Goal: Task Accomplishment & Management: Use online tool/utility

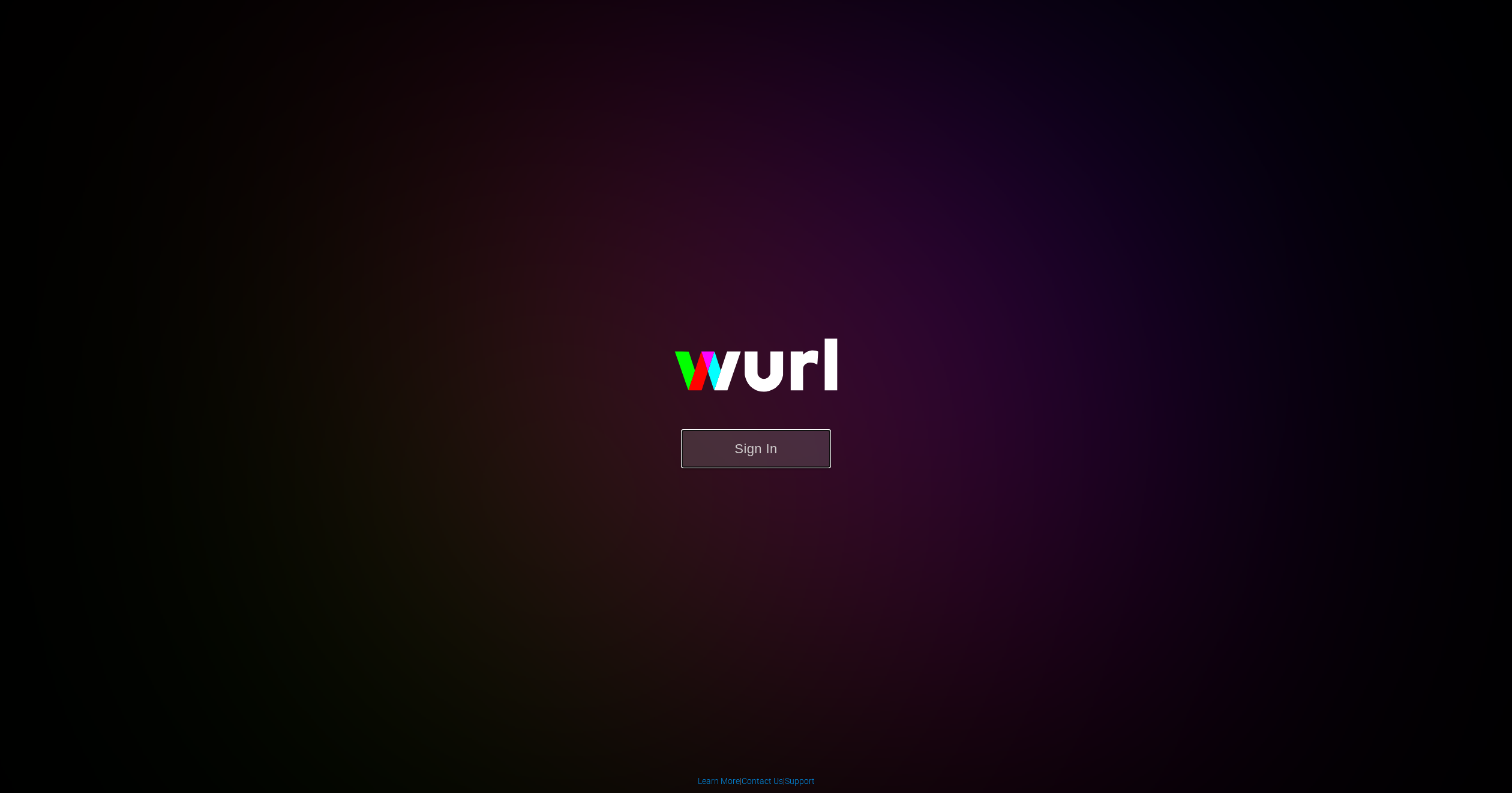
click at [743, 447] on button "Sign In" at bounding box center [756, 449] width 150 height 39
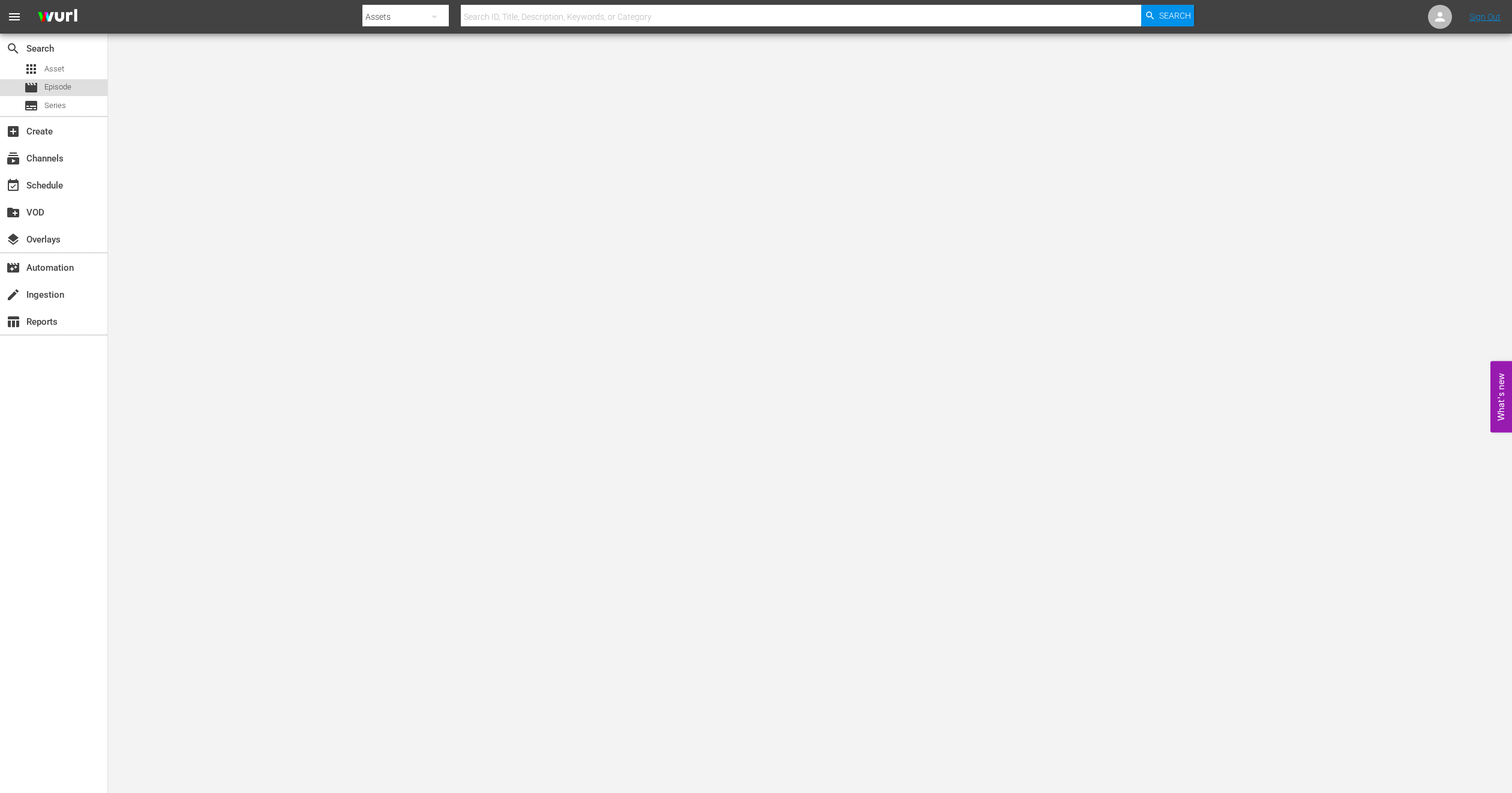
click at [55, 81] on span "Episode" at bounding box center [58, 87] width 27 height 12
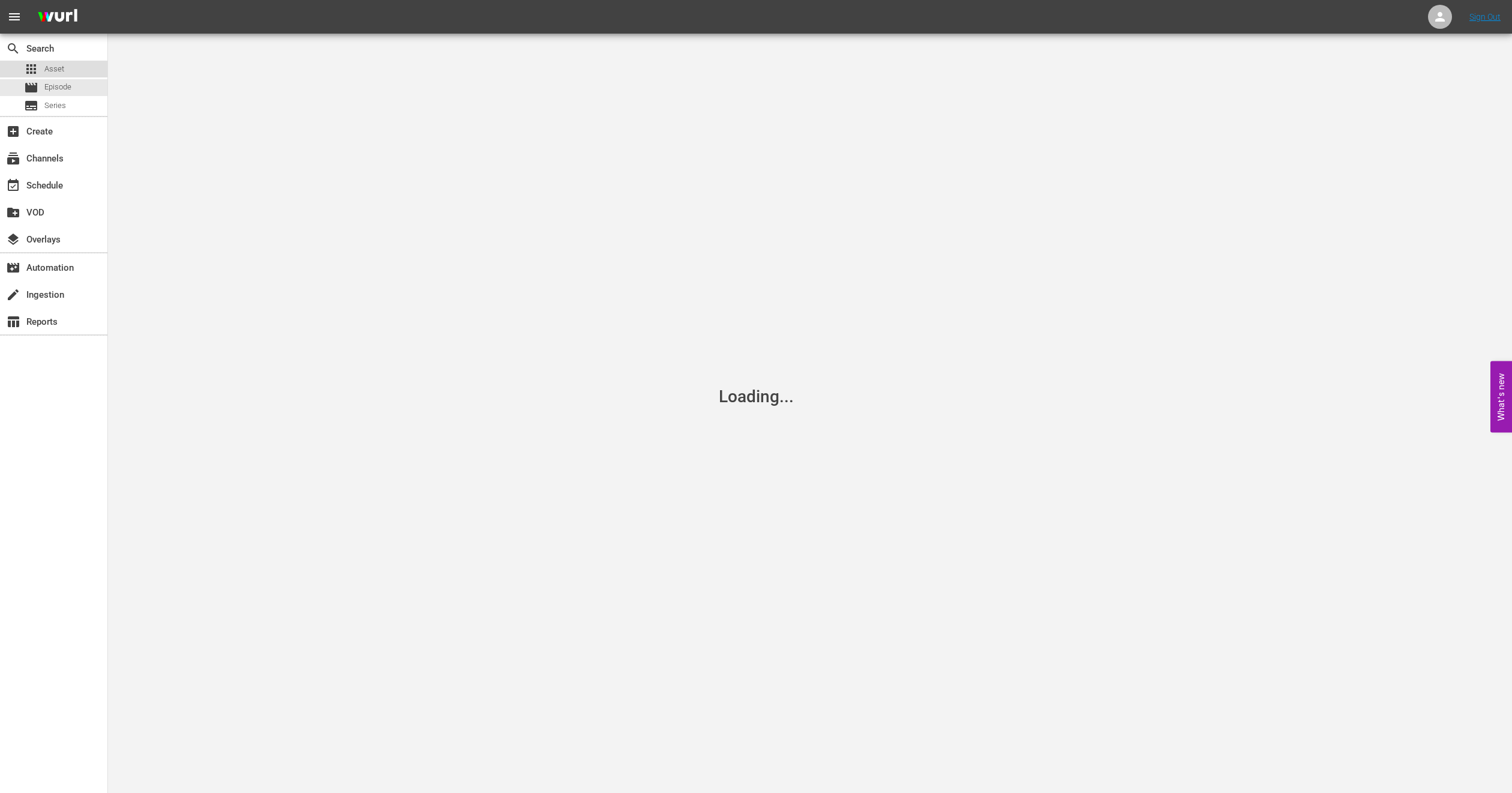
click at [65, 68] on div "apps Asset" at bounding box center [53, 69] width 107 height 17
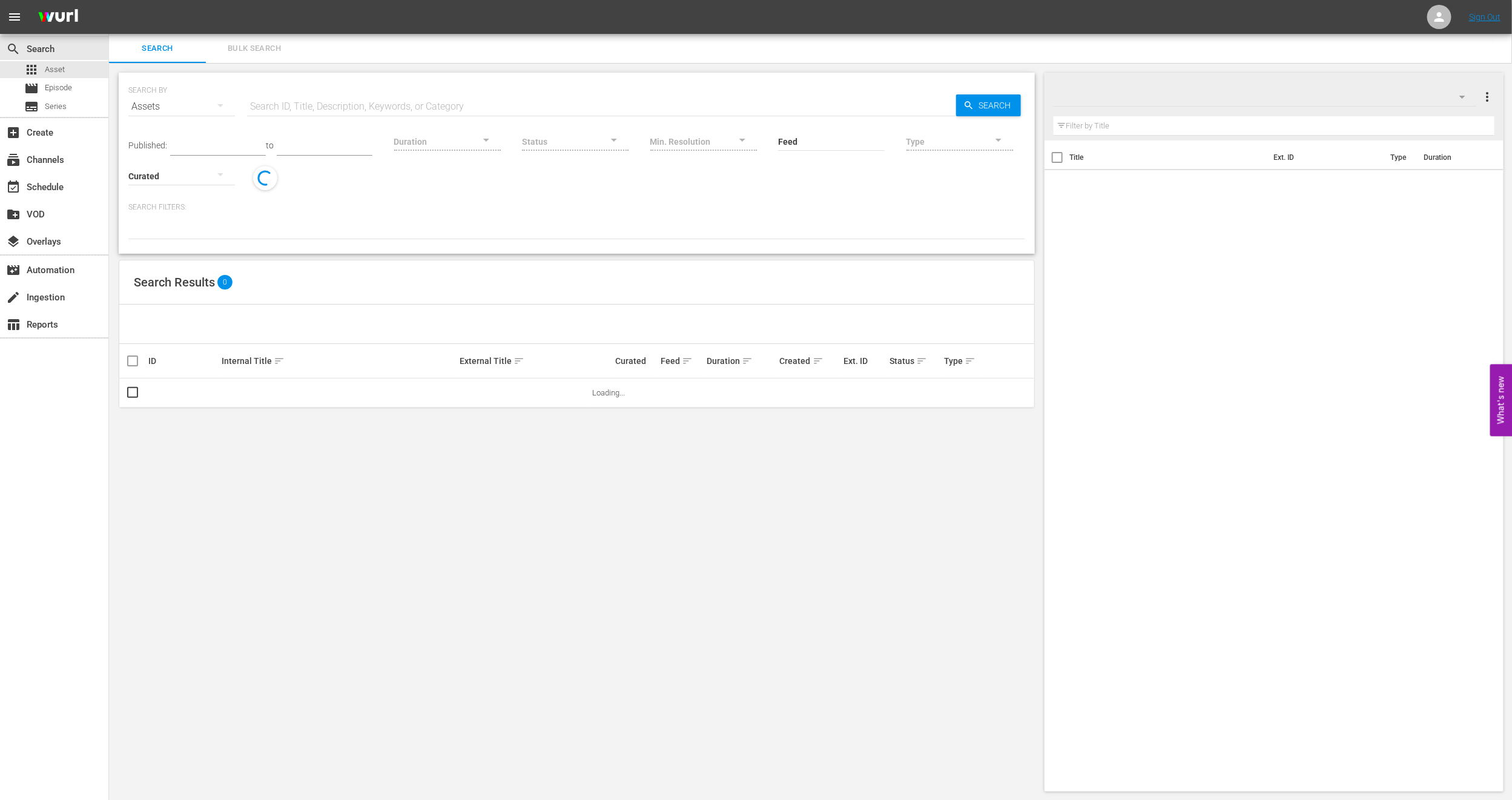
click at [249, 53] on span "Bulk Search" at bounding box center [255, 49] width 82 height 14
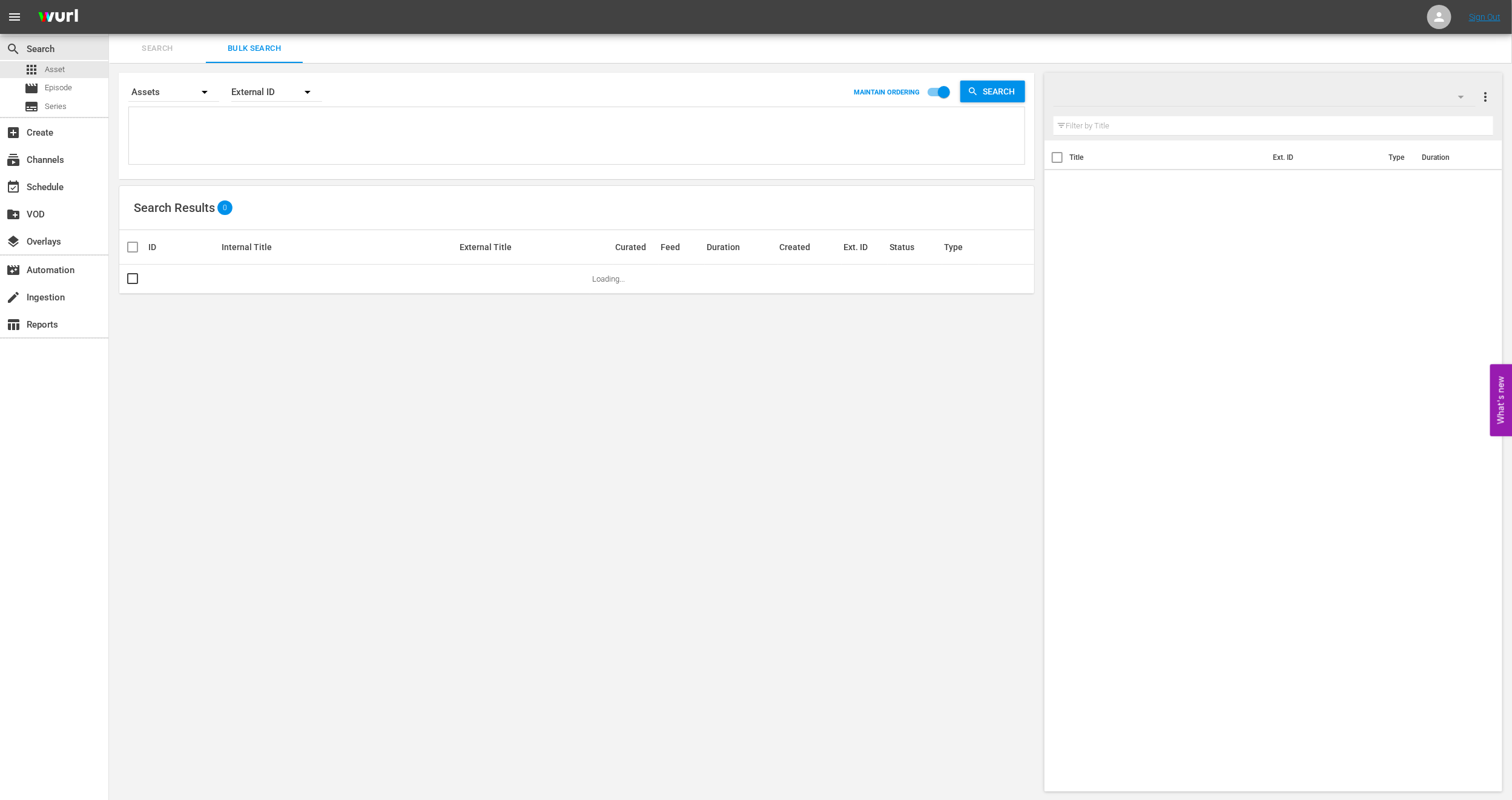
click at [237, 139] on textarea at bounding box center [578, 137] width 893 height 55
paste textarea "• U6000220"
type textarea "• U6000220"
drag, startPoint x: 151, startPoint y: 113, endPoint x: 0, endPoint y: 148, distance: 155.0
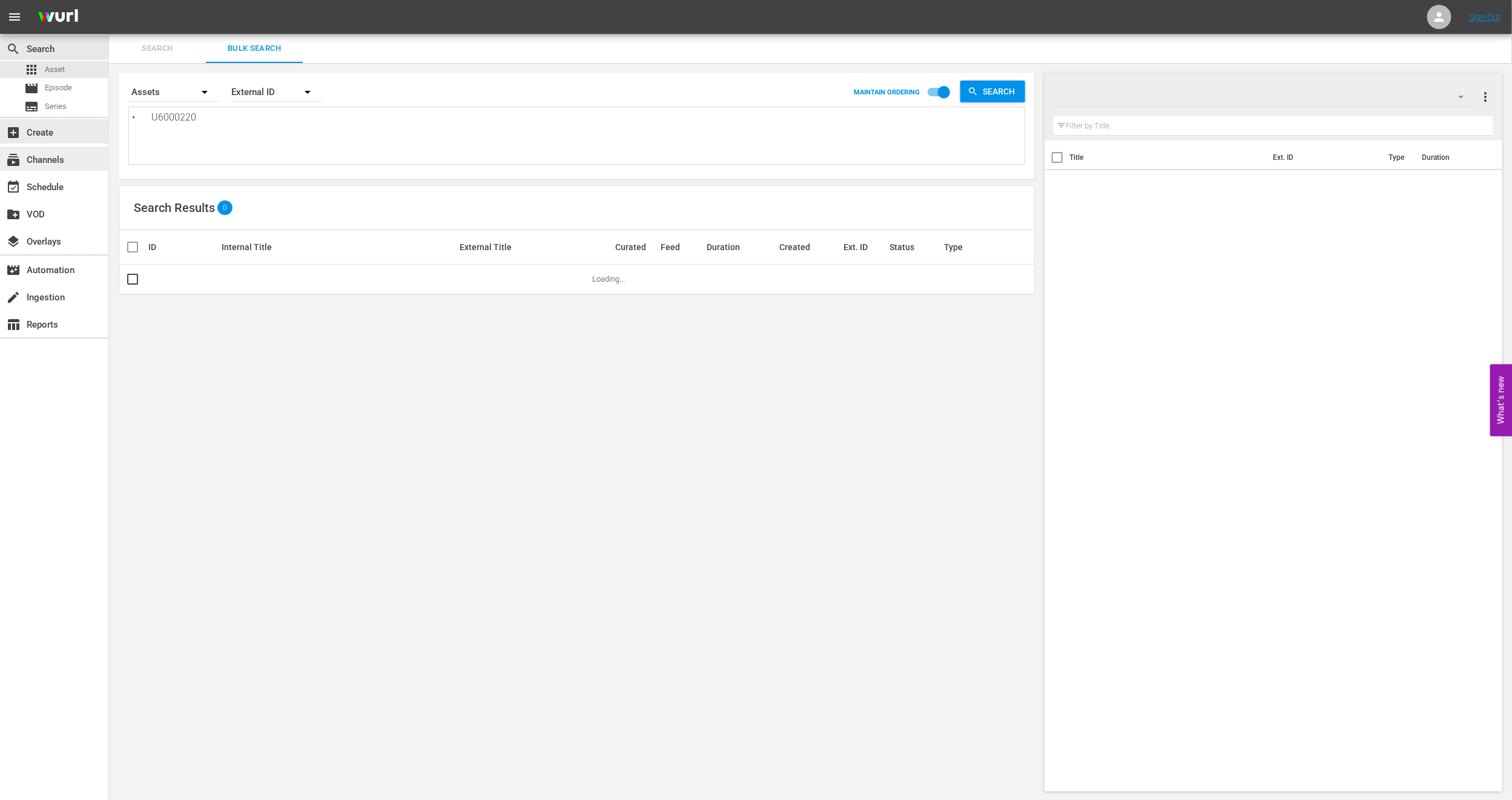
click at [109, 0] on div "search Search apps Asset movie Episode subtitles Series add_box Create subscrip…" at bounding box center [810, 0] width 1403 height 0
type textarea "U6000220"
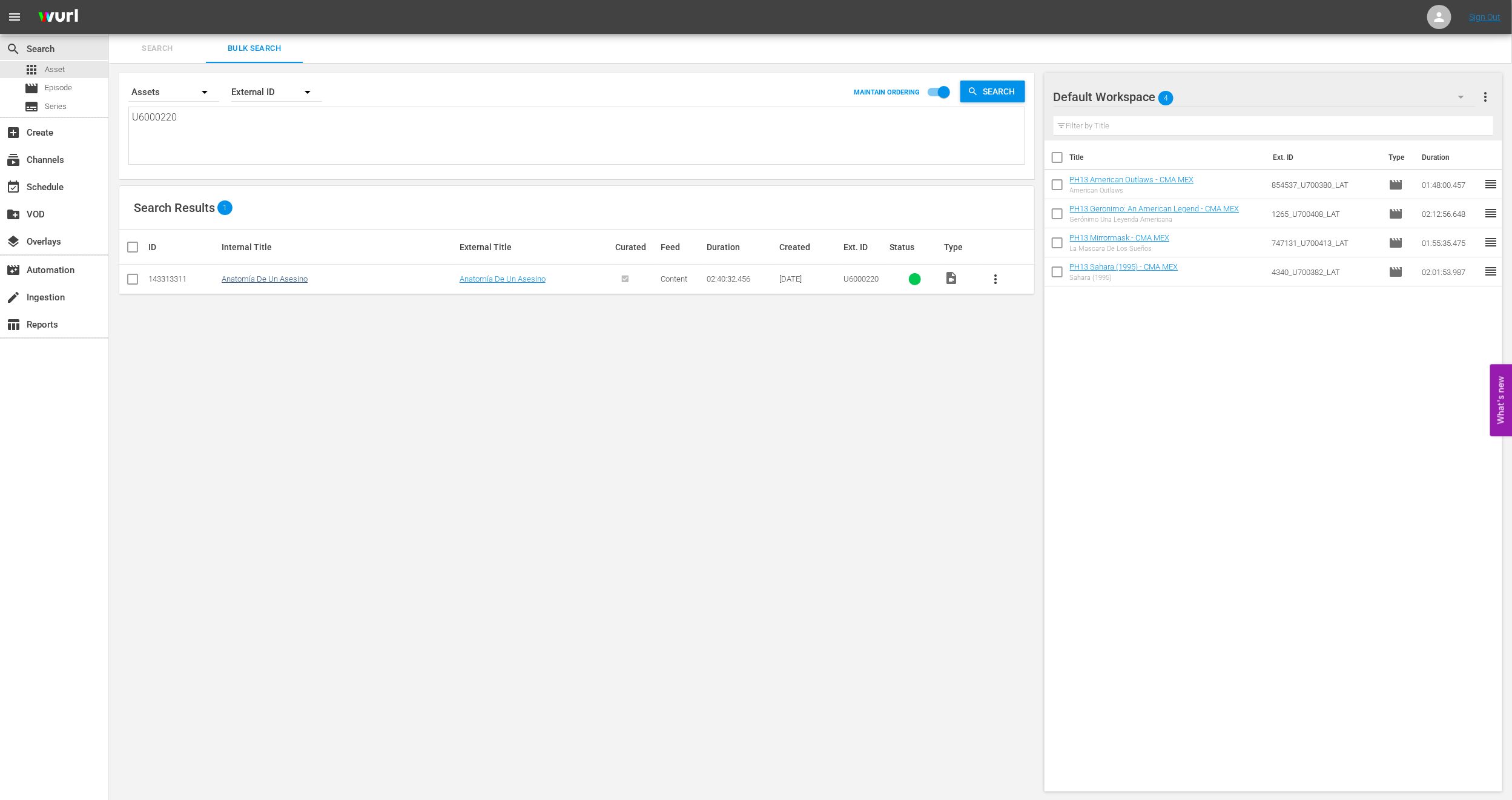
type textarea "U6000220"
click at [227, 282] on link "Anatomía De Un Asesino" at bounding box center [265, 279] width 86 height 9
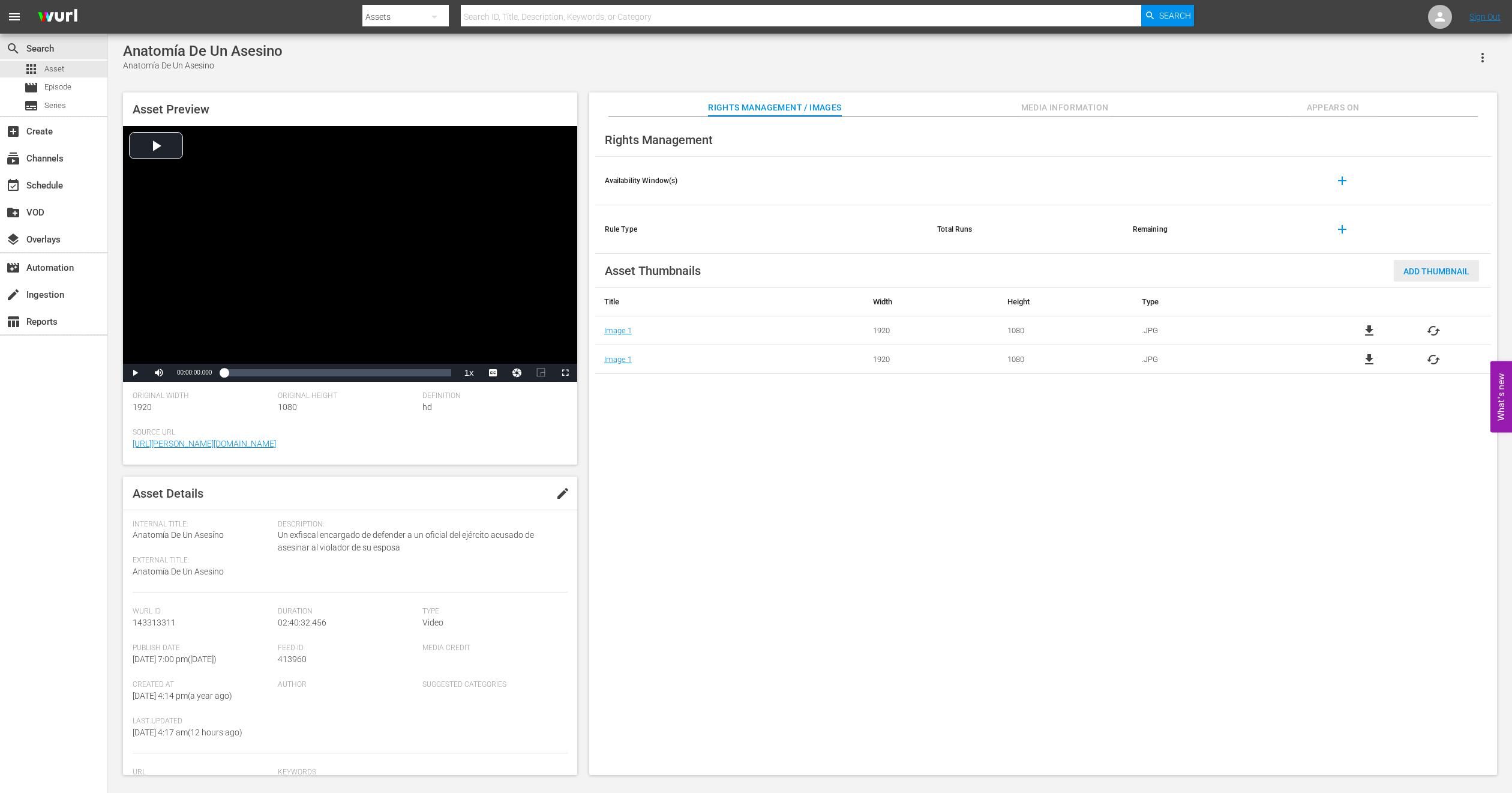
click at [1433, 270] on span "Add Thumbnail" at bounding box center [1437, 271] width 85 height 9
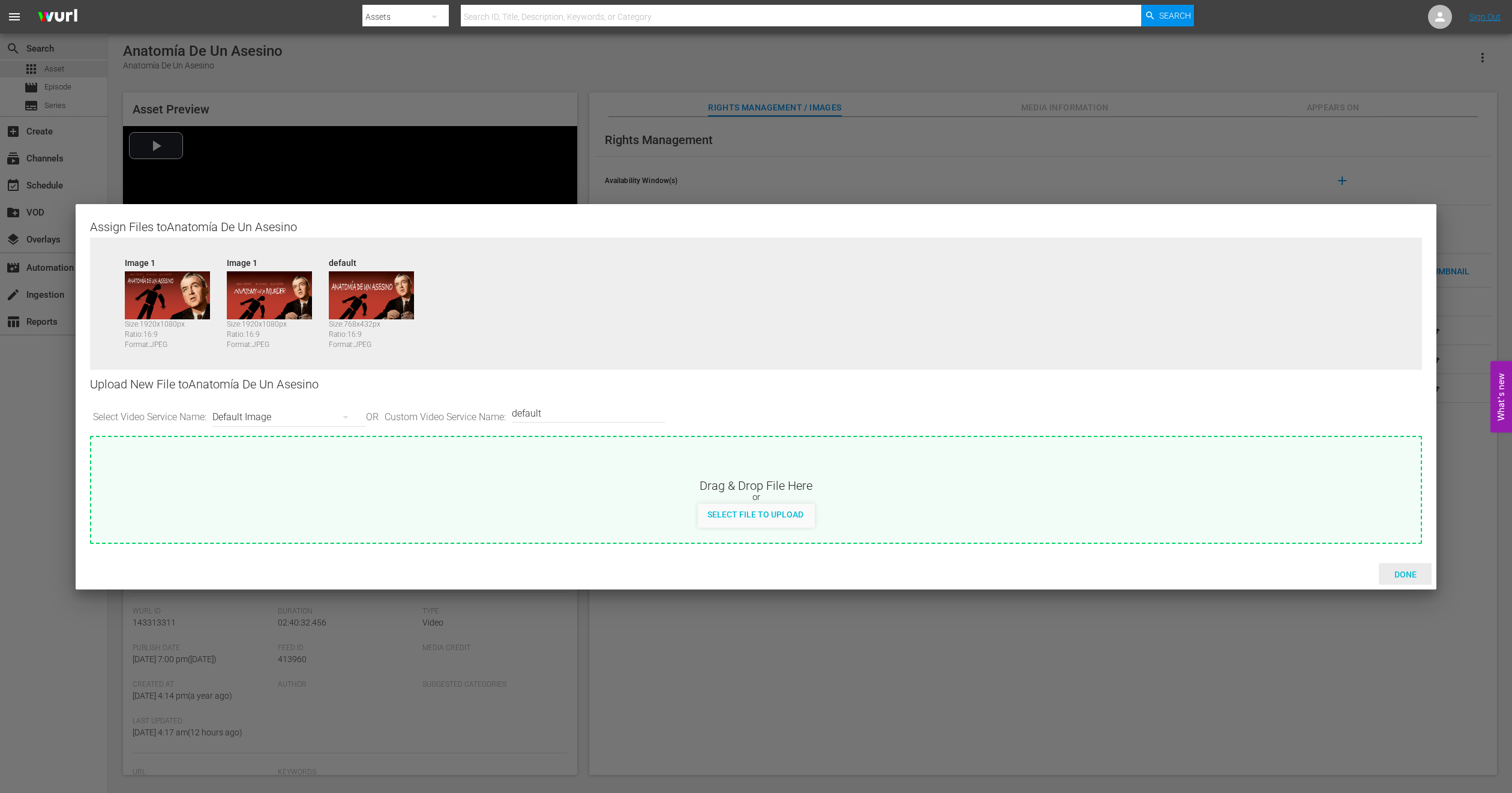
click at [1399, 573] on span "Done" at bounding box center [1406, 574] width 41 height 9
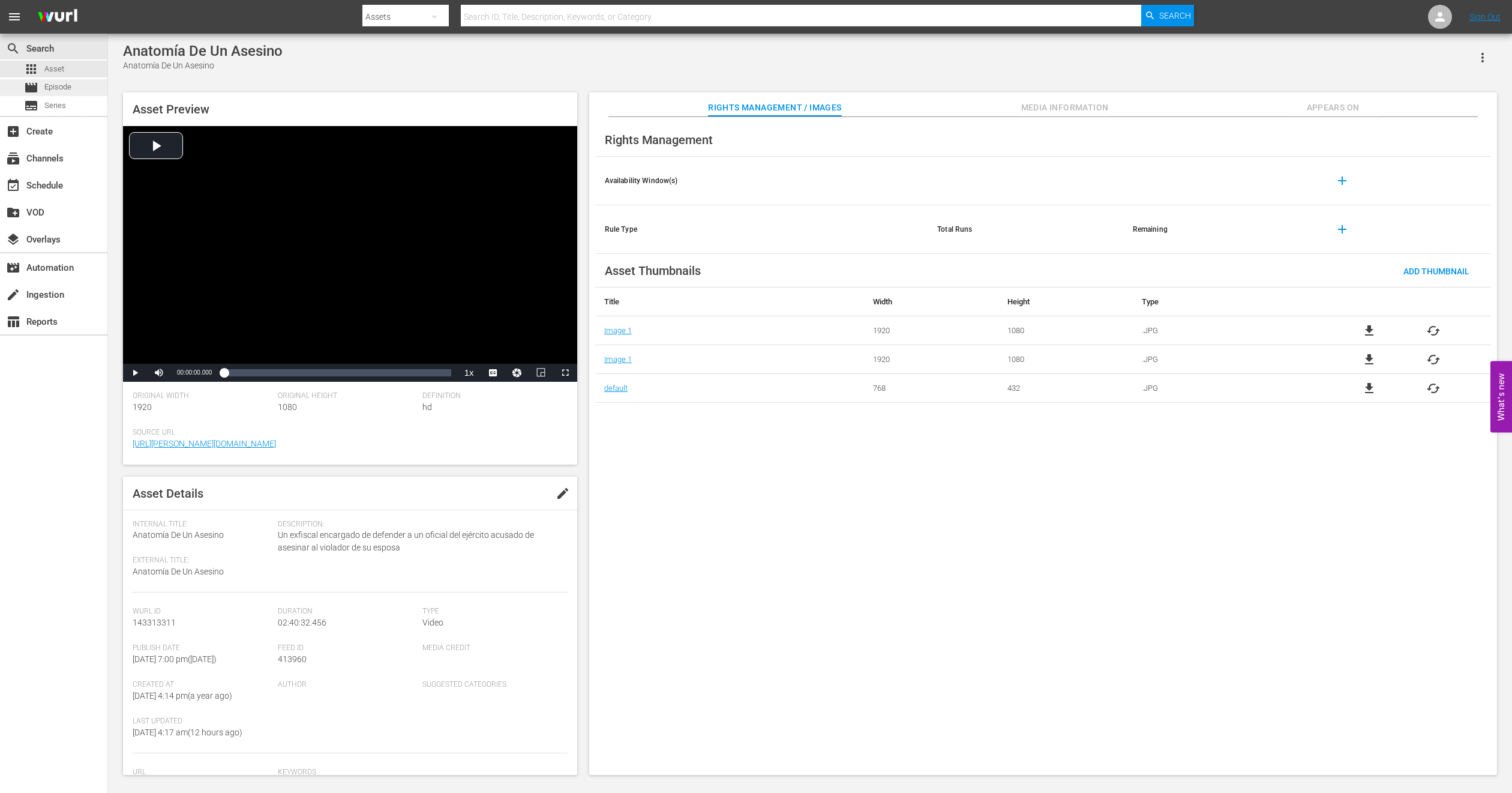
click at [49, 79] on div "movie Episode" at bounding box center [48, 87] width 48 height 17
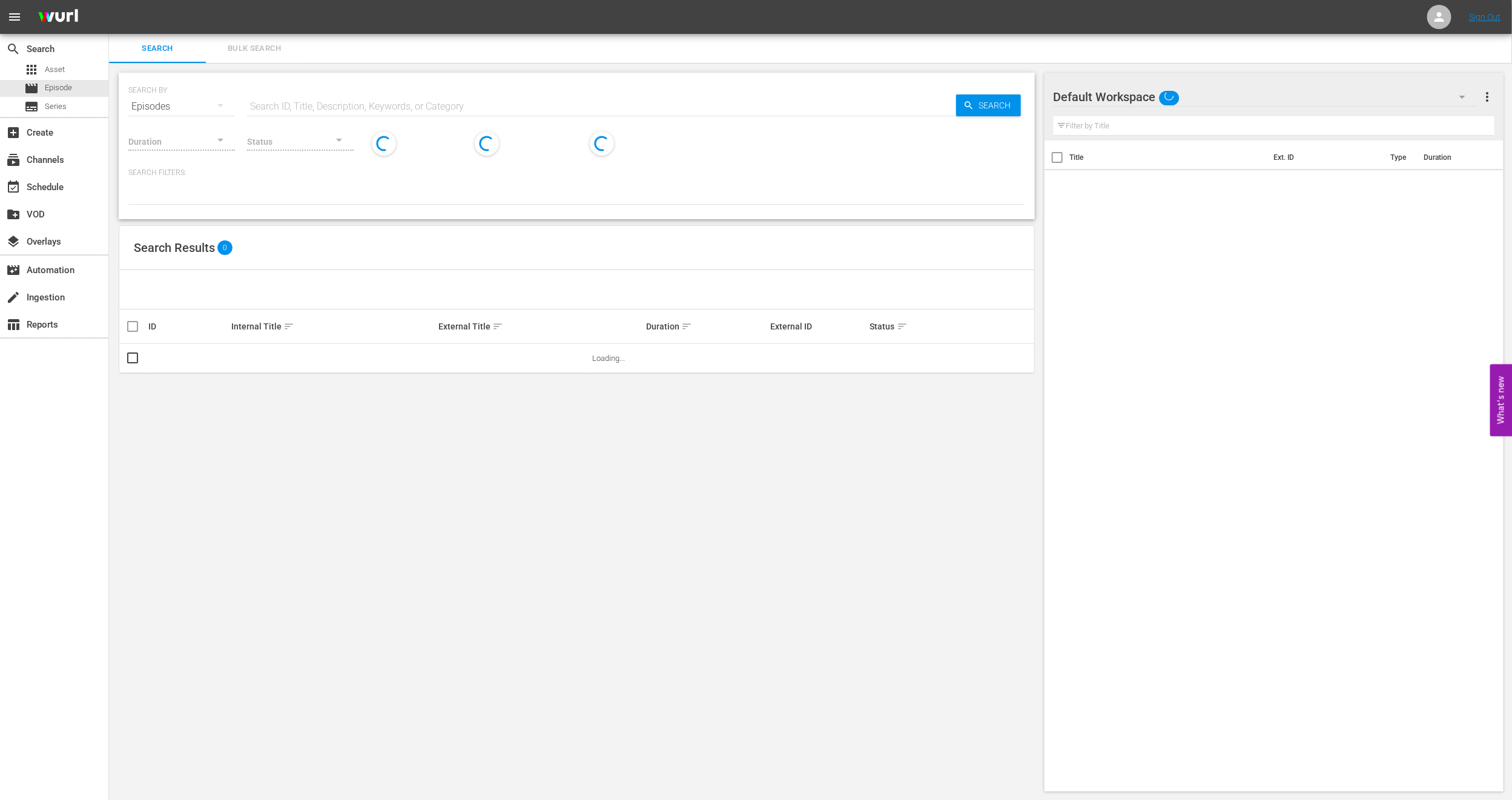
click at [270, 42] on span "Bulk Search" at bounding box center [255, 49] width 82 height 14
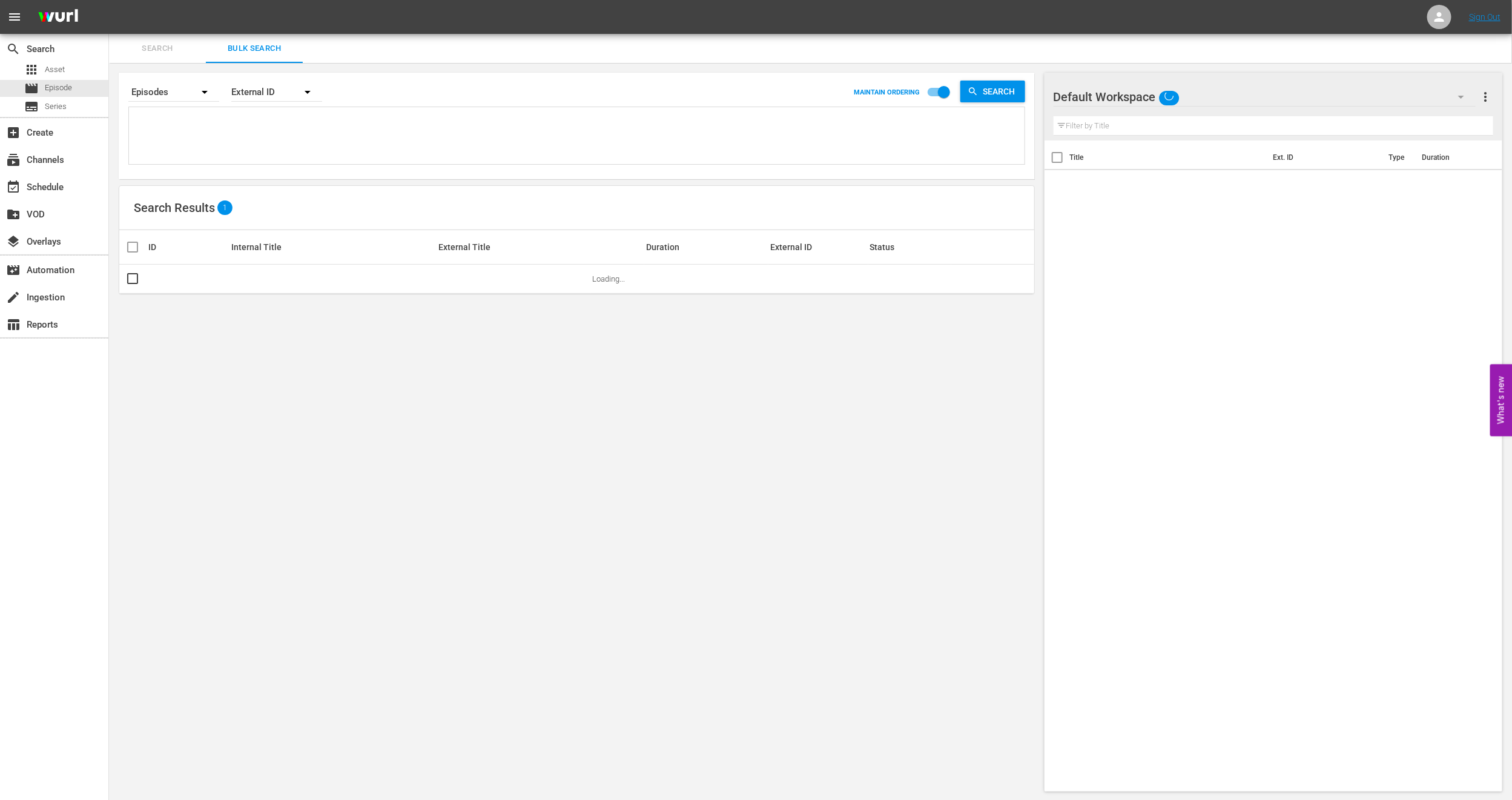
click at [243, 122] on textarea at bounding box center [578, 137] width 893 height 55
paste textarea "• U6000220"
type textarea "• U6000220"
drag, startPoint x: 153, startPoint y: 117, endPoint x: 0, endPoint y: 156, distance: 157.9
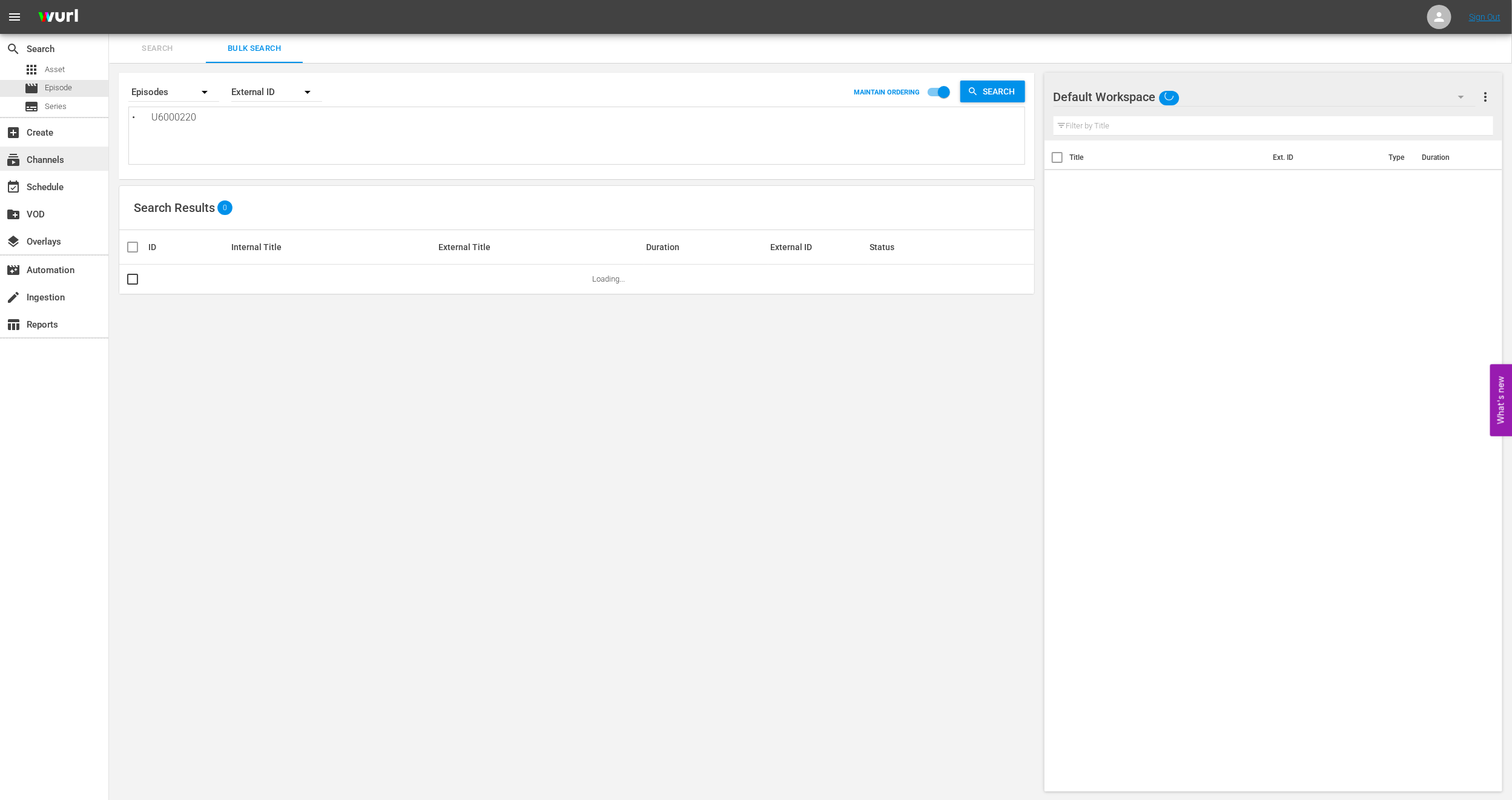
click at [109, 0] on div "search Search apps Asset movie Episode subtitles Series add_box Create subscrip…" at bounding box center [810, 0] width 1403 height 0
type textarea "U6000220"
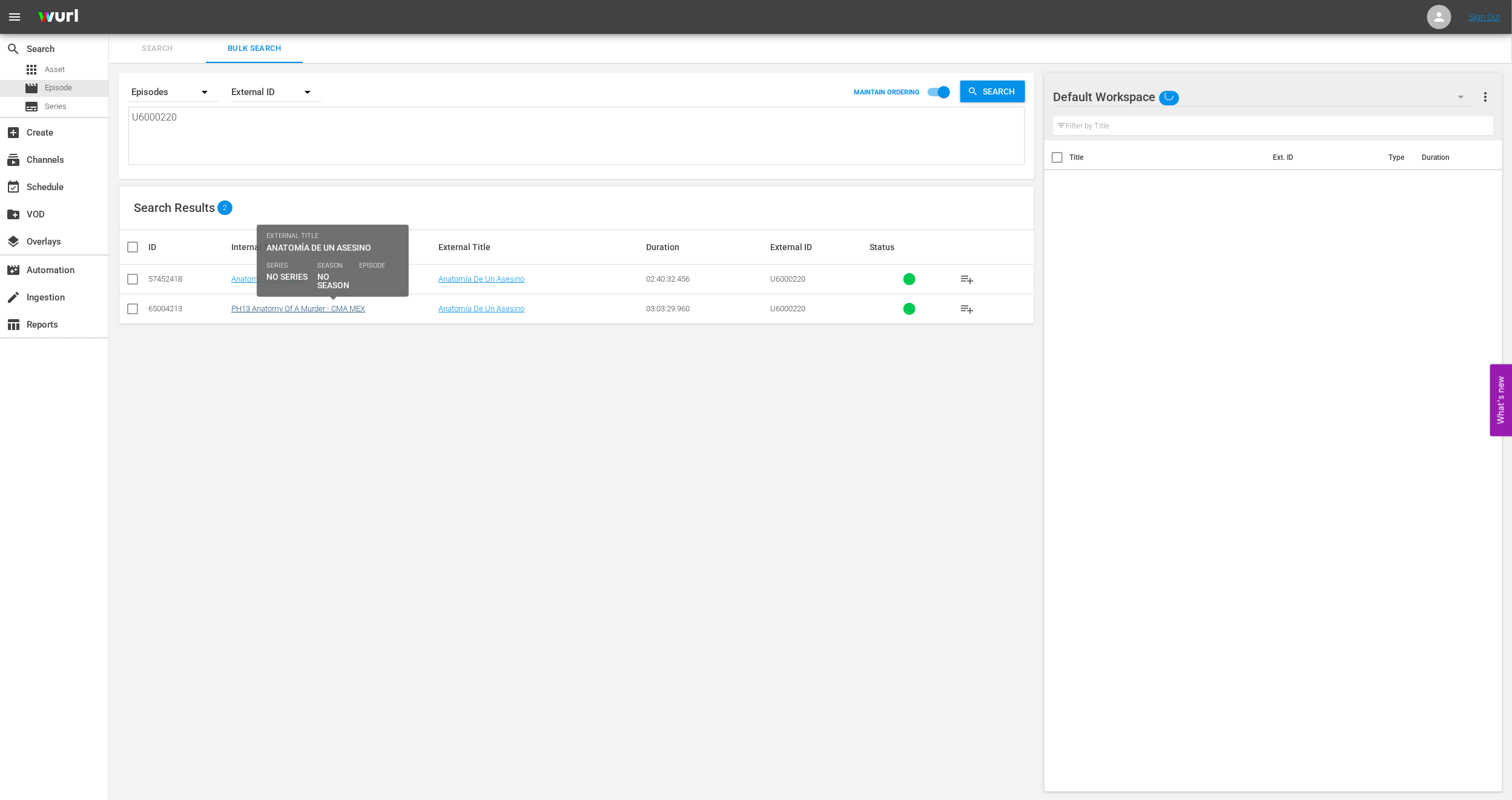
type textarea "U6000220"
click at [266, 308] on link "PH13 Anatomy Of A Murder - CMA MEX" at bounding box center [298, 308] width 134 height 9
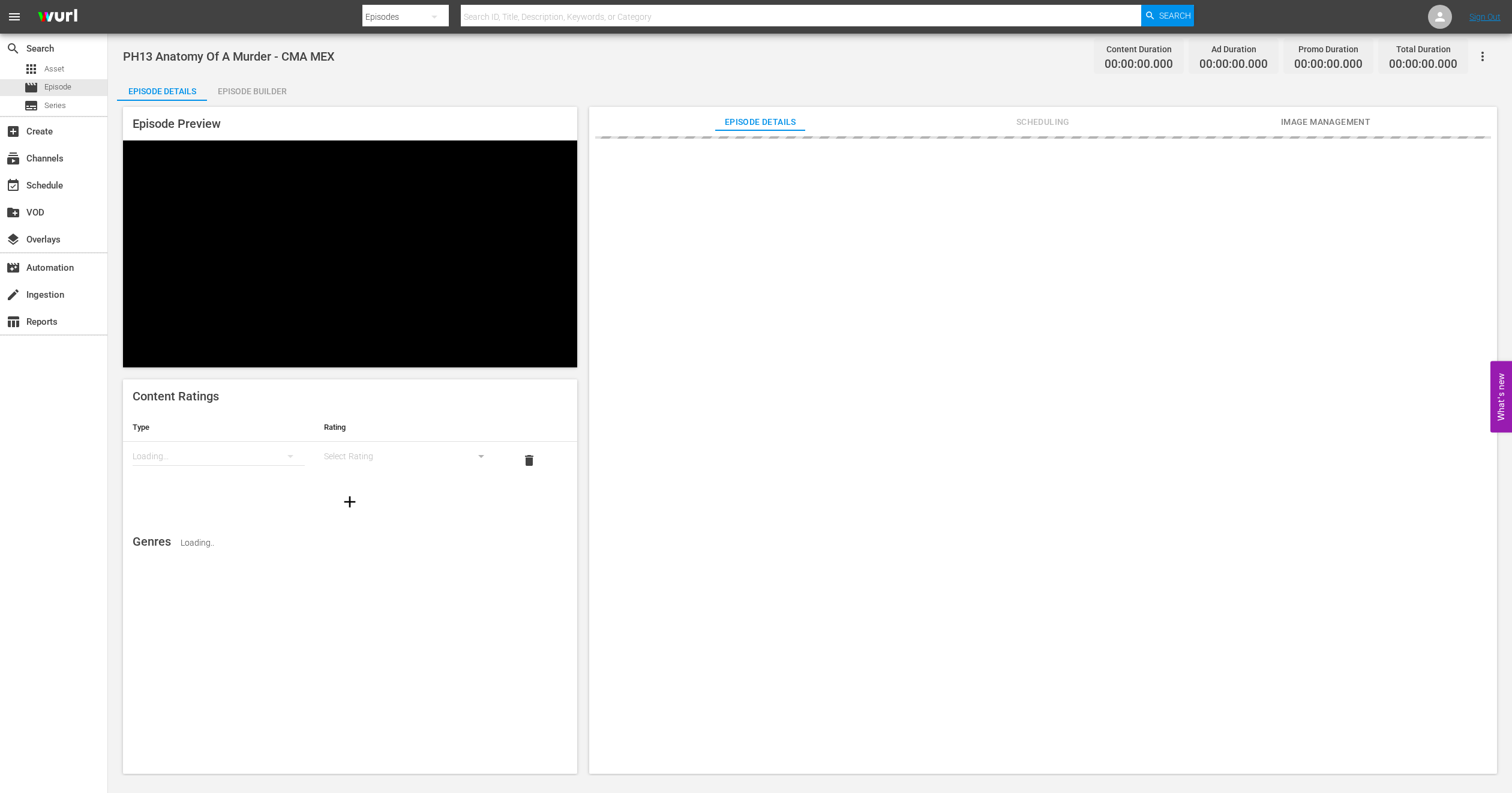
click at [1315, 119] on span "Image Management" at bounding box center [1325, 122] width 90 height 15
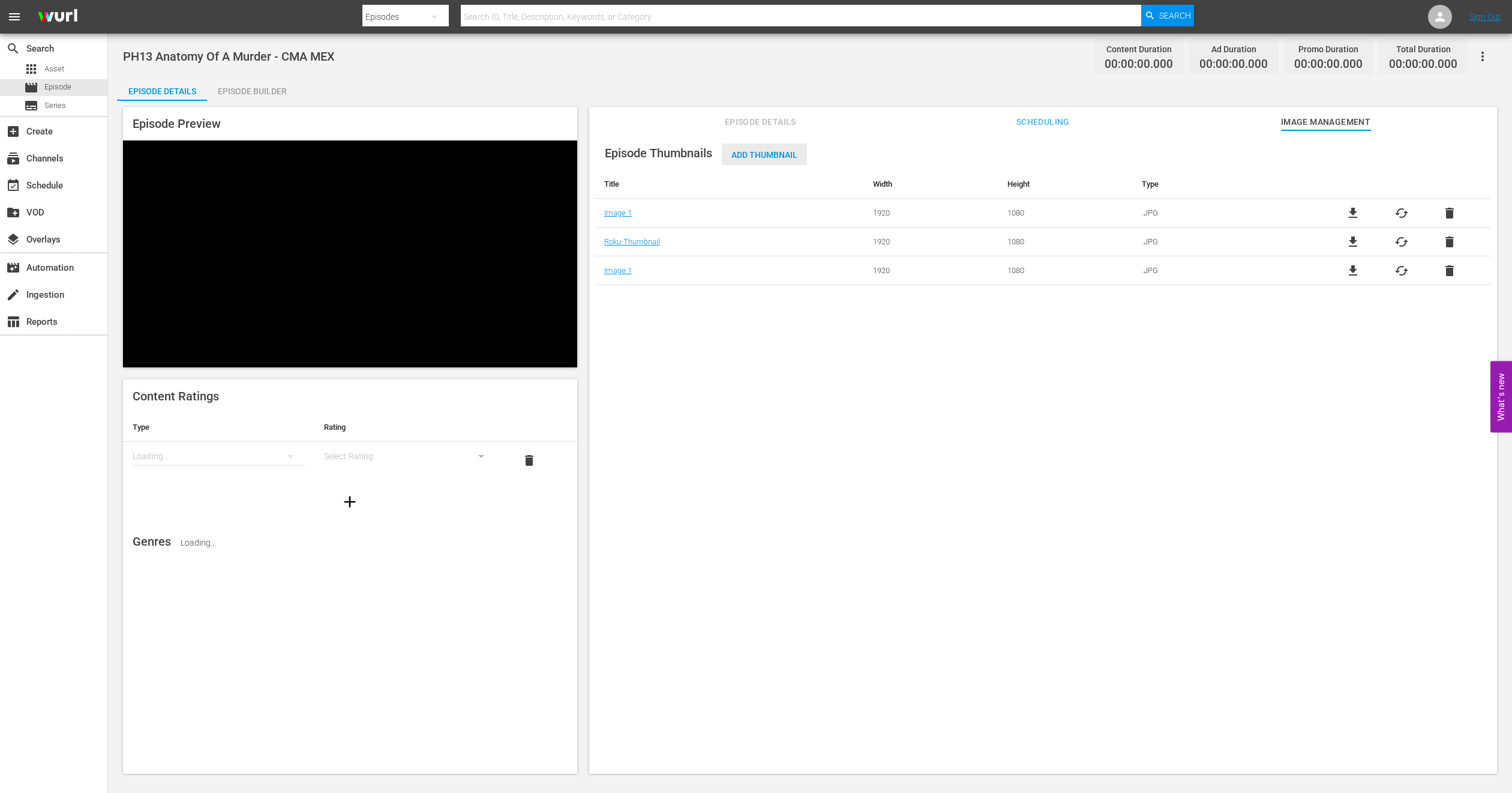
click at [766, 161] on div "Add Thumbnail" at bounding box center [764, 154] width 85 height 22
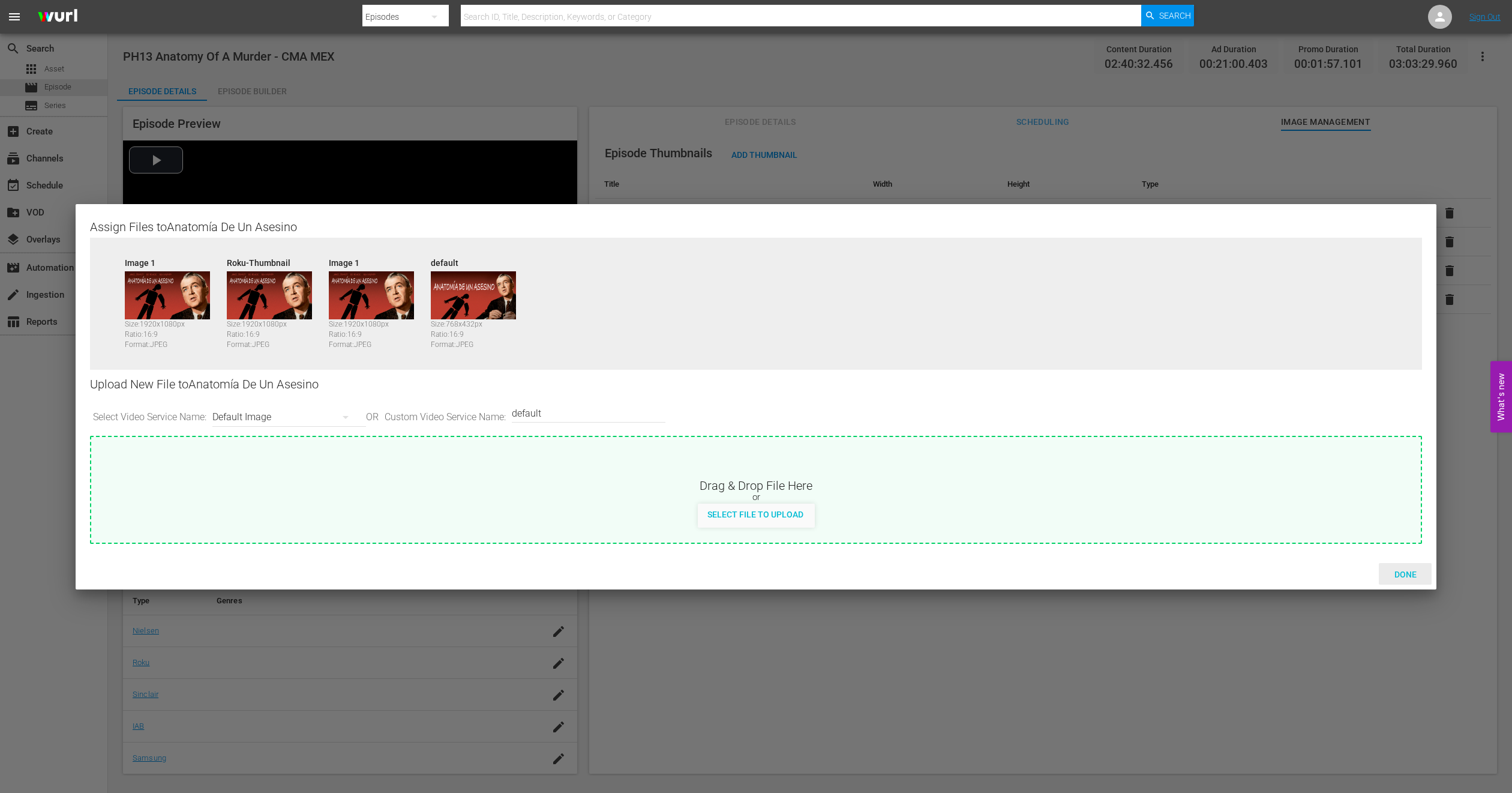
click at [1408, 575] on span "Done" at bounding box center [1406, 574] width 41 height 9
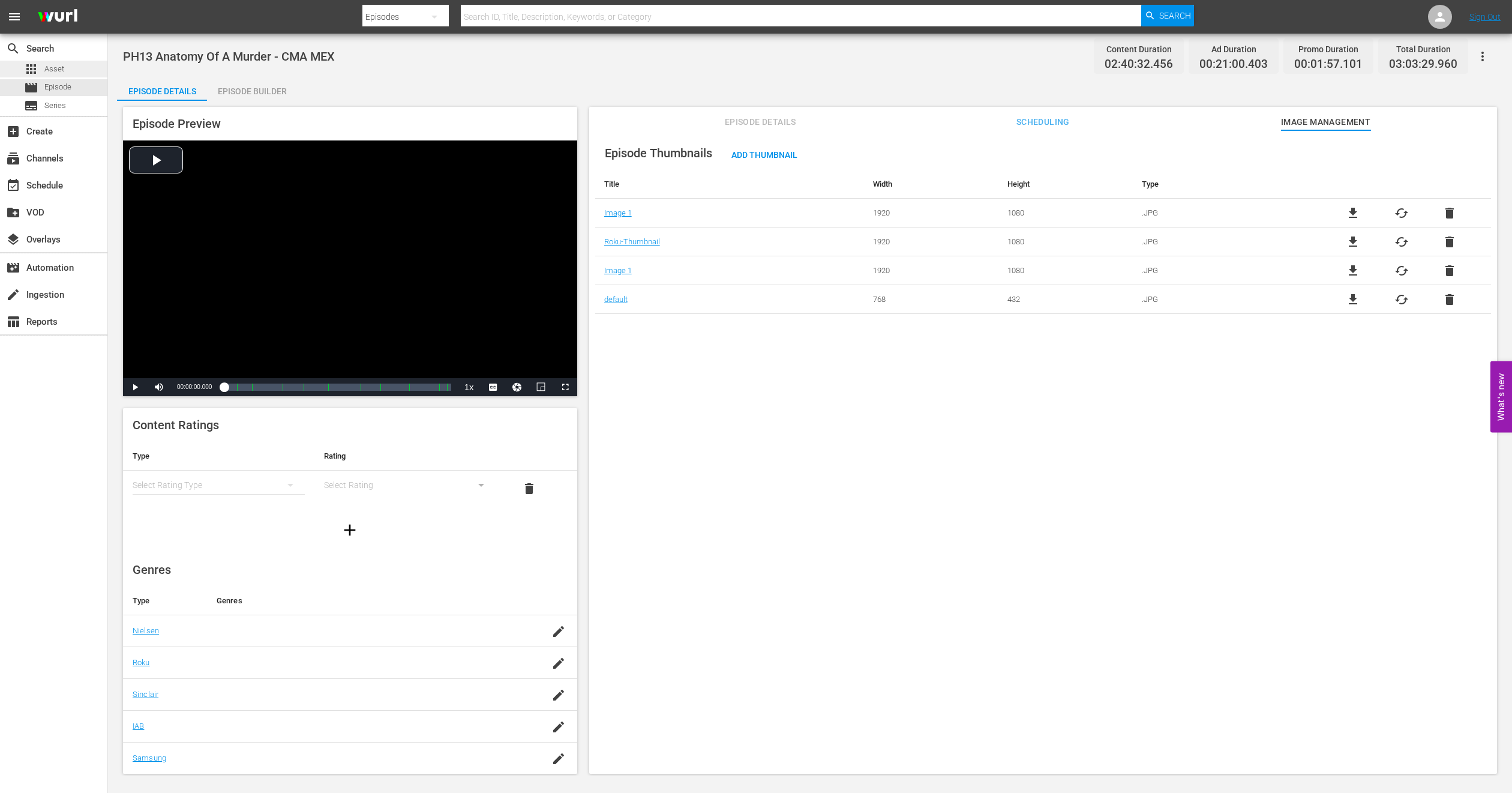
click at [71, 75] on div "apps Asset" at bounding box center [53, 69] width 107 height 17
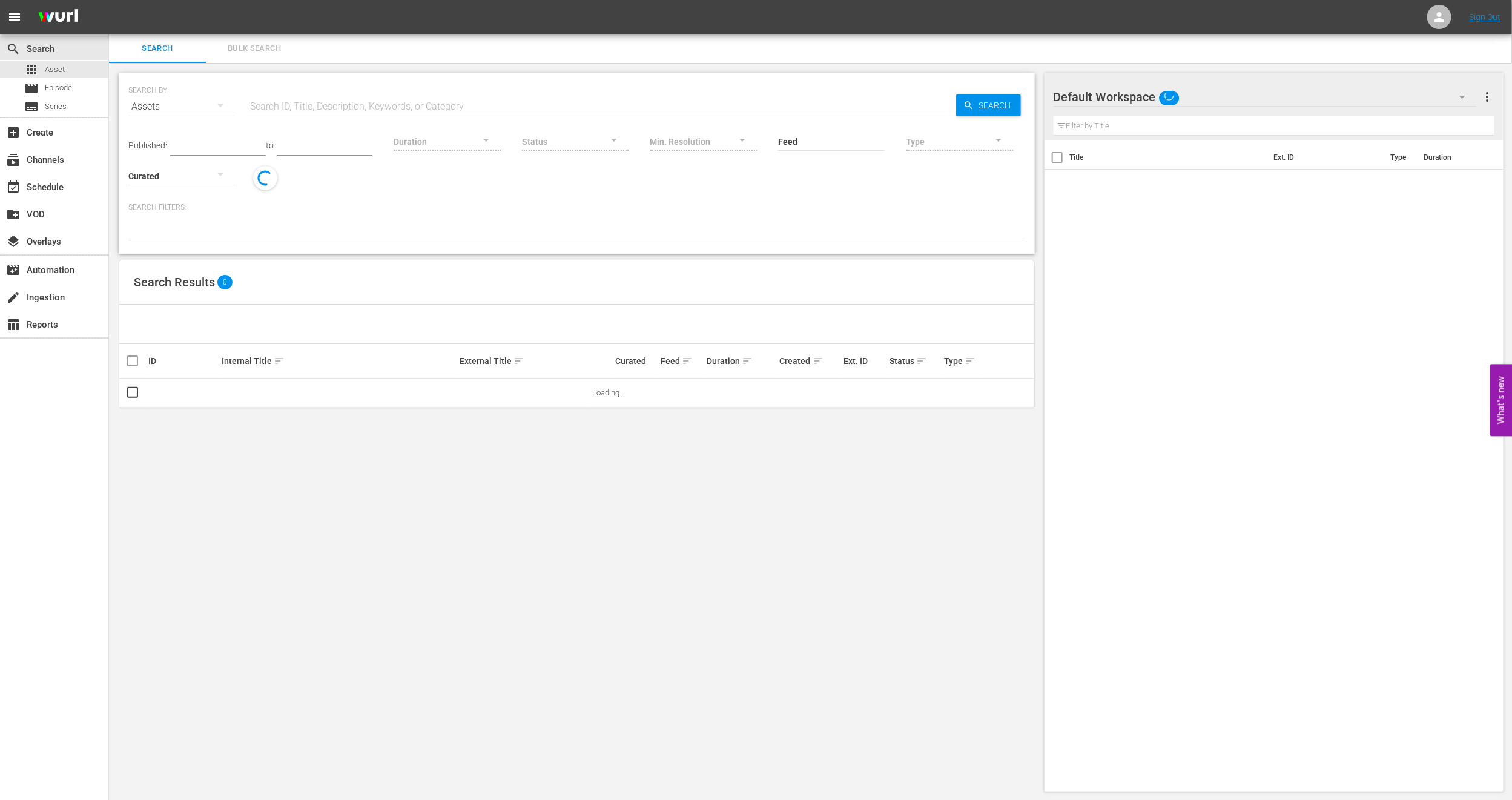
click at [262, 55] on button "Bulk Search" at bounding box center [254, 49] width 97 height 29
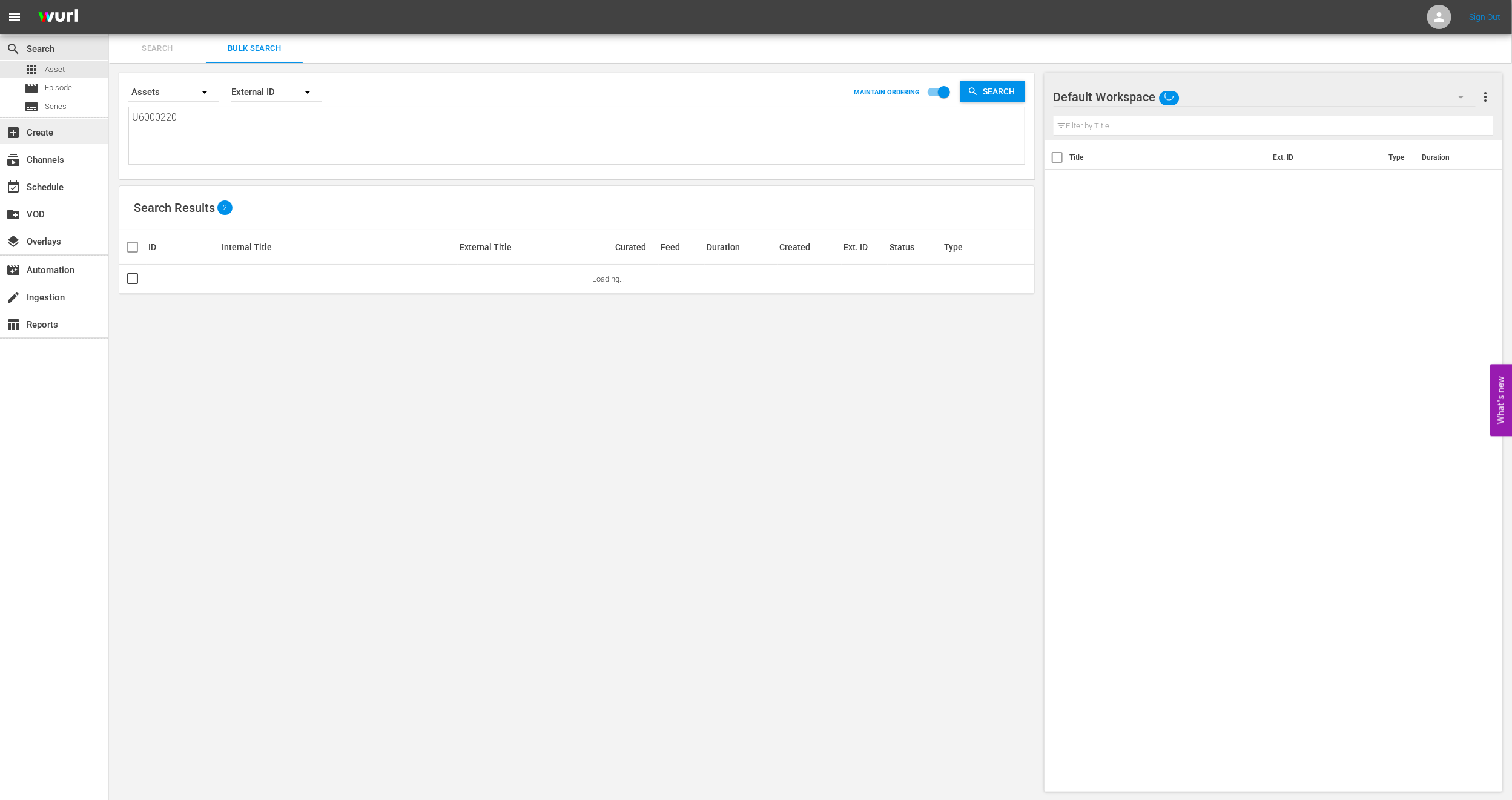
drag, startPoint x: 260, startPoint y: 147, endPoint x: 0, endPoint y: 138, distance: 260.2
click at [109, 0] on div "search Search apps Asset movie Episode subtitles Series add_box Create subscrip…" at bounding box center [810, 0] width 1403 height 0
paste textarea "• U7000117"
type textarea "• U7000117"
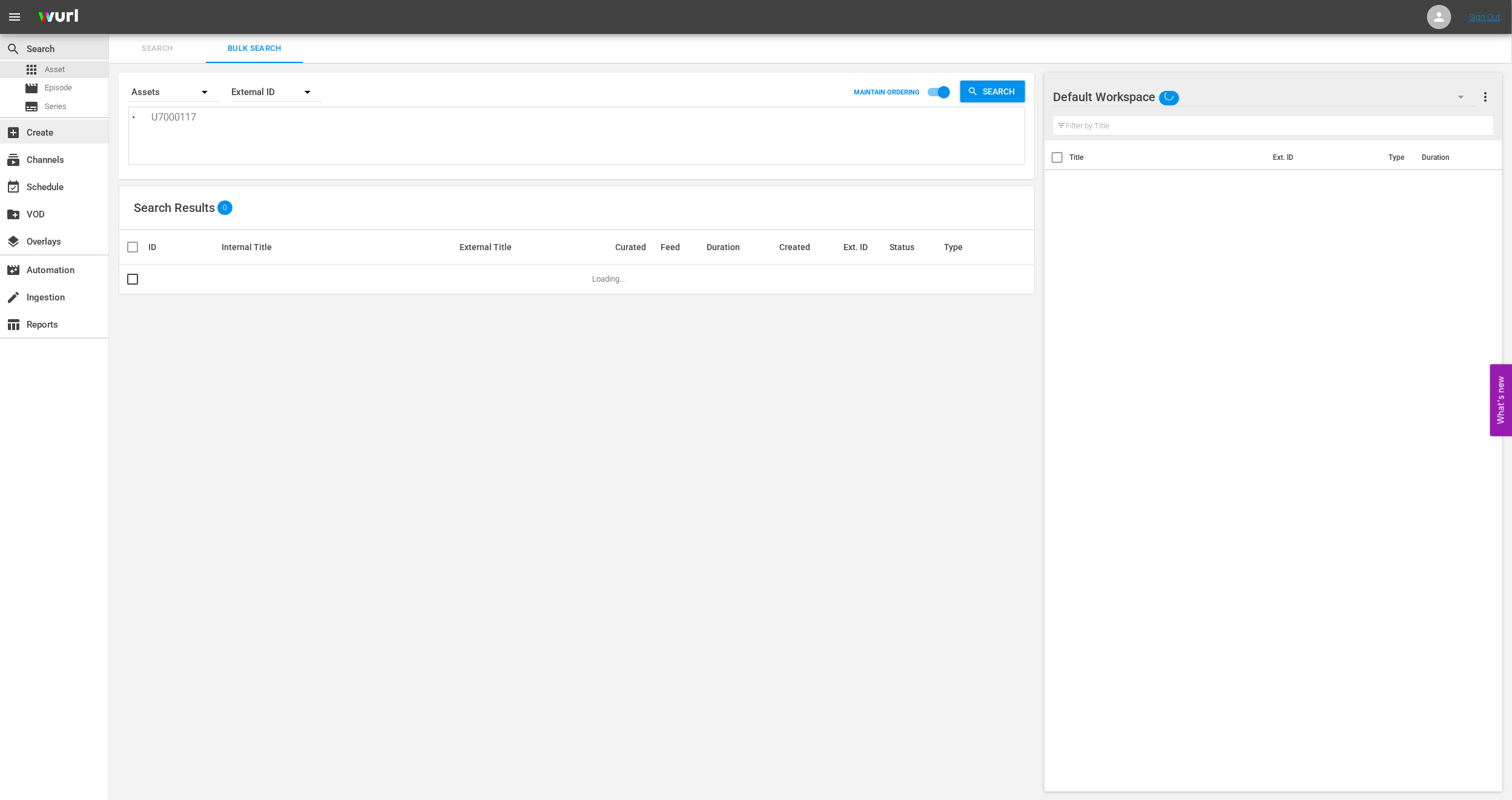
drag, startPoint x: 153, startPoint y: 120, endPoint x: 0, endPoint y: 125, distance: 153.1
click at [109, 0] on div "search Search apps Asset movie Episode subtitles Series add_box Create subscrip…" at bounding box center [810, 0] width 1403 height 0
type textarea "U7000117"
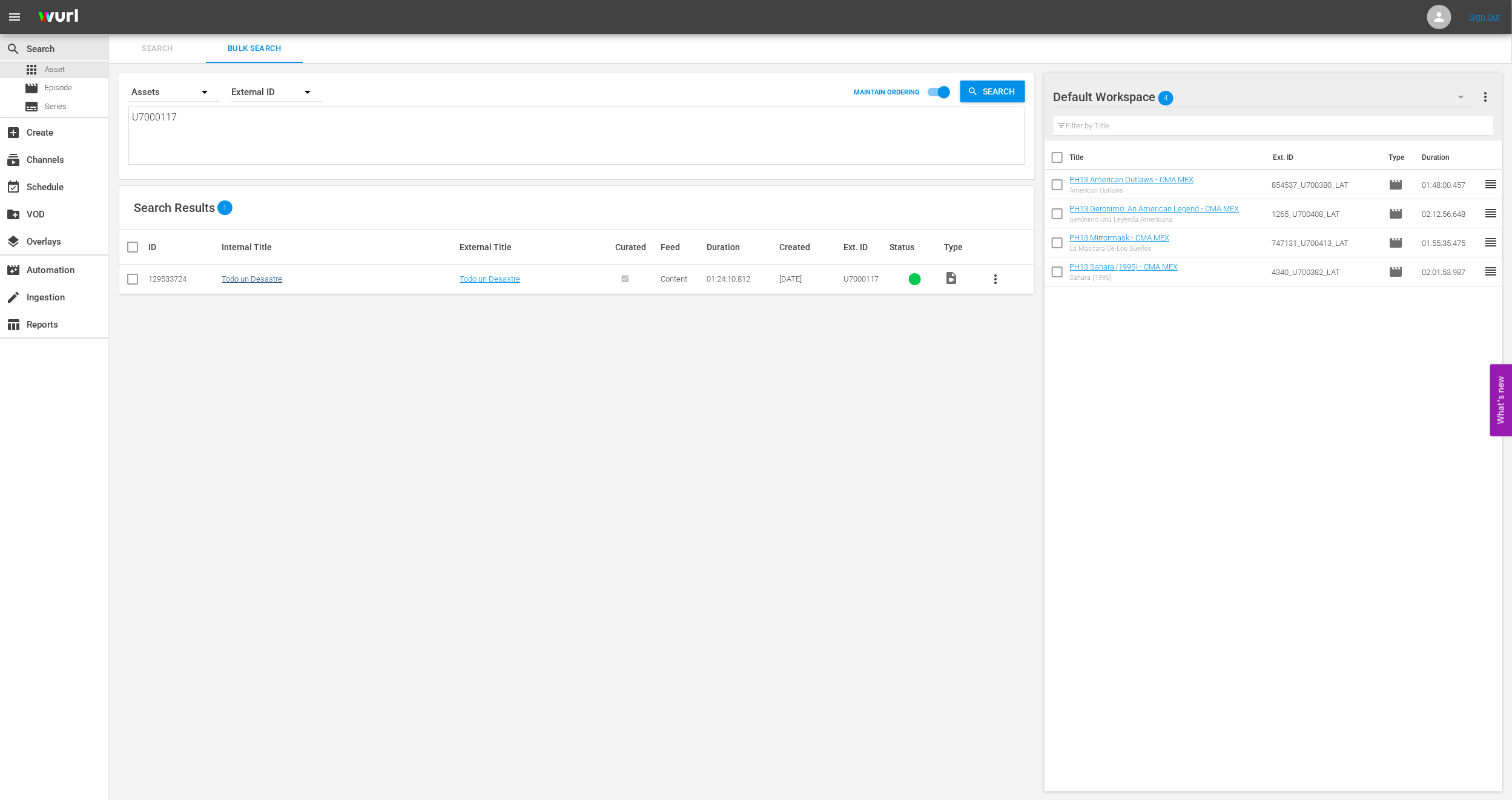
type textarea "U7000117"
click at [245, 274] on link "Todo un Desastre" at bounding box center [252, 279] width 61 height 9
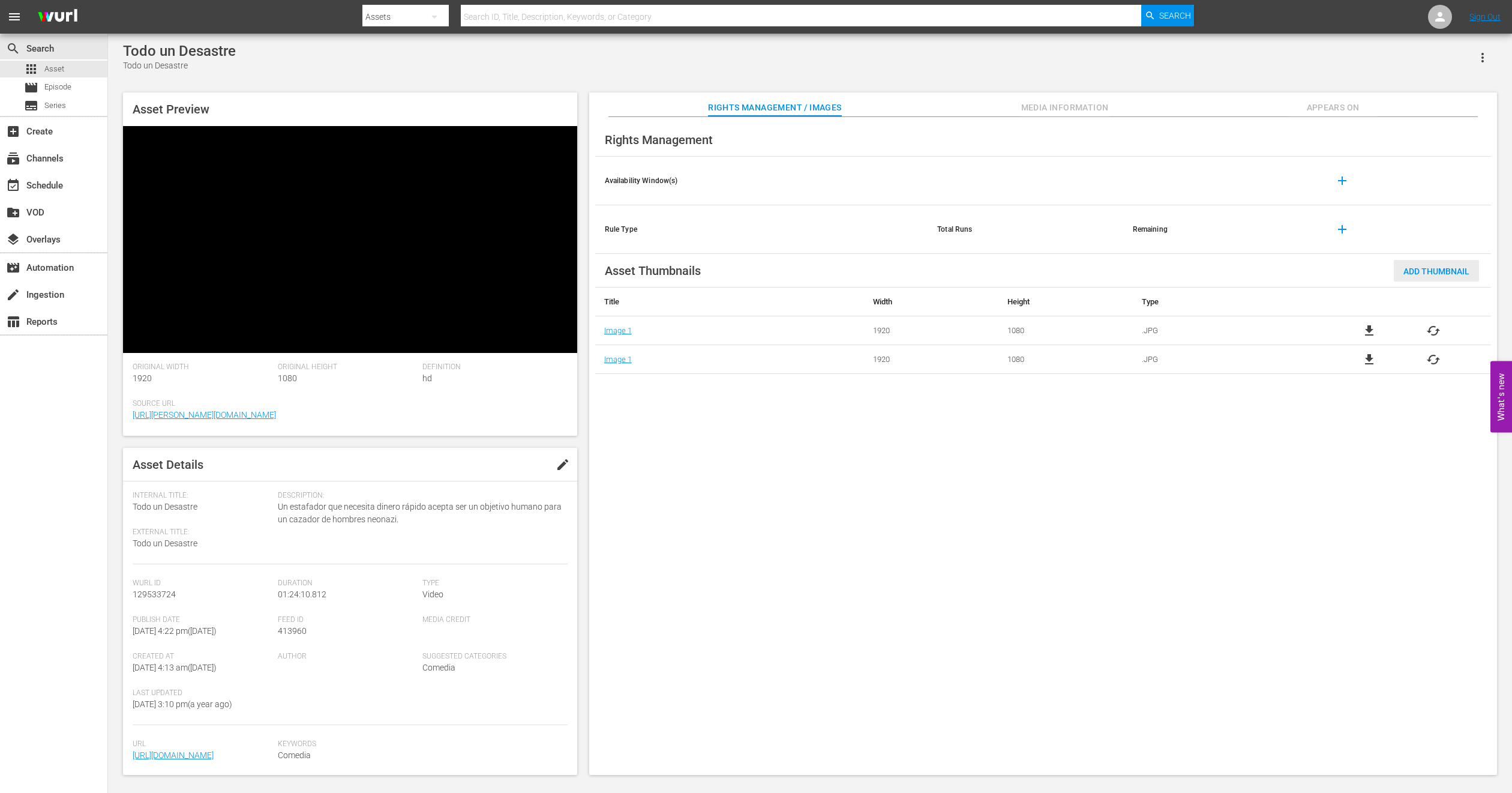
click at [1437, 278] on div "Add Thumbnail" at bounding box center [1437, 271] width 85 height 22
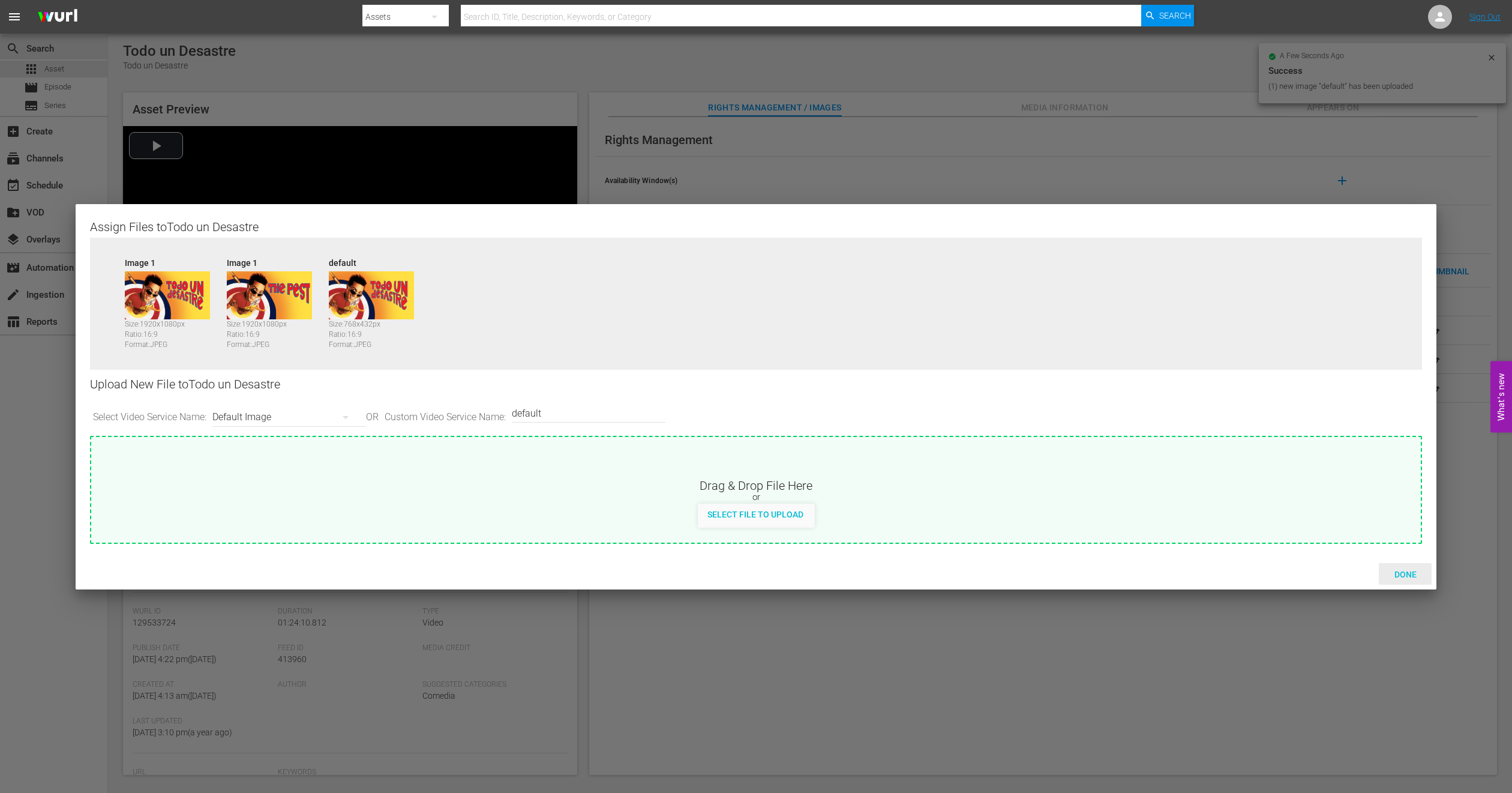
click at [1410, 577] on span "Done" at bounding box center [1406, 574] width 41 height 9
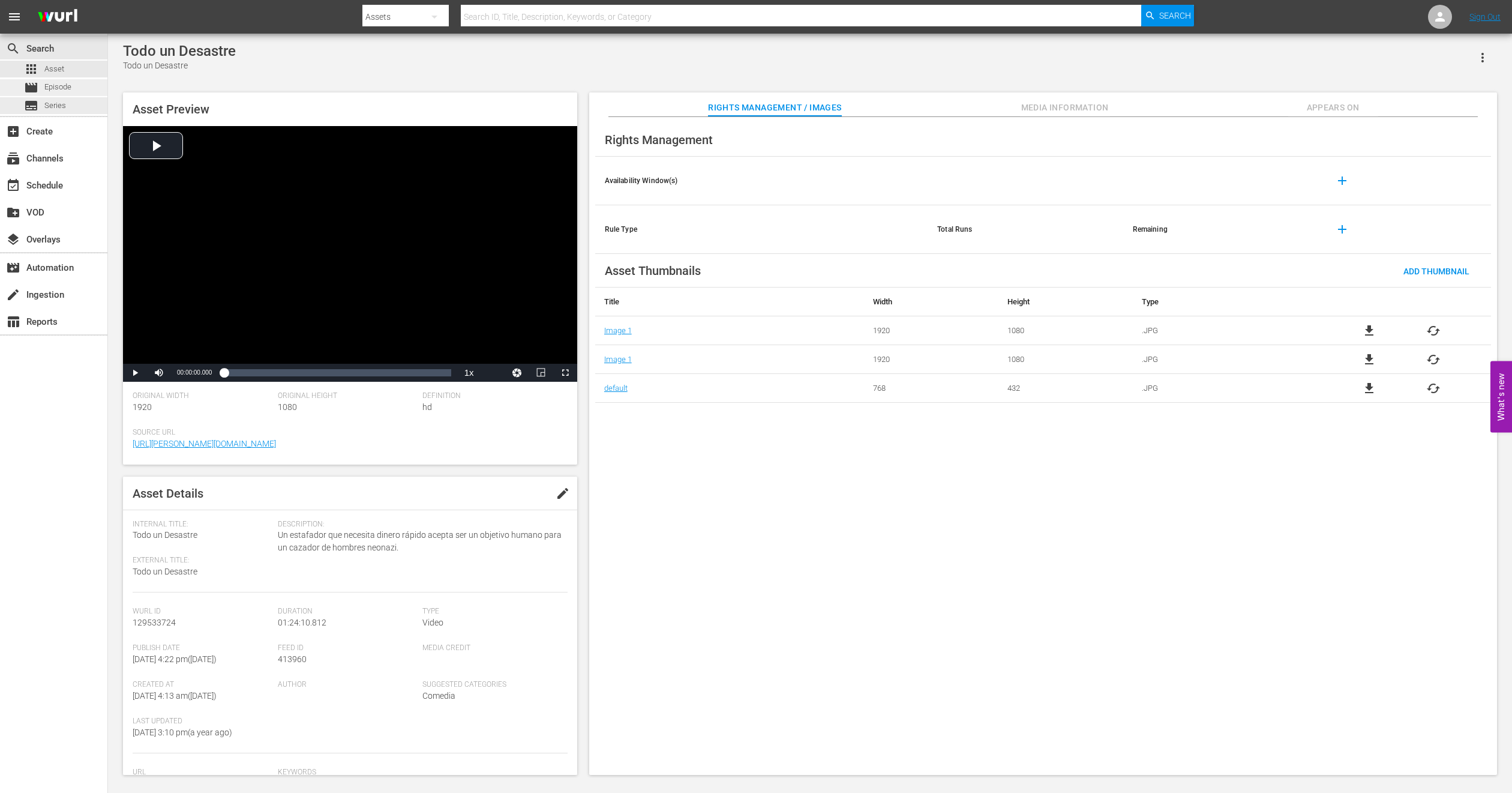
click at [53, 89] on span "Episode" at bounding box center [58, 87] width 27 height 12
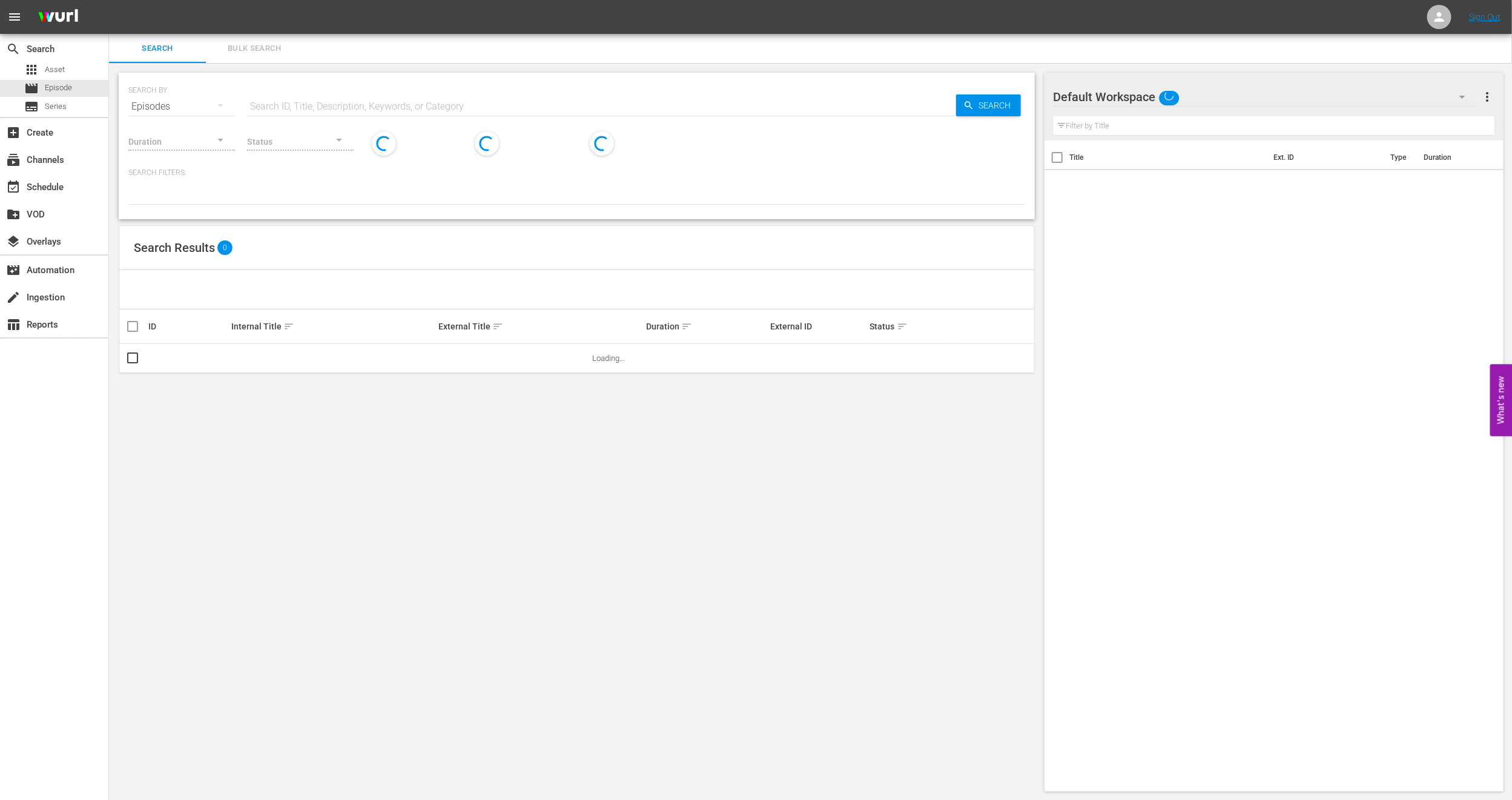
click at [280, 40] on button "Bulk Search" at bounding box center [254, 49] width 97 height 29
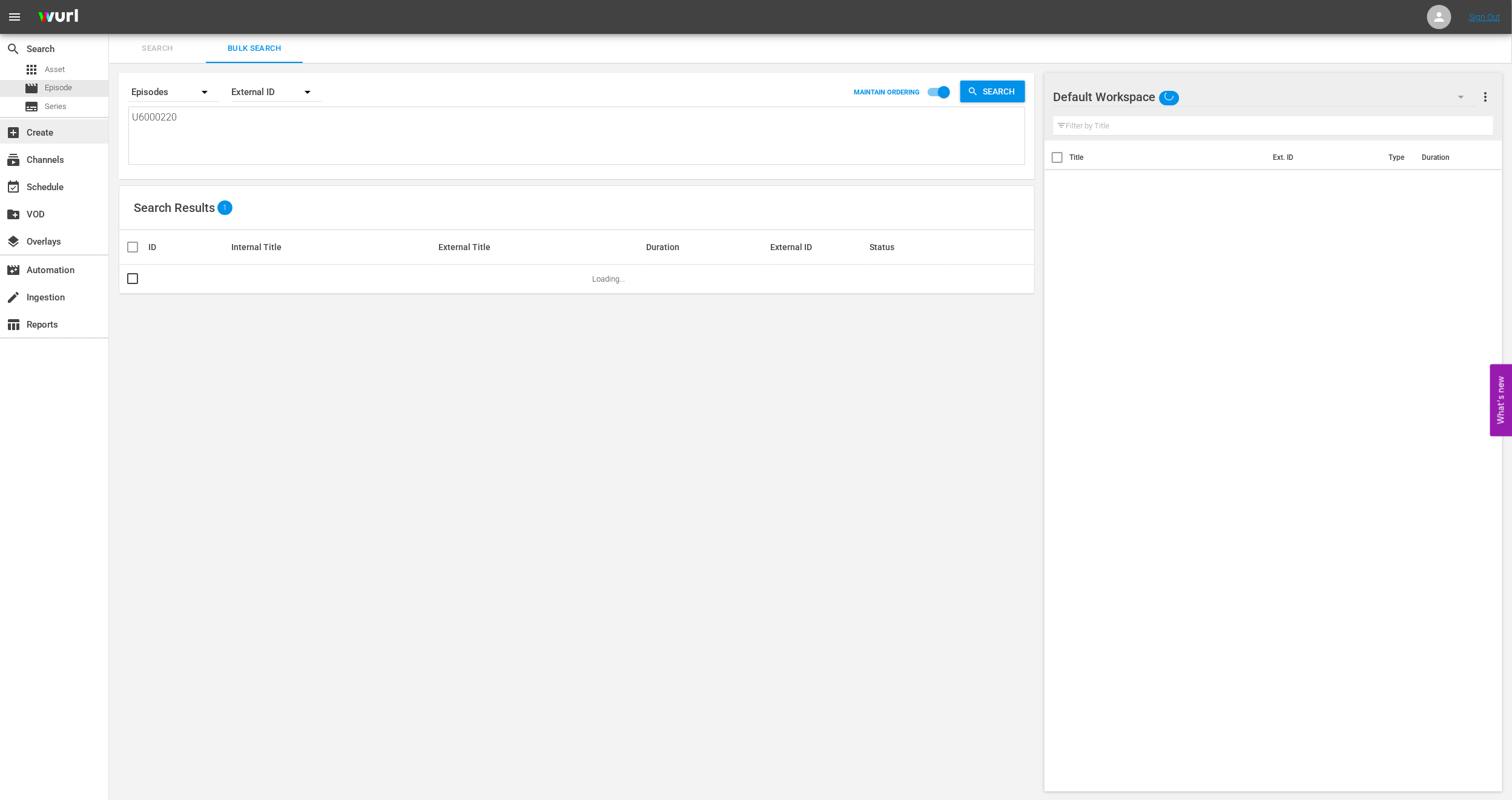
drag, startPoint x: 220, startPoint y: 142, endPoint x: 0, endPoint y: 127, distance: 220.5
click at [109, 0] on div "search Search apps Asset movie Episode subtitles Series add_box Create subscrip…" at bounding box center [810, 0] width 1403 height 0
paste textarea "• U7000117"
type textarea "• U7000117"
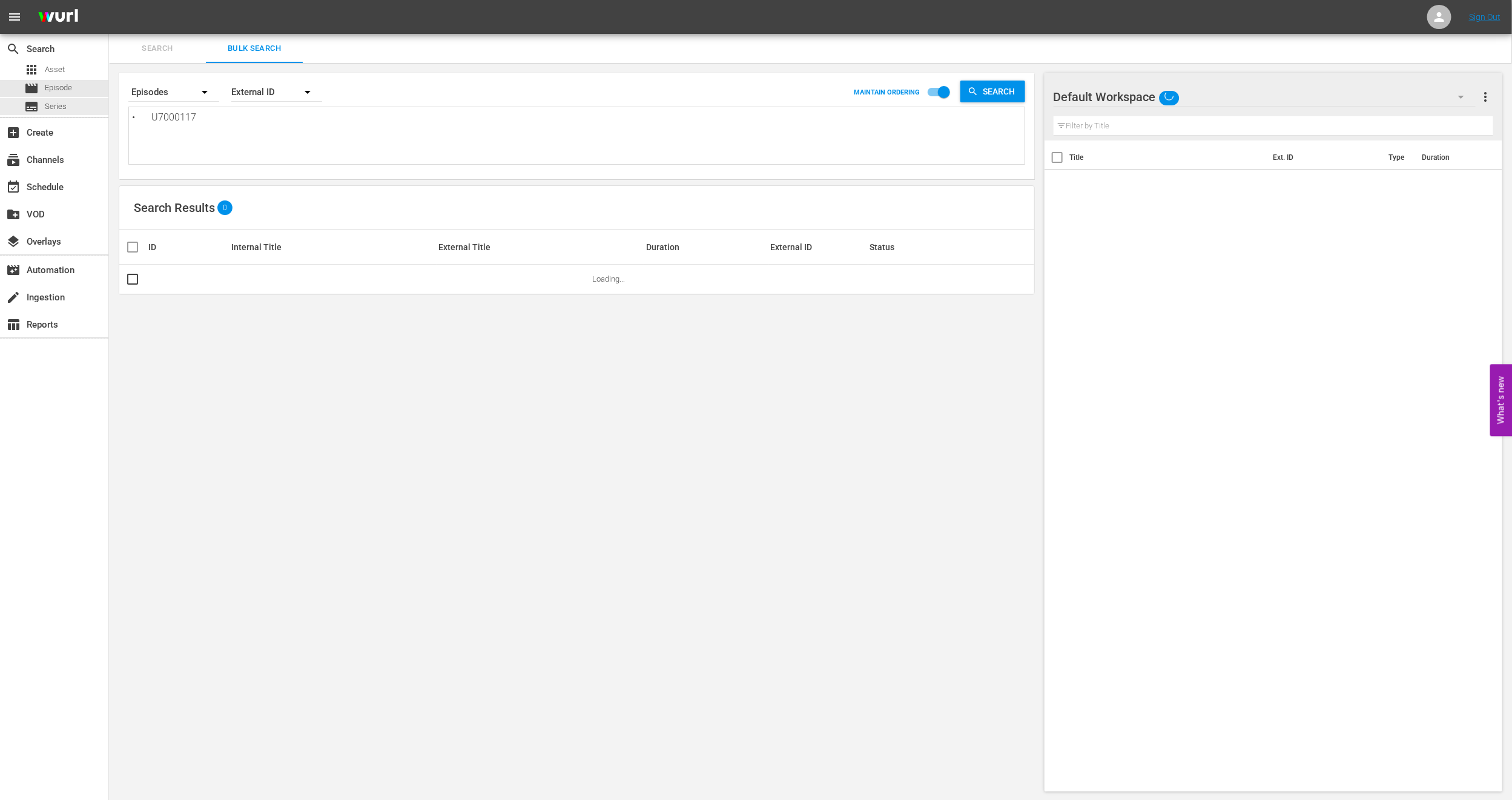
drag, startPoint x: 143, startPoint y: 113, endPoint x: 0, endPoint y: 115, distance: 143.0
click at [109, 0] on div "search Search apps Asset movie Episode subtitles Series add_box Create subscrip…" at bounding box center [810, 0] width 1403 height 0
type textarea "U7000117"
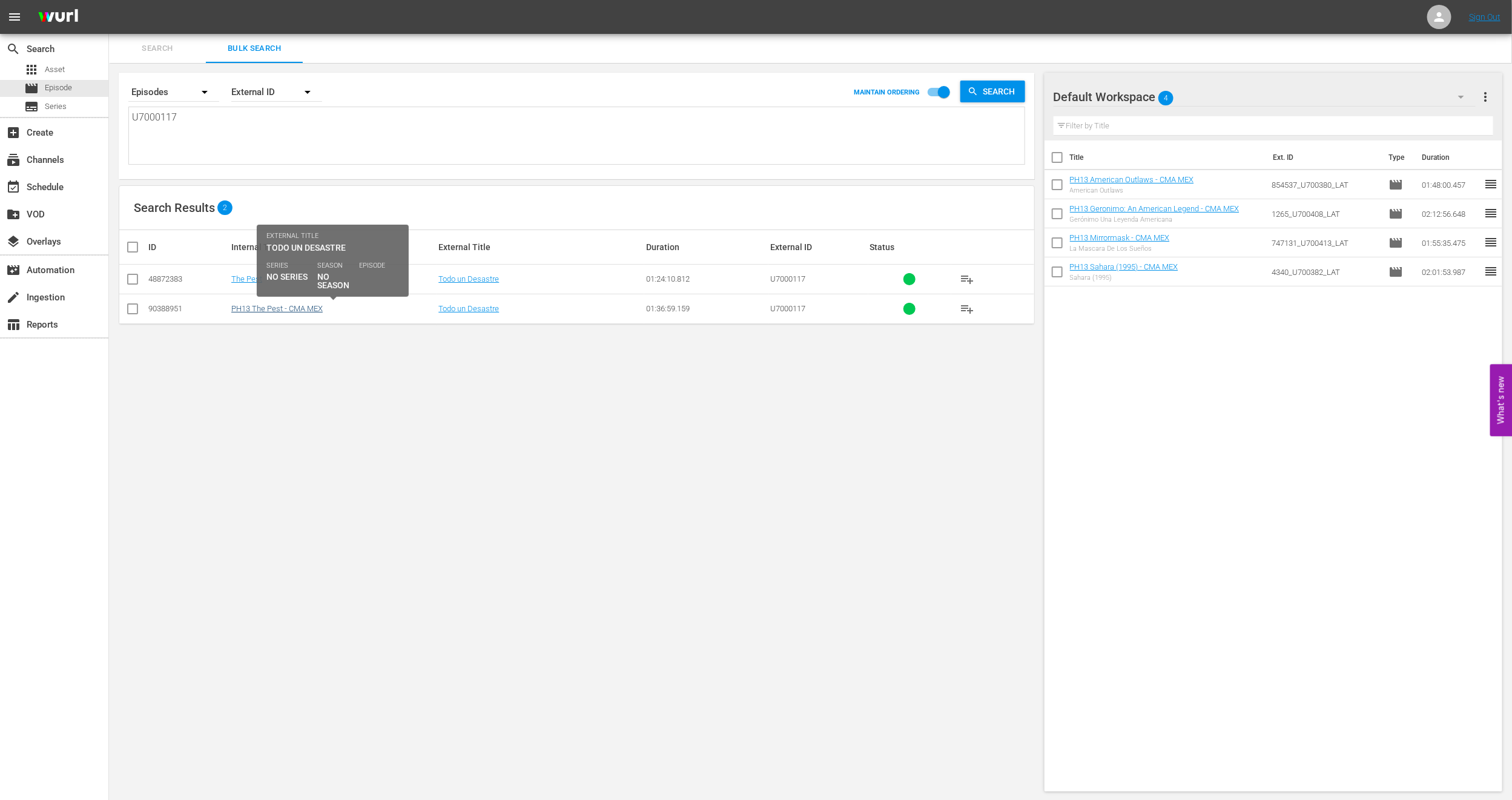
type textarea "U7000117"
click at [279, 310] on link "PH13 The Pest - CMA MEX" at bounding box center [277, 308] width 91 height 9
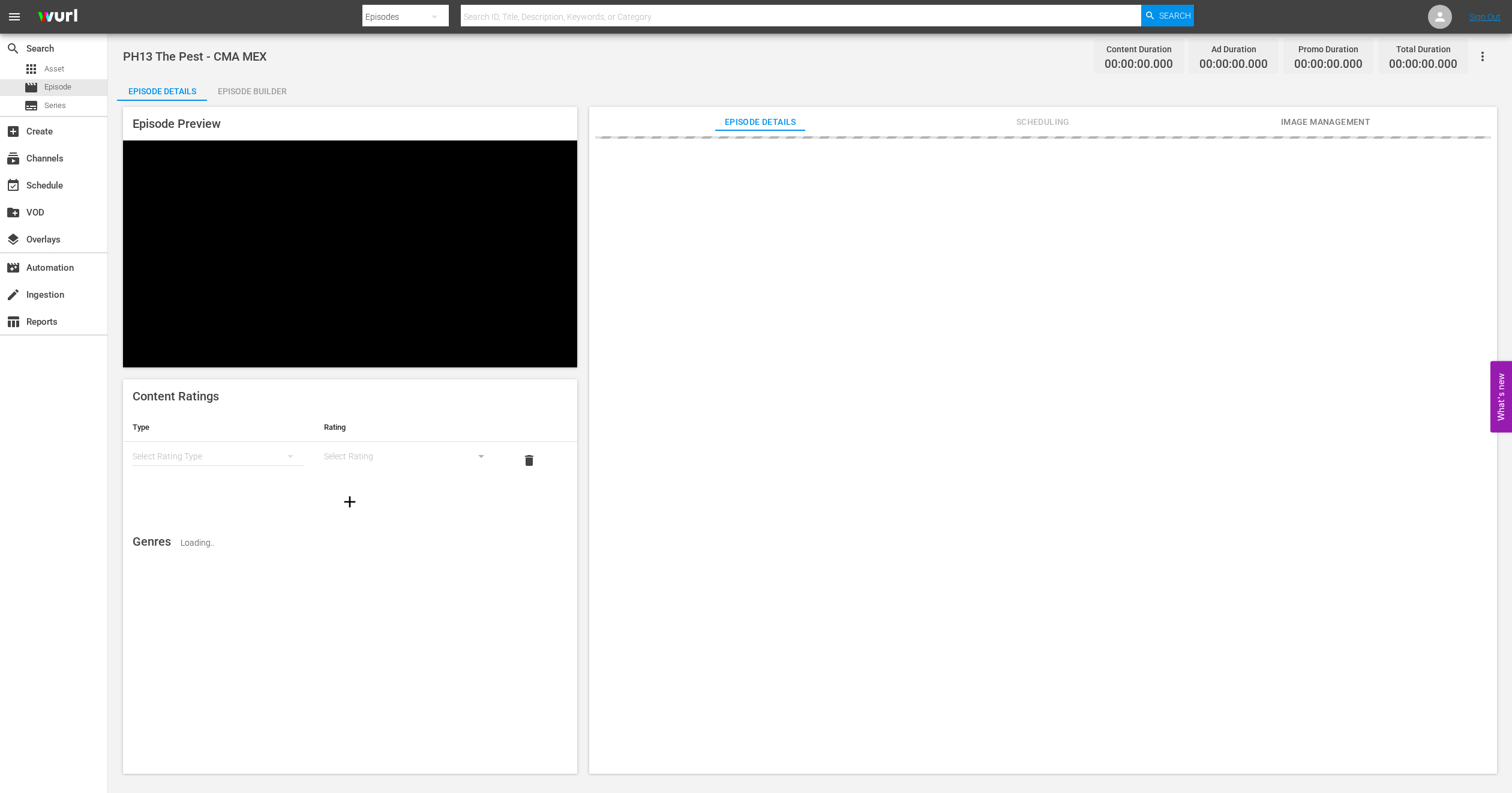
click at [1326, 125] on span "Image Management" at bounding box center [1325, 122] width 90 height 15
click at [787, 157] on span "Add Thumbnail" at bounding box center [764, 154] width 85 height 9
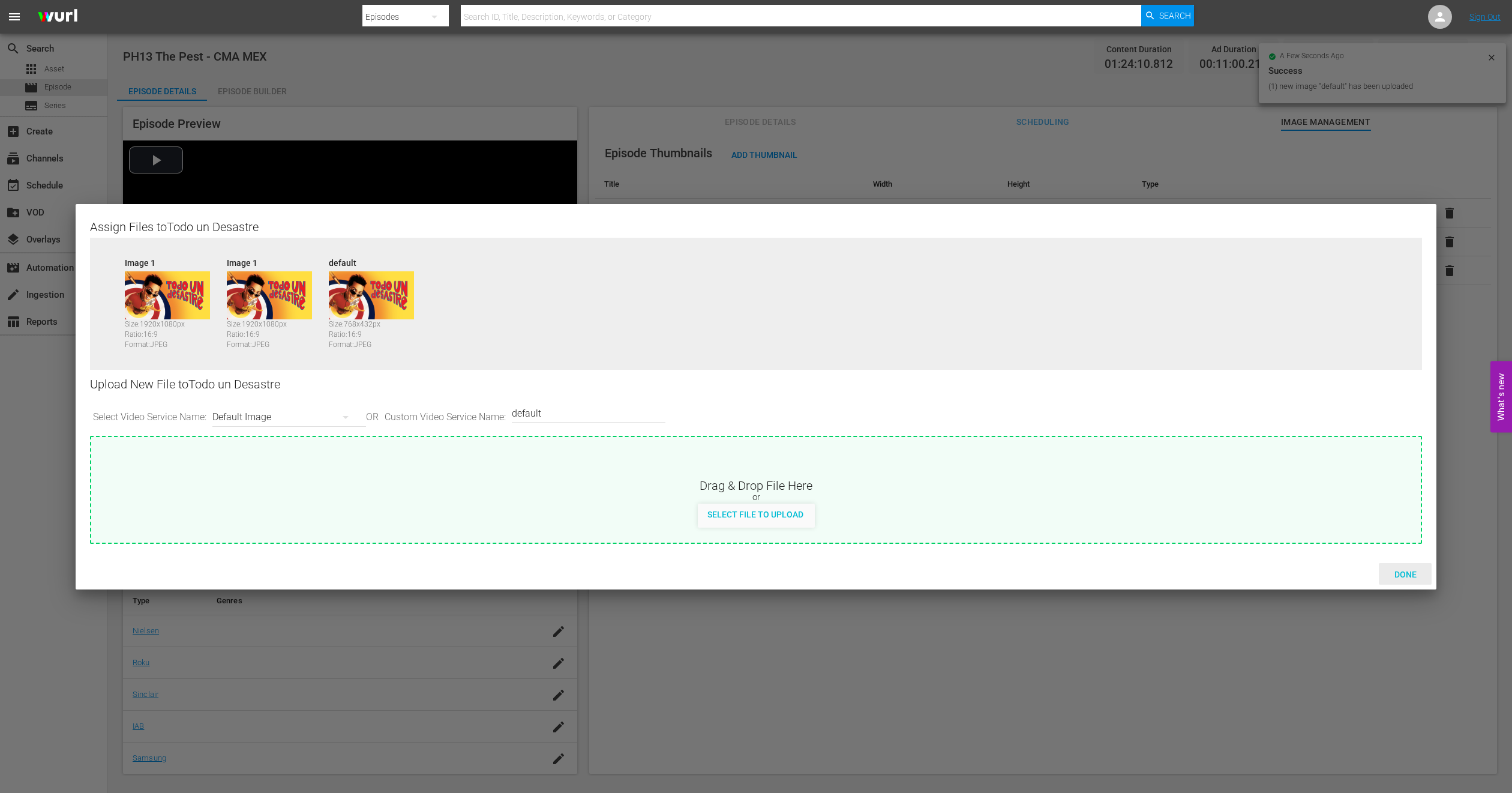
click at [1408, 575] on span "Done" at bounding box center [1406, 574] width 41 height 9
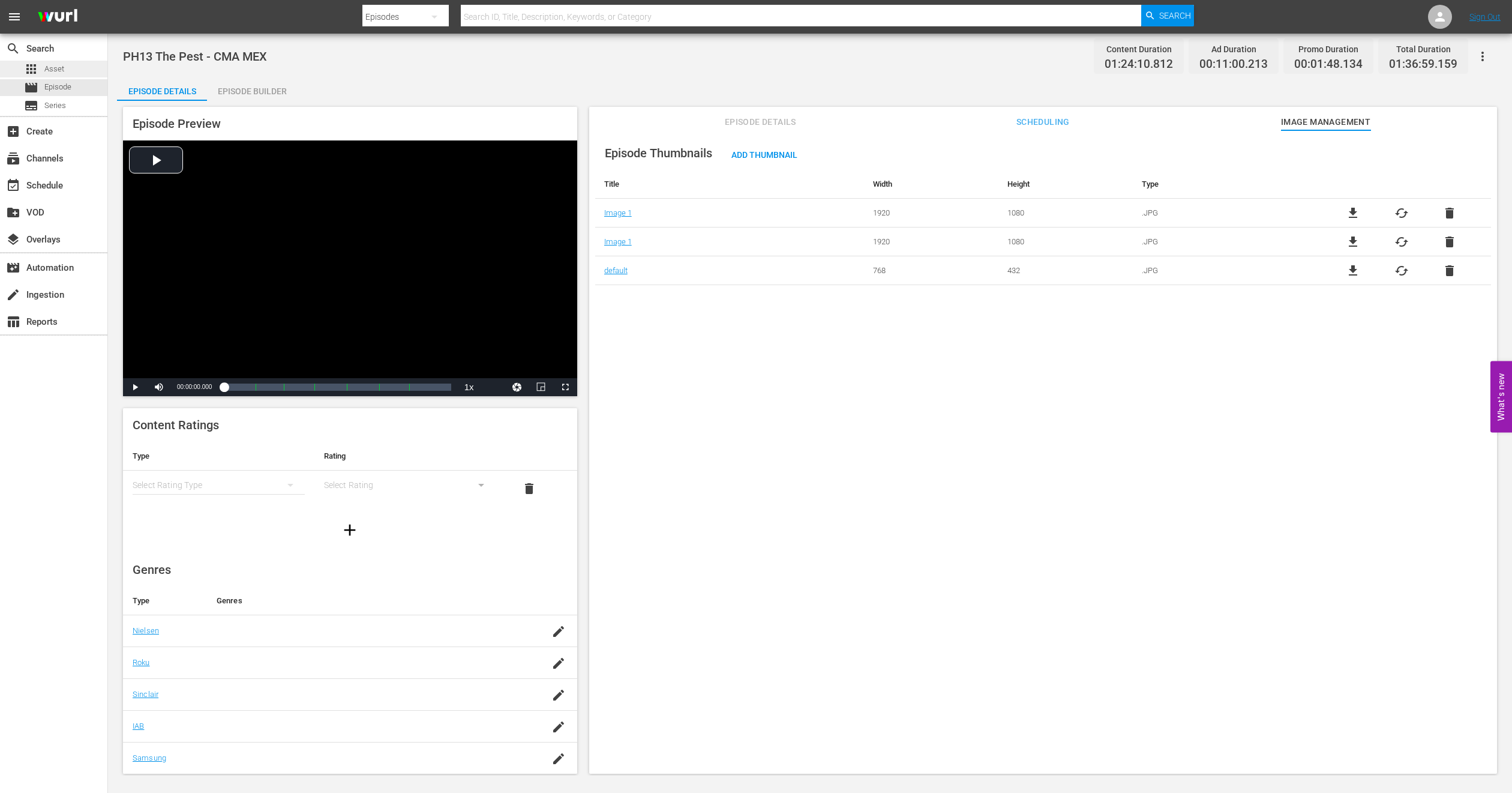
click at [70, 62] on div "apps Asset" at bounding box center [53, 69] width 107 height 17
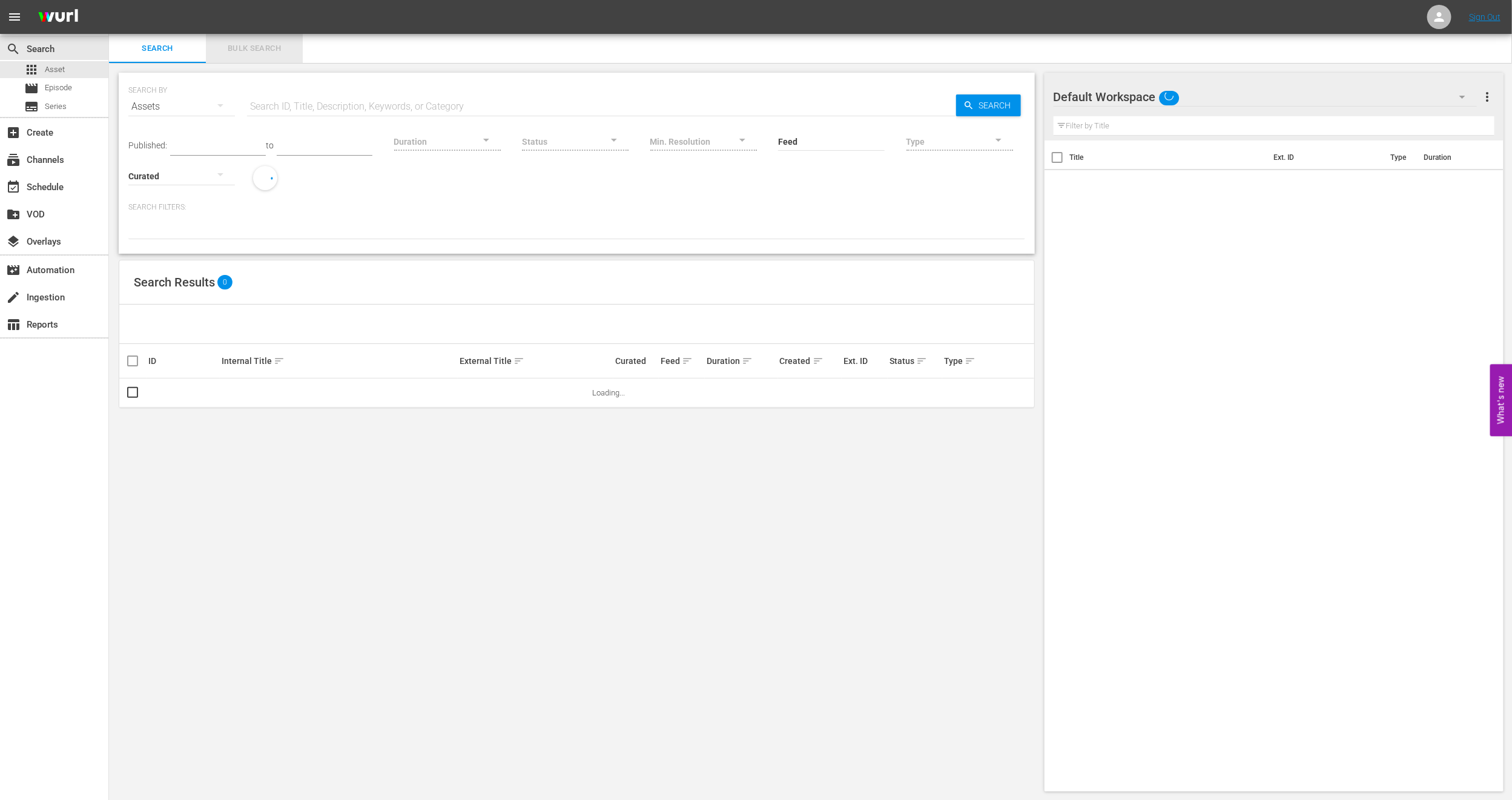
click at [266, 49] on span "Bulk Search" at bounding box center [255, 49] width 82 height 14
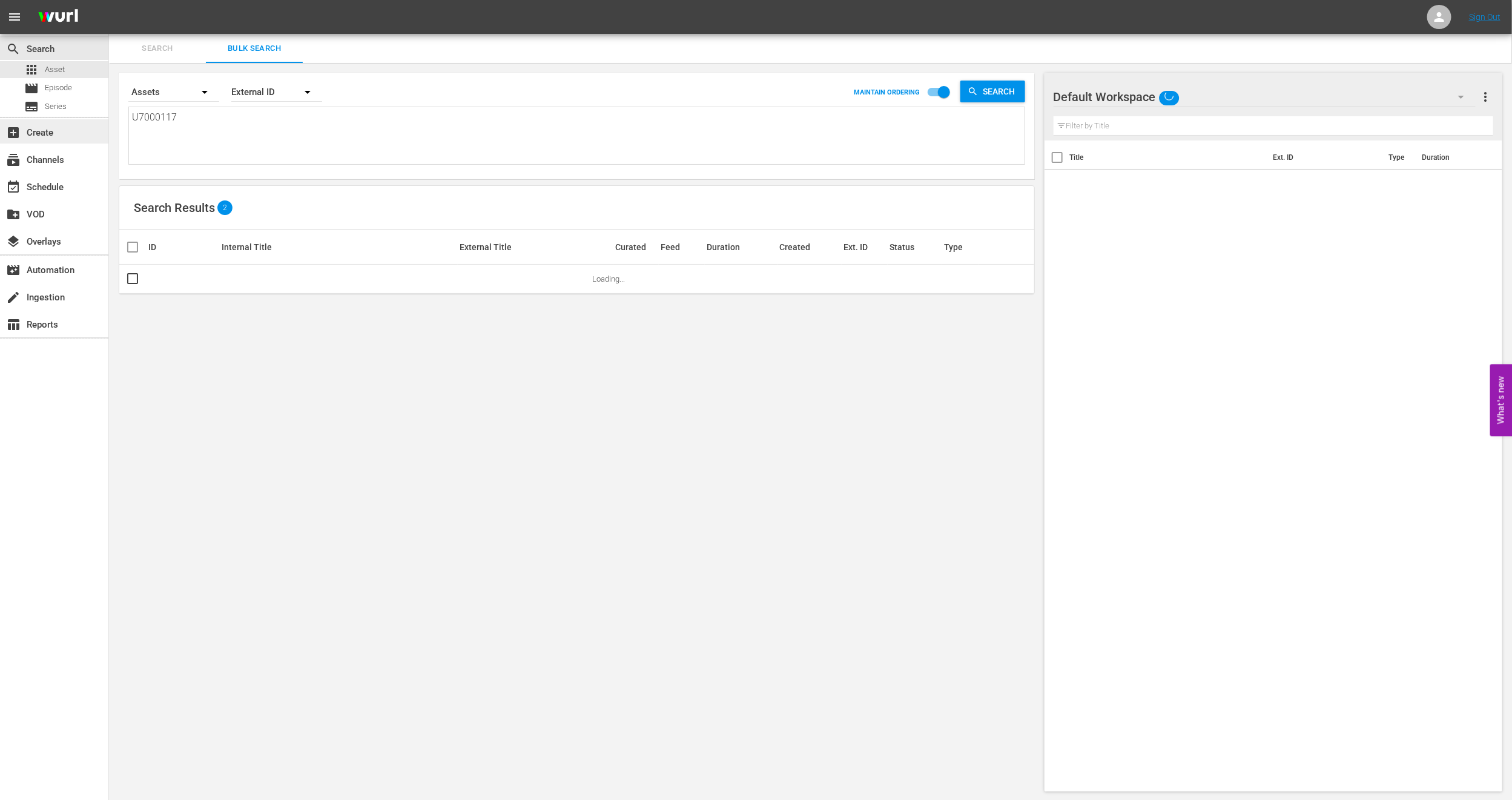
drag, startPoint x: 217, startPoint y: 126, endPoint x: 0, endPoint y: 131, distance: 217.1
click at [109, 0] on div "search Search apps Asset movie Episode subtitles Series add_box Create subscrip…" at bounding box center [810, 0] width 1403 height 0
paste textarea "• U7000001"
type textarea "• U7000001"
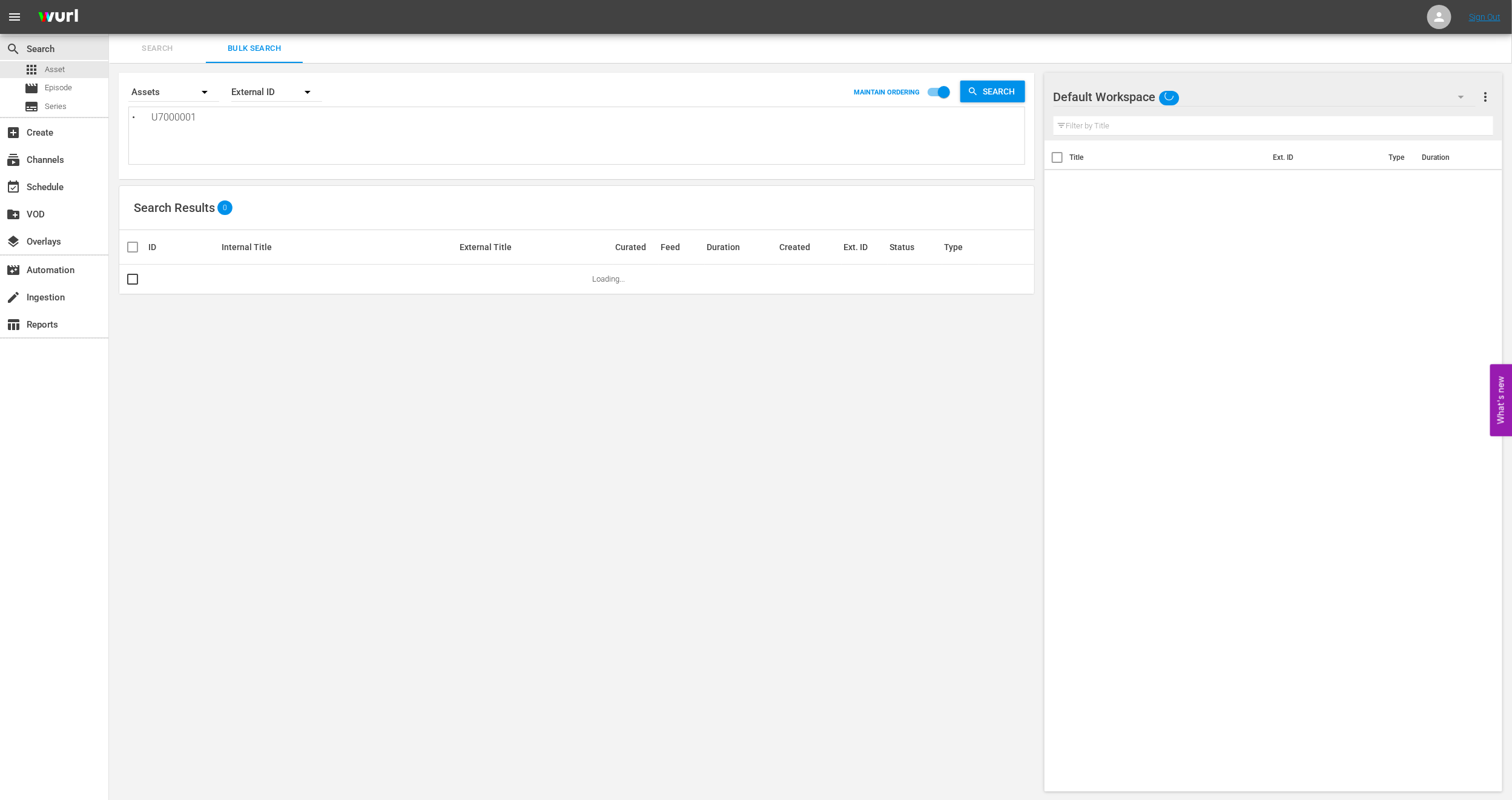
drag, startPoint x: 153, startPoint y: 115, endPoint x: 0, endPoint y: 117, distance: 153.0
click at [109, 0] on div "search Search apps Asset movie Episode subtitles Series add_box Create subscrip…" at bounding box center [810, 0] width 1403 height 0
type textarea "U7000001"
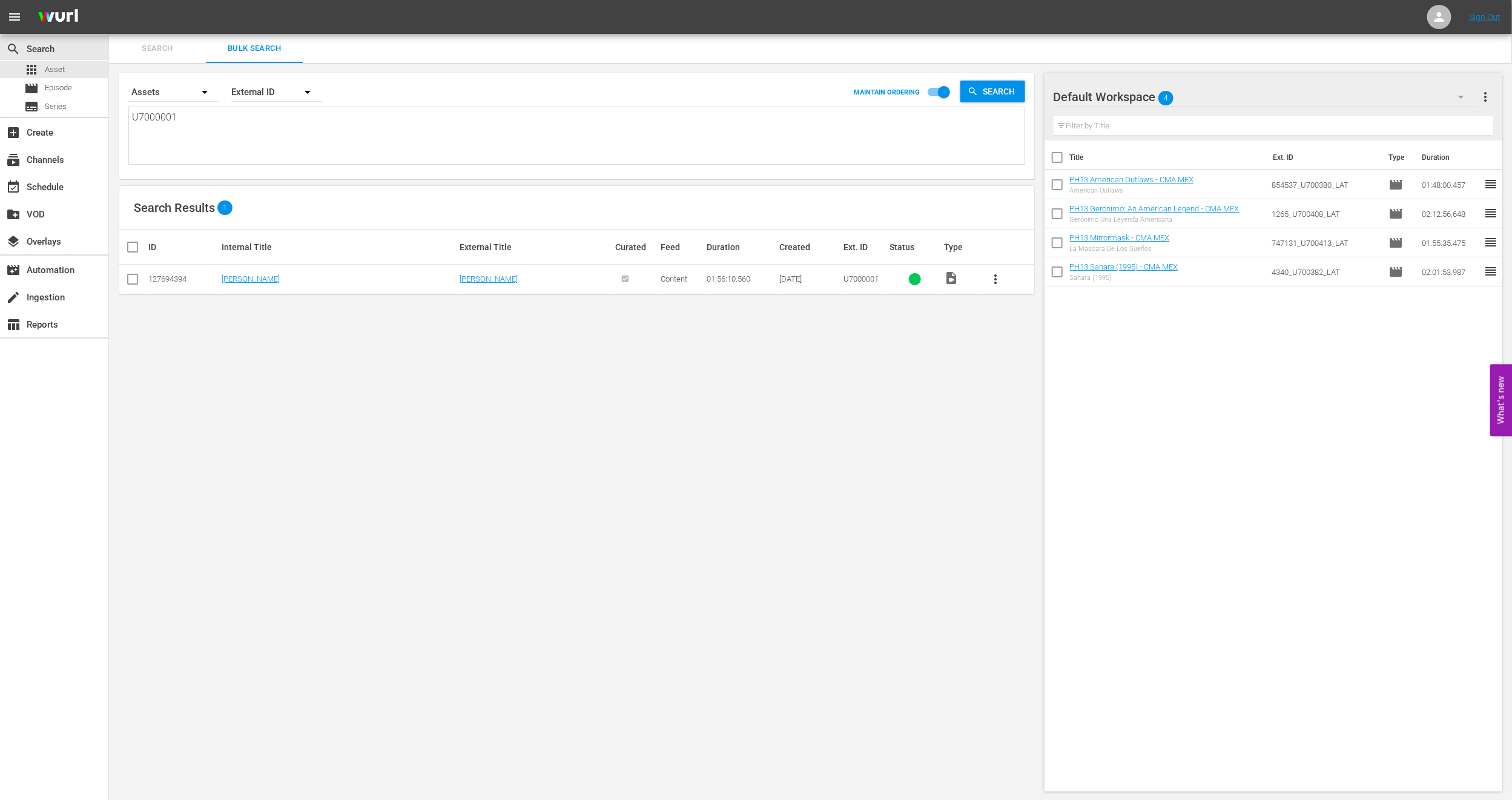
type textarea "U7000001"
click at [247, 272] on td "[PERSON_NAME]" at bounding box center [339, 279] width 238 height 30
click at [238, 280] on link "[PERSON_NAME]" at bounding box center [251, 279] width 58 height 9
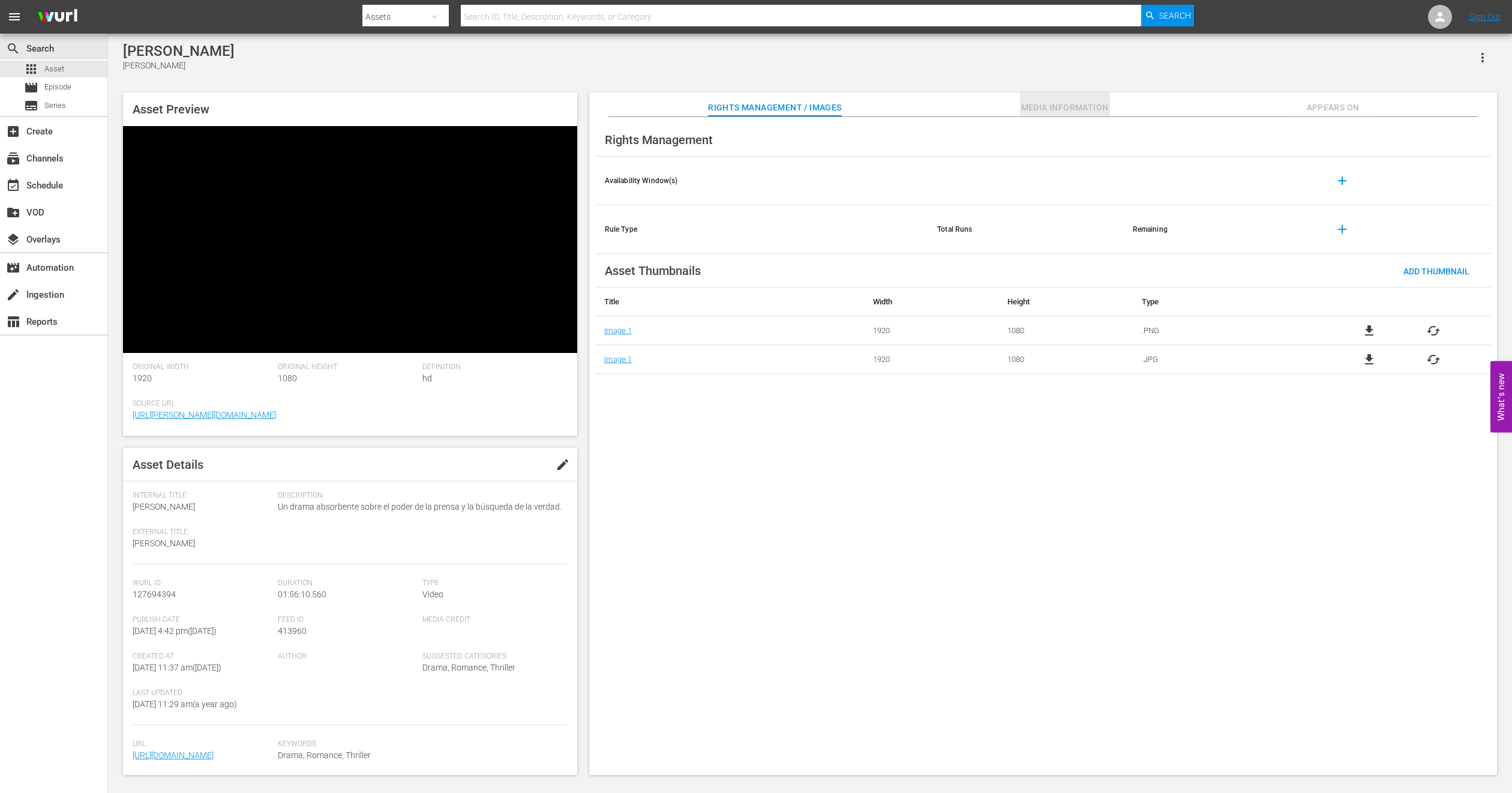
click at [1028, 107] on span "Media Information" at bounding box center [1064, 108] width 90 height 15
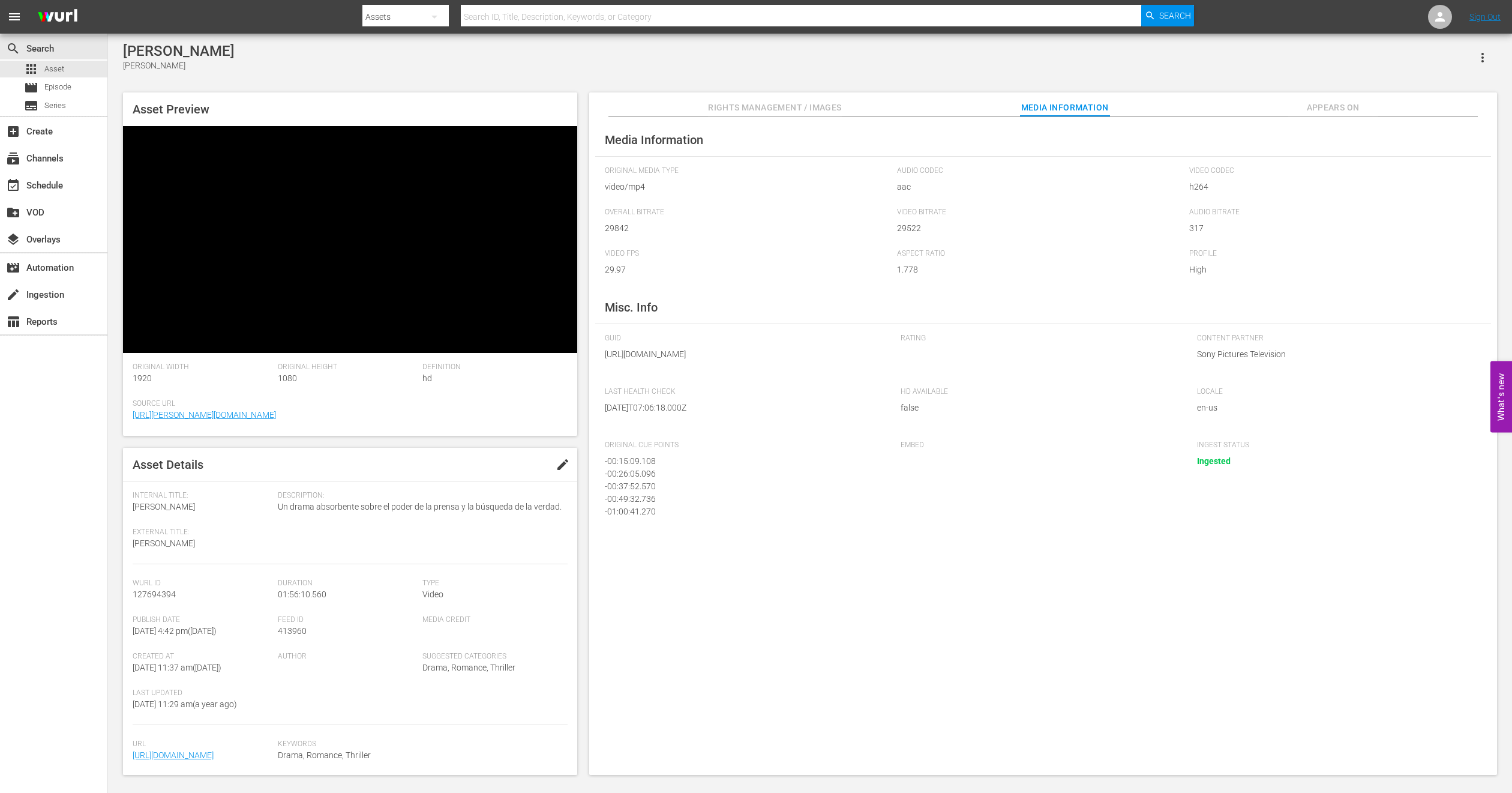
click at [782, 89] on div "Asset Preview Original Width 1920 Original Height 1080 Definition hd Source Url…" at bounding box center [810, 428] width 1386 height 682
click at [778, 94] on button "Rights Management / Images" at bounding box center [775, 104] width 133 height 24
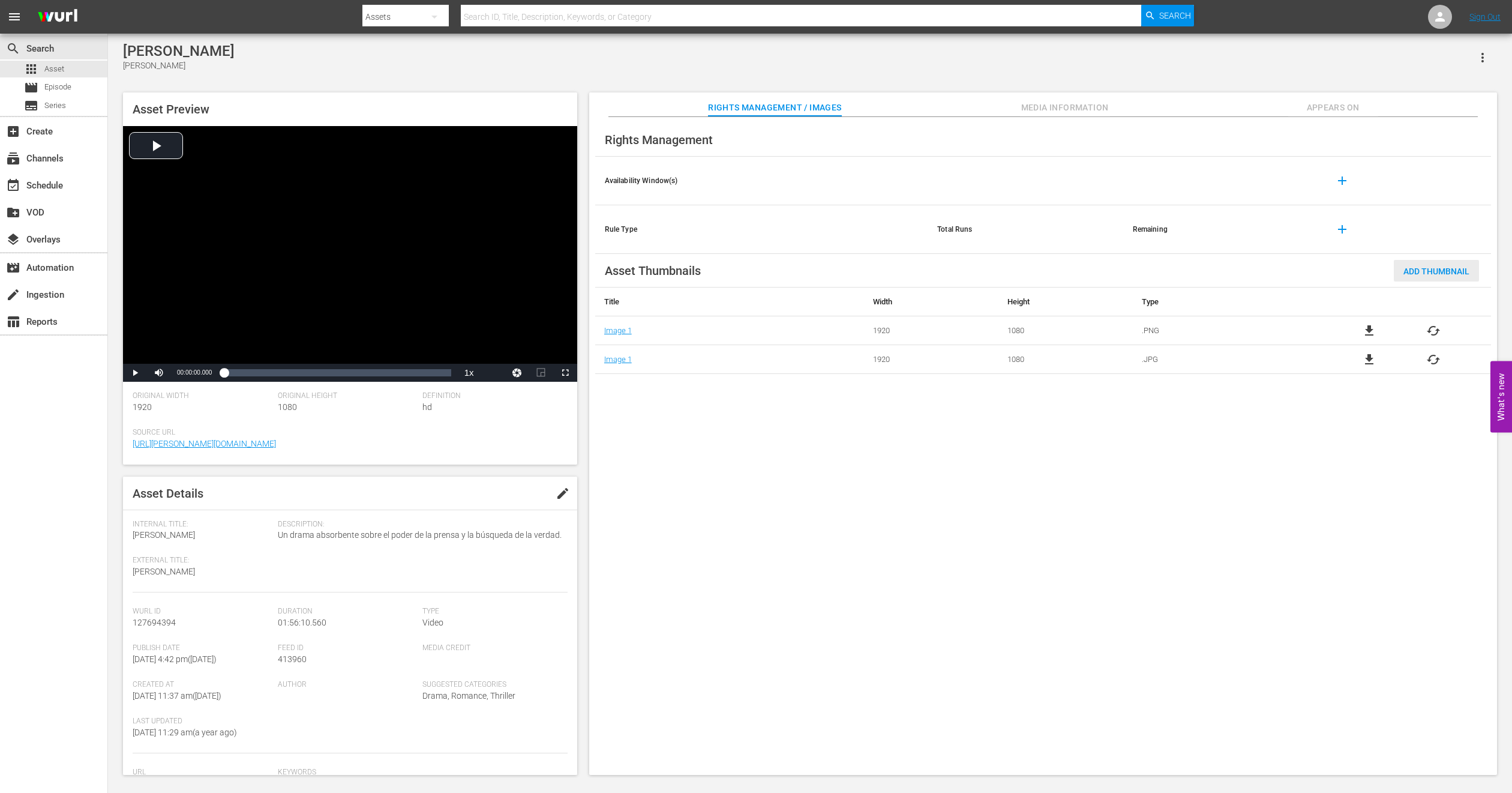
click at [1432, 278] on div "Add Thumbnail" at bounding box center [1437, 271] width 85 height 22
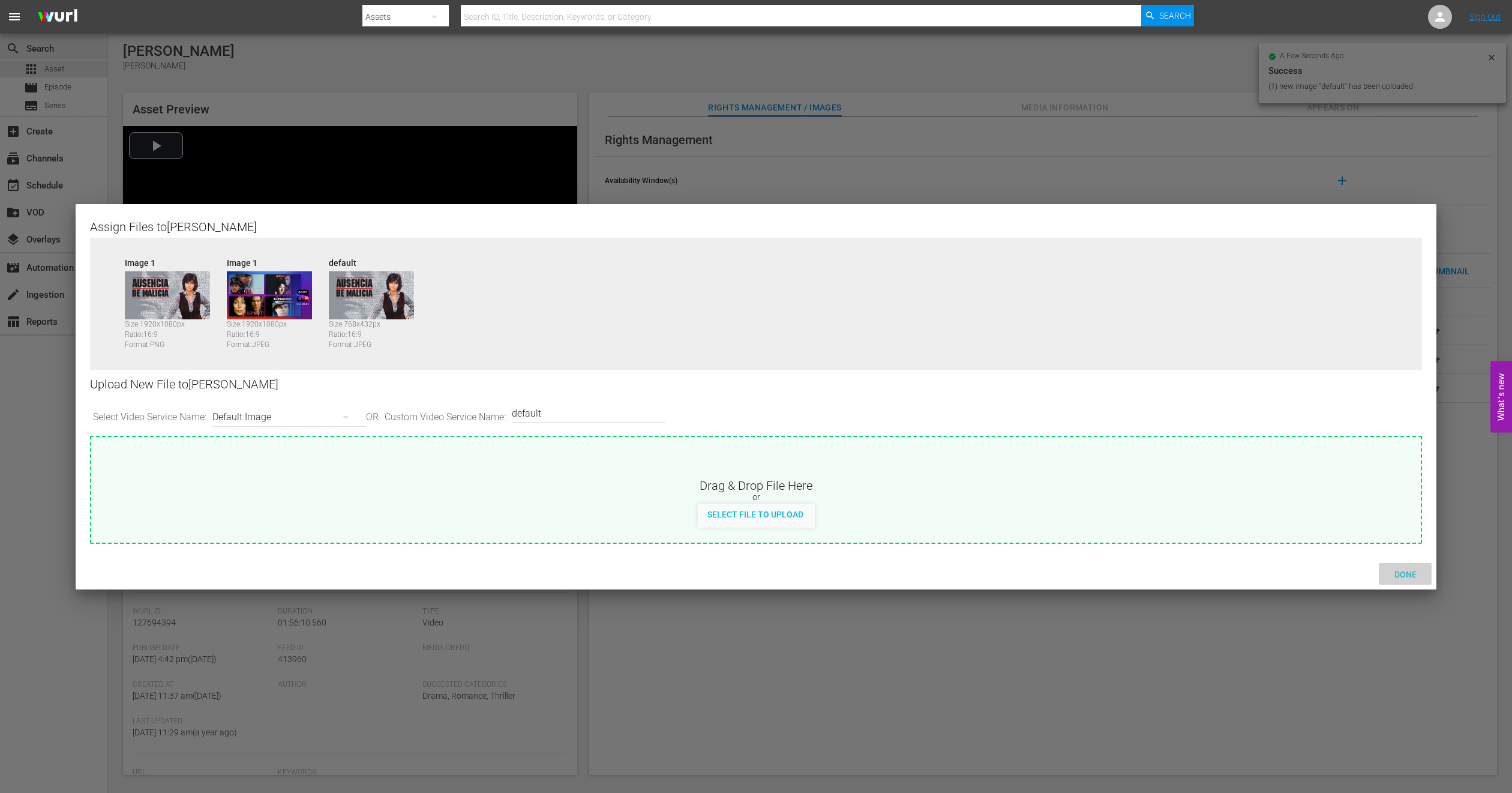
click at [1410, 573] on span "Done" at bounding box center [1406, 574] width 41 height 9
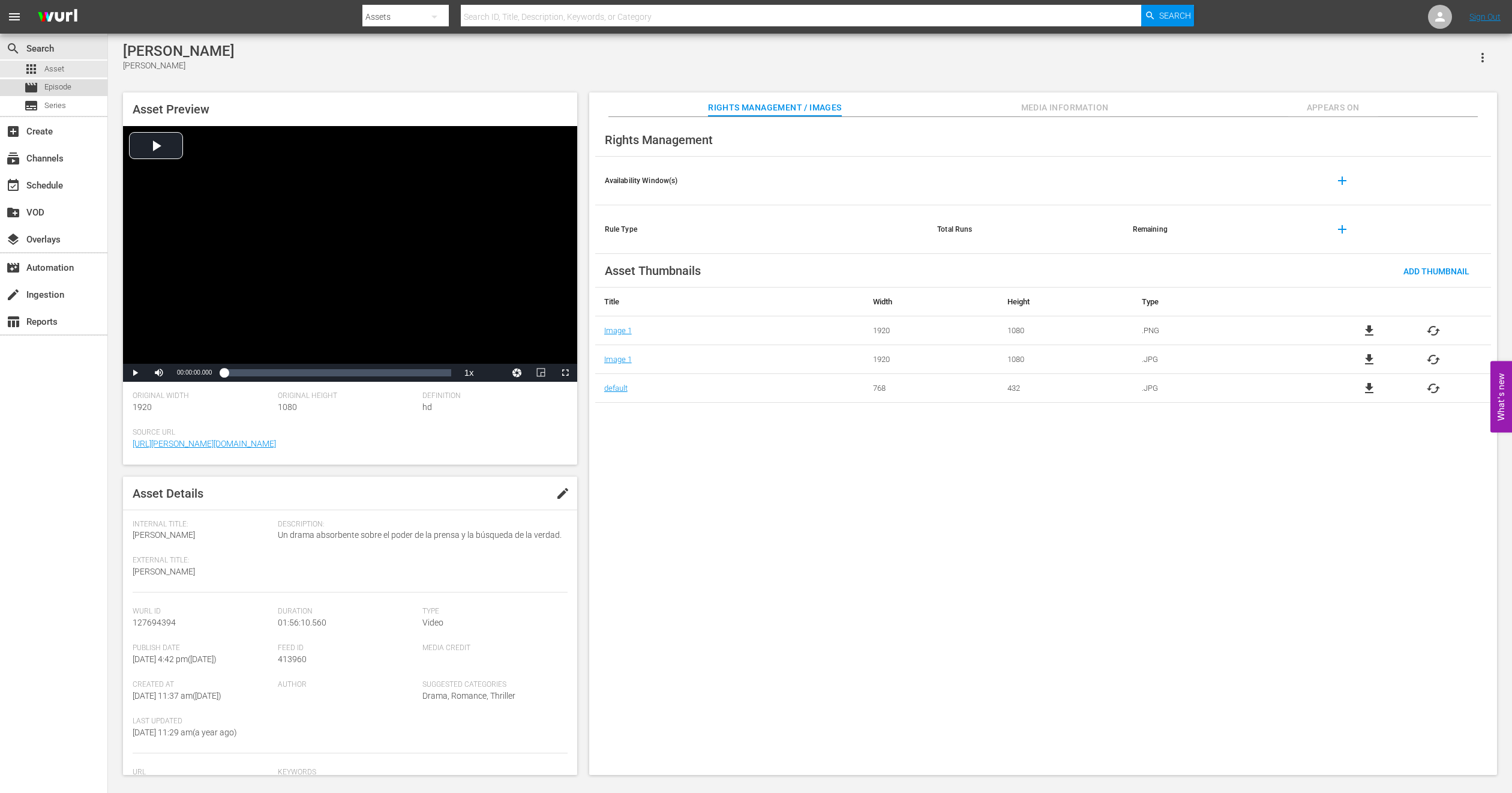
click at [68, 85] on span "Episode" at bounding box center [58, 87] width 27 height 12
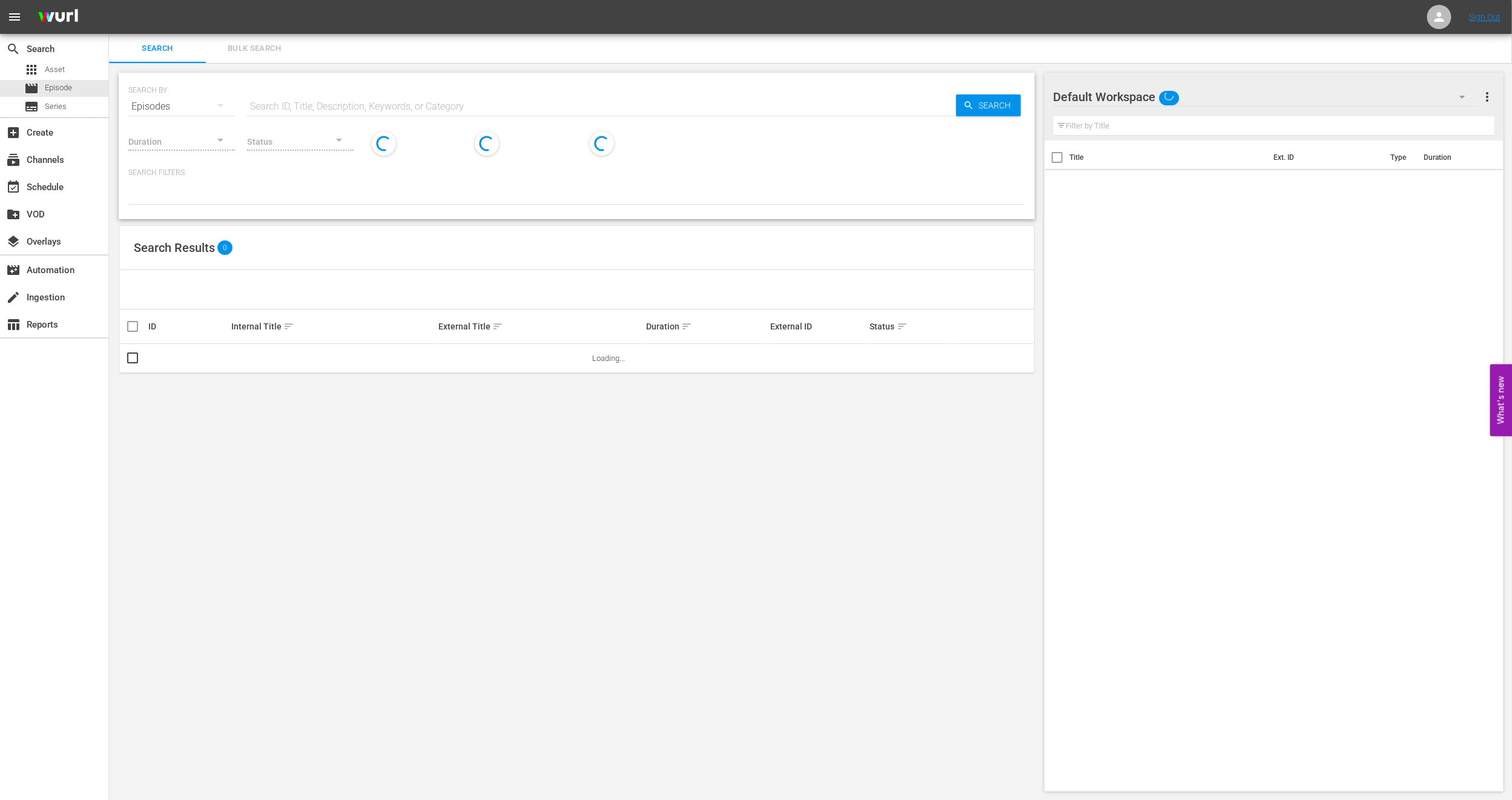
click at [262, 46] on span "Bulk Search" at bounding box center [255, 49] width 82 height 14
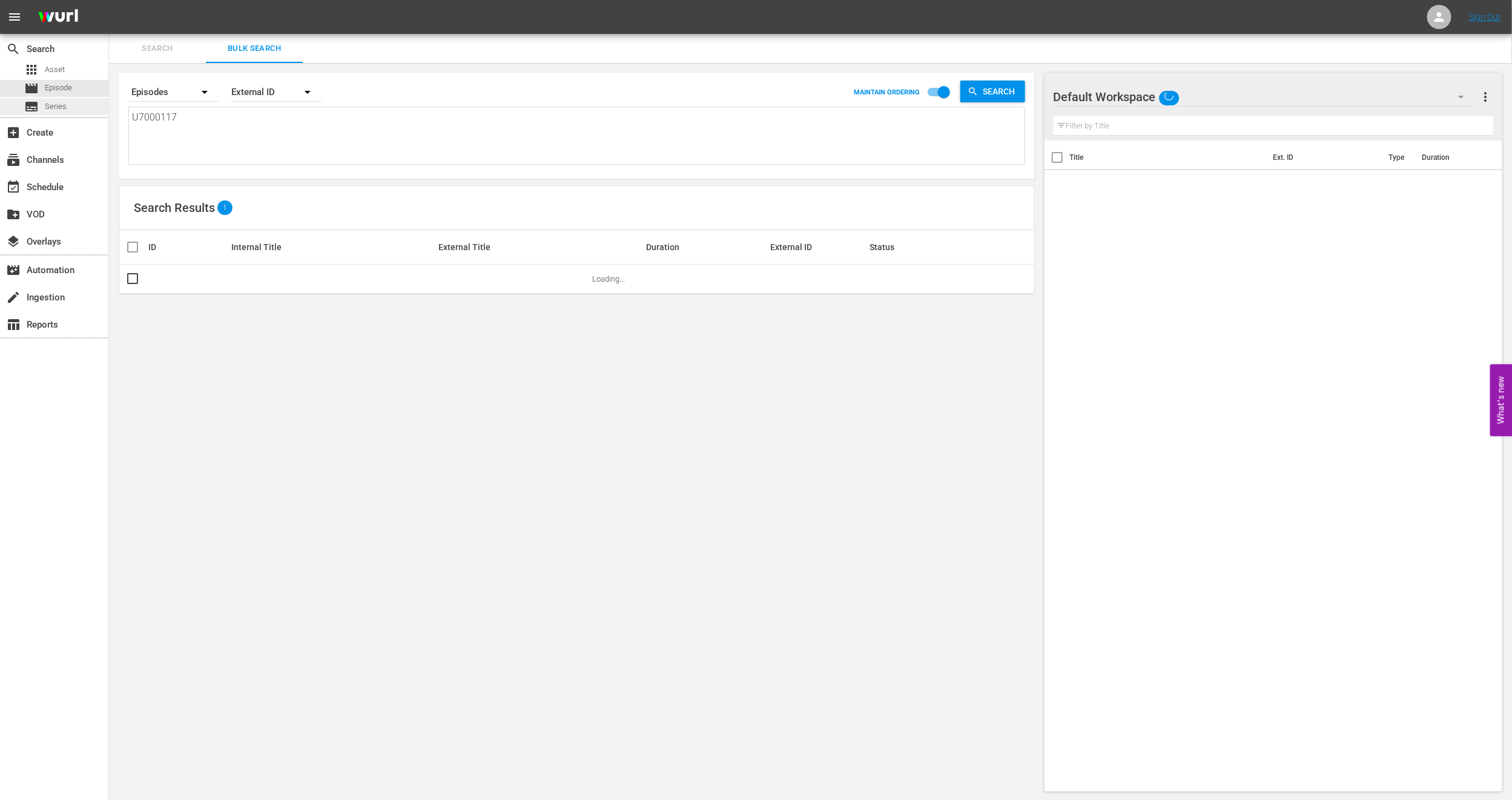
drag, startPoint x: 231, startPoint y: 122, endPoint x: 0, endPoint y: 111, distance: 231.3
click at [109, 0] on div "search Search apps Asset movie Episode subtitles Series add_box Create subscrip…" at bounding box center [810, 0] width 1403 height 0
paste textarea "• U7000001"
type textarea "• U7000001"
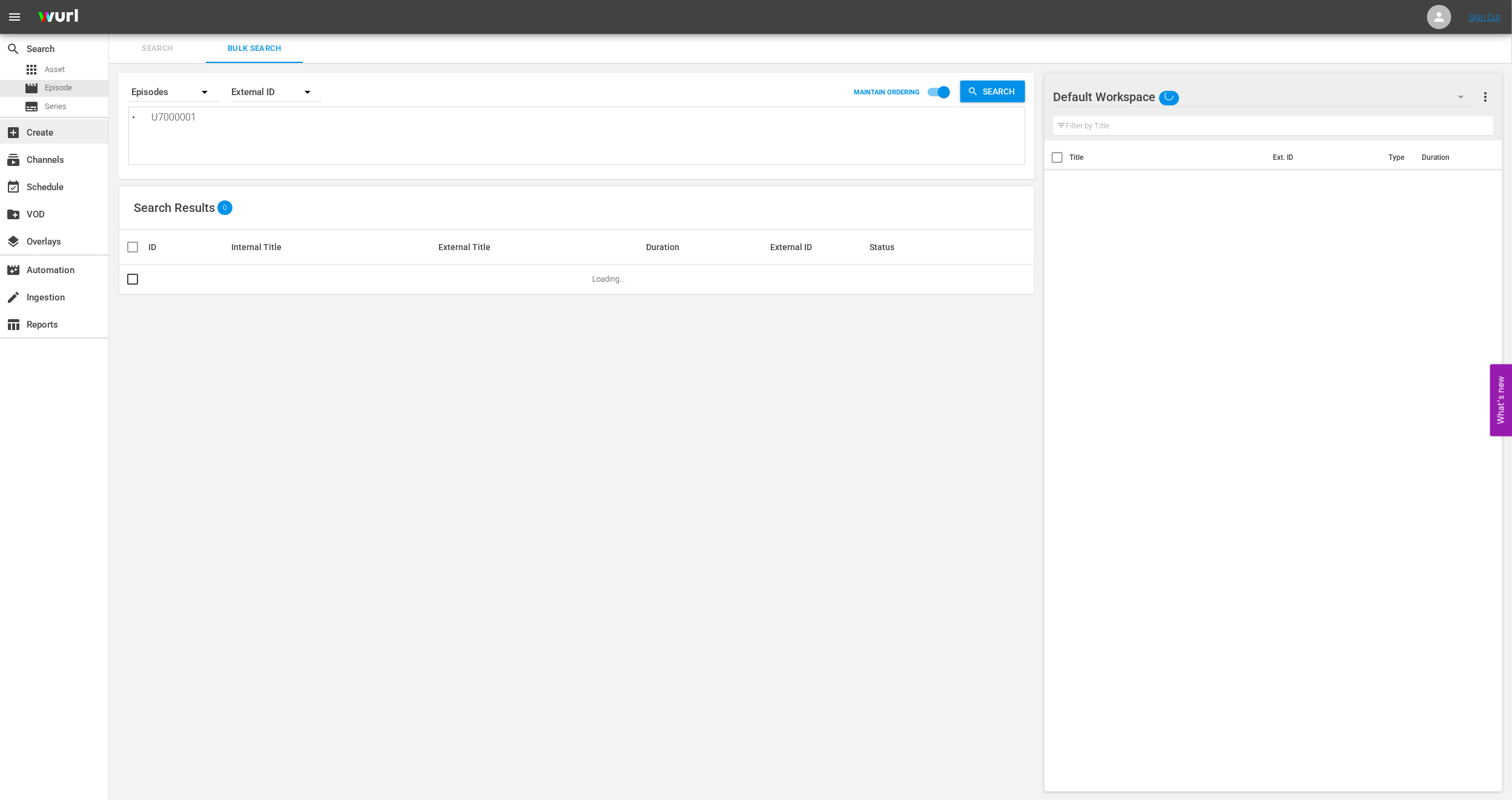
drag, startPoint x: 153, startPoint y: 117, endPoint x: 0, endPoint y: 131, distance: 153.6
click at [109, 0] on div "search Search apps Asset movie Episode subtitles Series add_box Create subscrip…" at bounding box center [810, 0] width 1403 height 0
type textarea "U7000001"
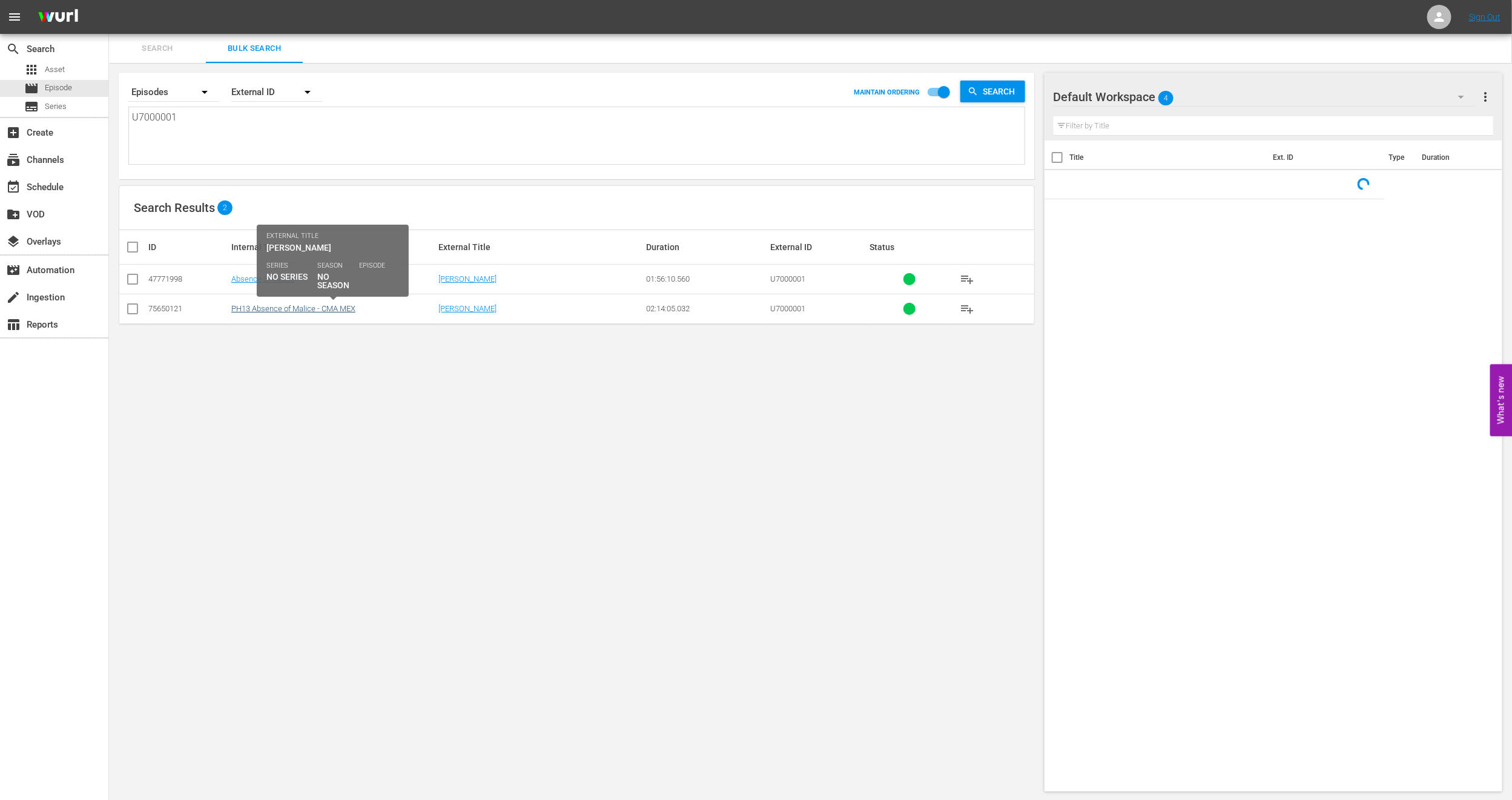
type textarea "U7000001"
click at [296, 310] on link "PH13 Absence of Malice - CMA MEX" at bounding box center [293, 308] width 124 height 9
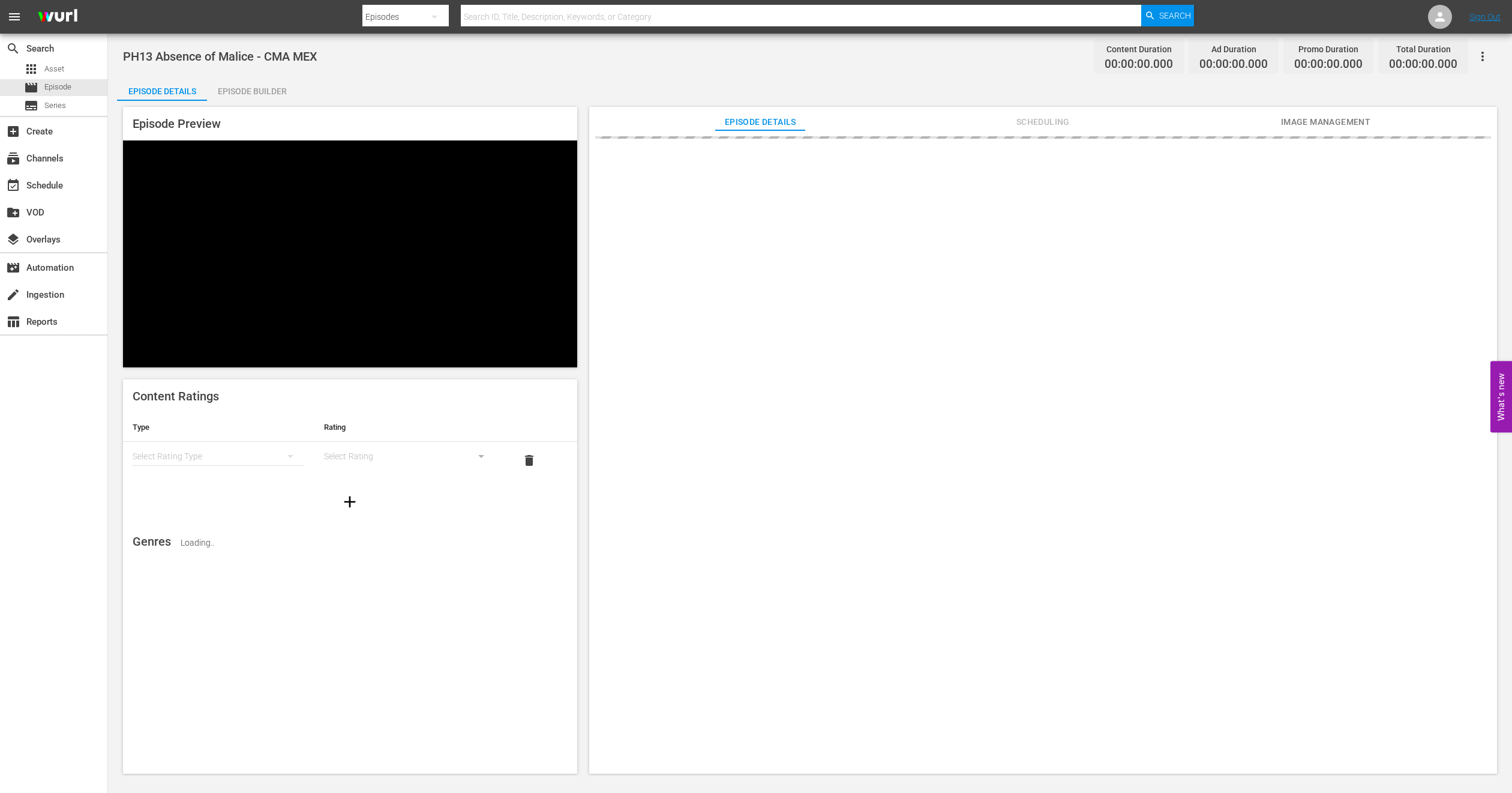
click at [1279, 132] on div at bounding box center [1043, 457] width 908 height 655
click at [1305, 121] on span "Image Management" at bounding box center [1325, 122] width 90 height 15
click at [753, 157] on span "Add Thumbnail" at bounding box center [764, 154] width 85 height 9
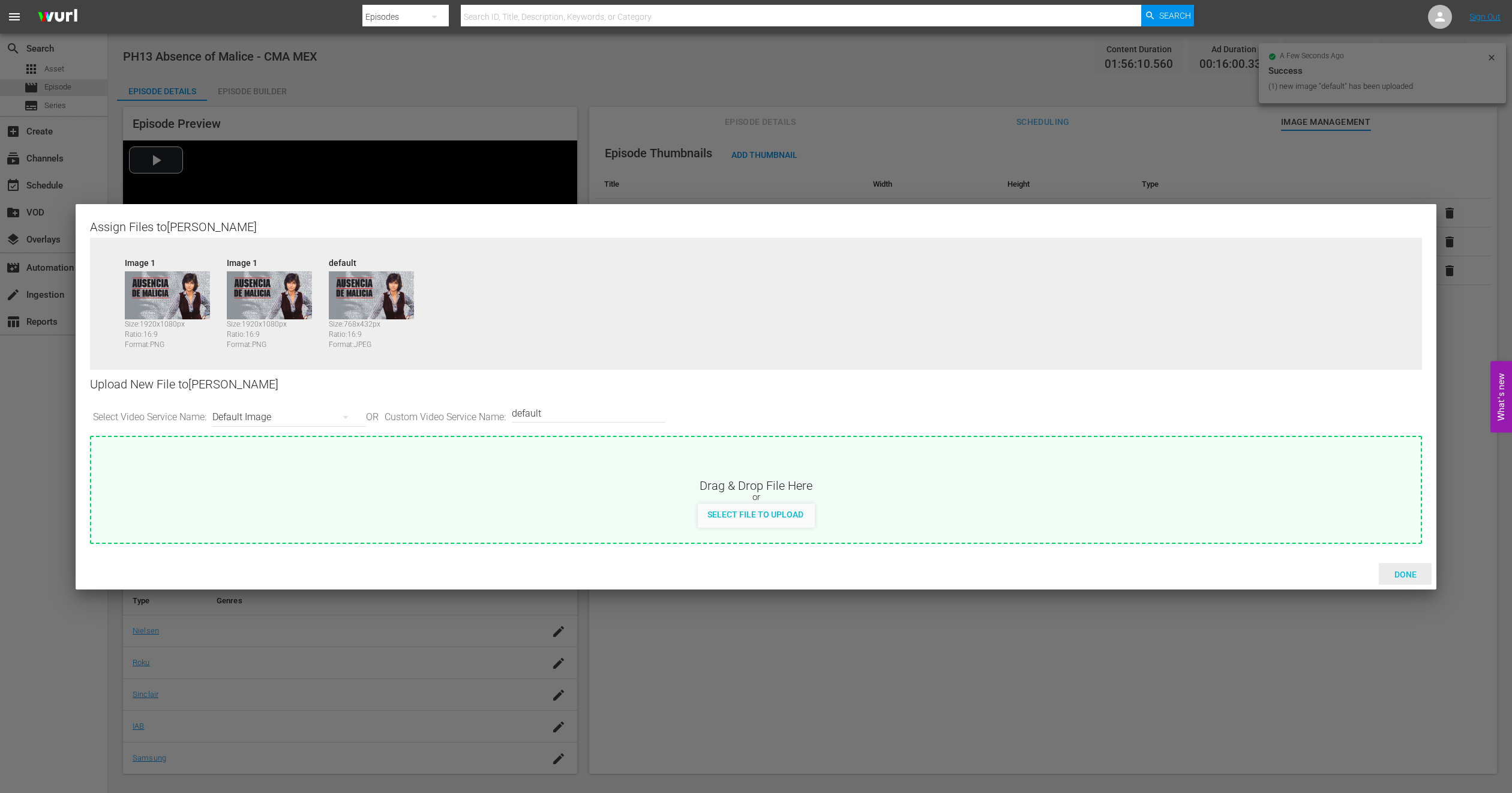
click at [1402, 575] on span "Done" at bounding box center [1406, 574] width 41 height 9
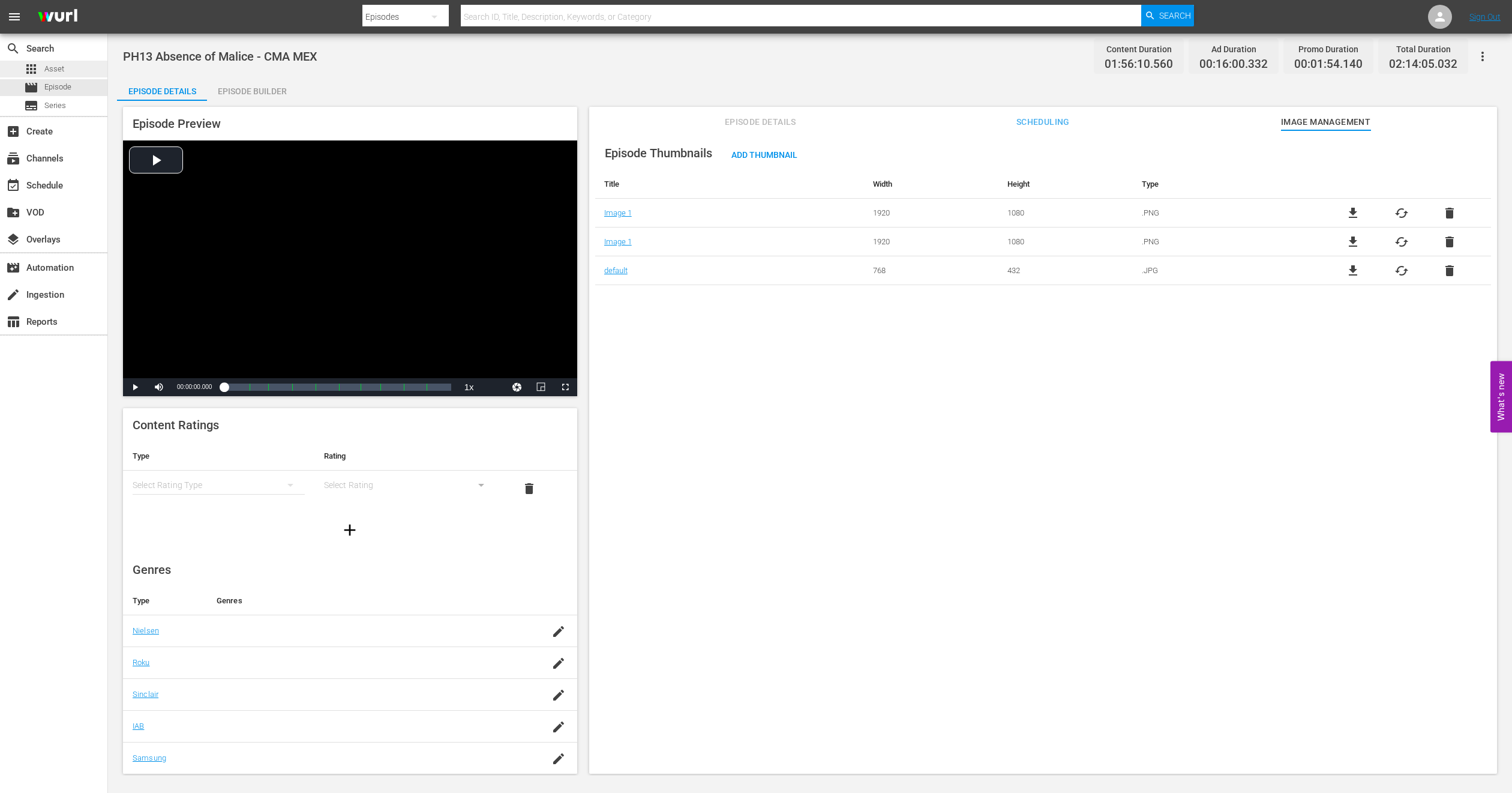
click at [52, 68] on span "Asset" at bounding box center [55, 68] width 20 height 12
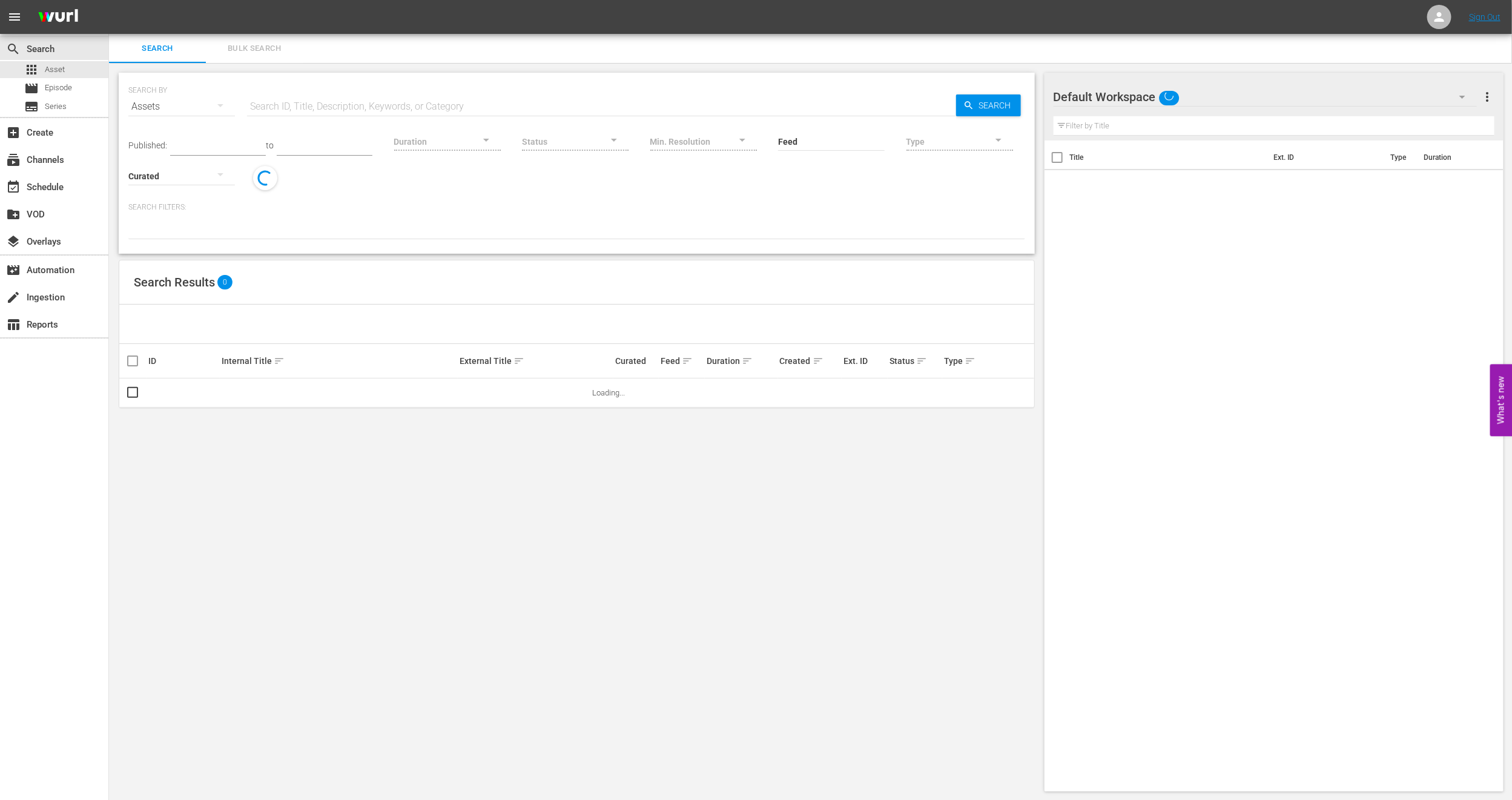
click at [262, 48] on span "Bulk Search" at bounding box center [255, 49] width 82 height 14
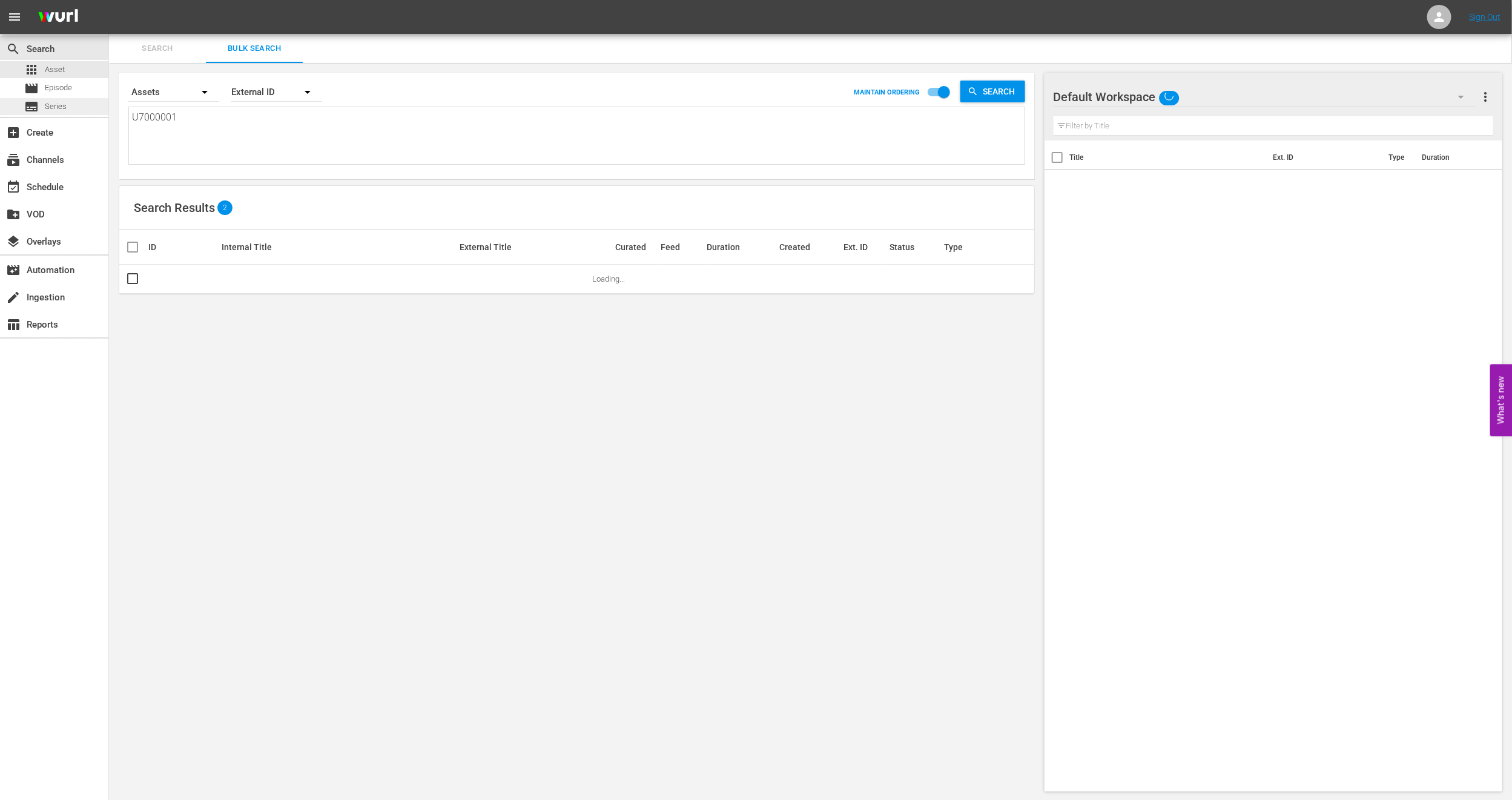
click at [109, 0] on div "search Search apps Asset movie Episode subtitles Series add_box Create subscrip…" at bounding box center [810, 0] width 1403 height 0
paste textarea "• U7000170C"
type textarea "• U7000170C"
drag, startPoint x: 153, startPoint y: 115, endPoint x: 0, endPoint y: 118, distance: 153.0
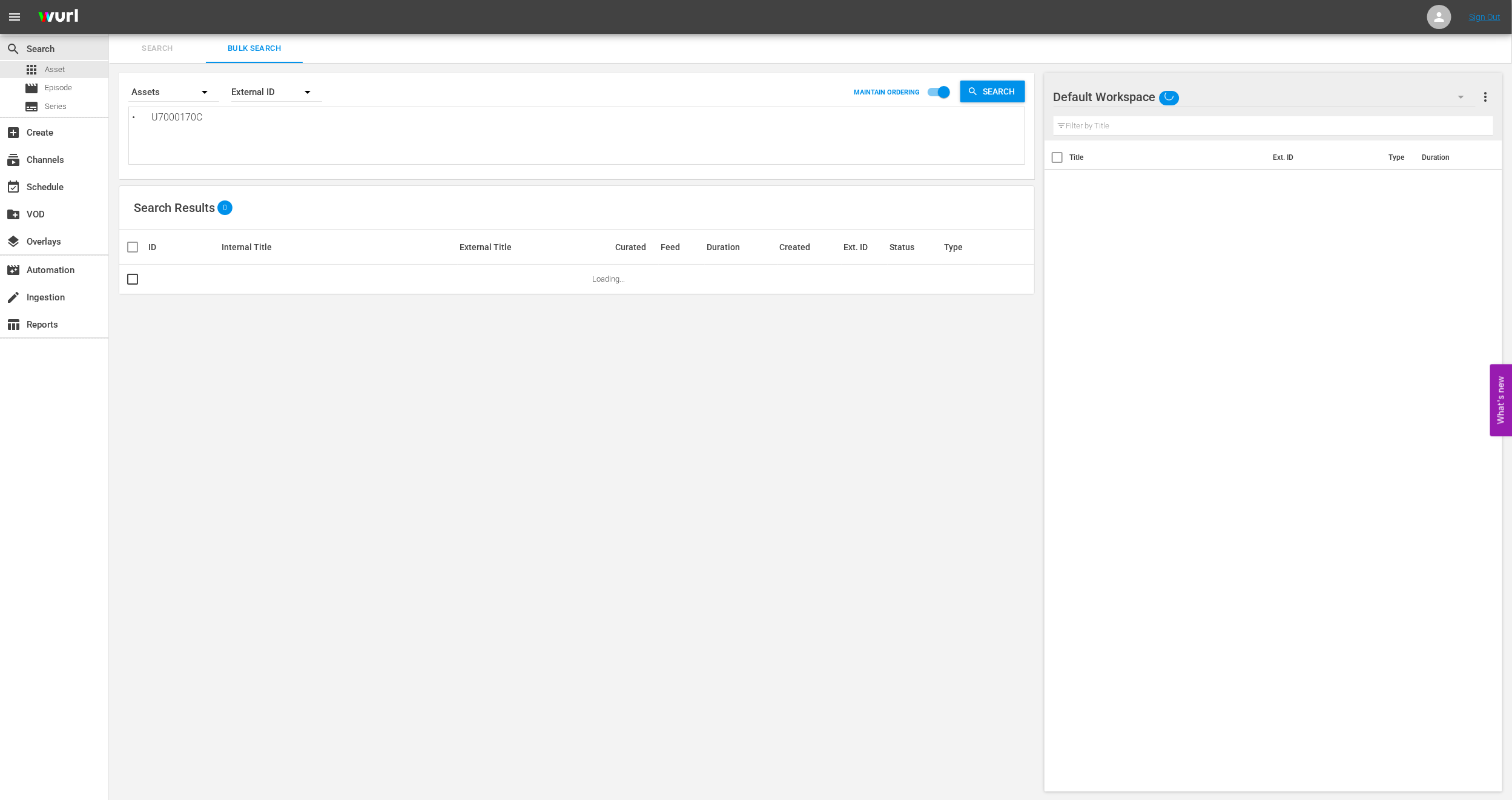
click at [109, 0] on div "search Search apps Asset movie Episode subtitles Series add_box Create subscrip…" at bounding box center [810, 0] width 1403 height 0
type textarea "U7000170C"
click at [243, 275] on link "True Believer" at bounding box center [244, 279] width 45 height 9
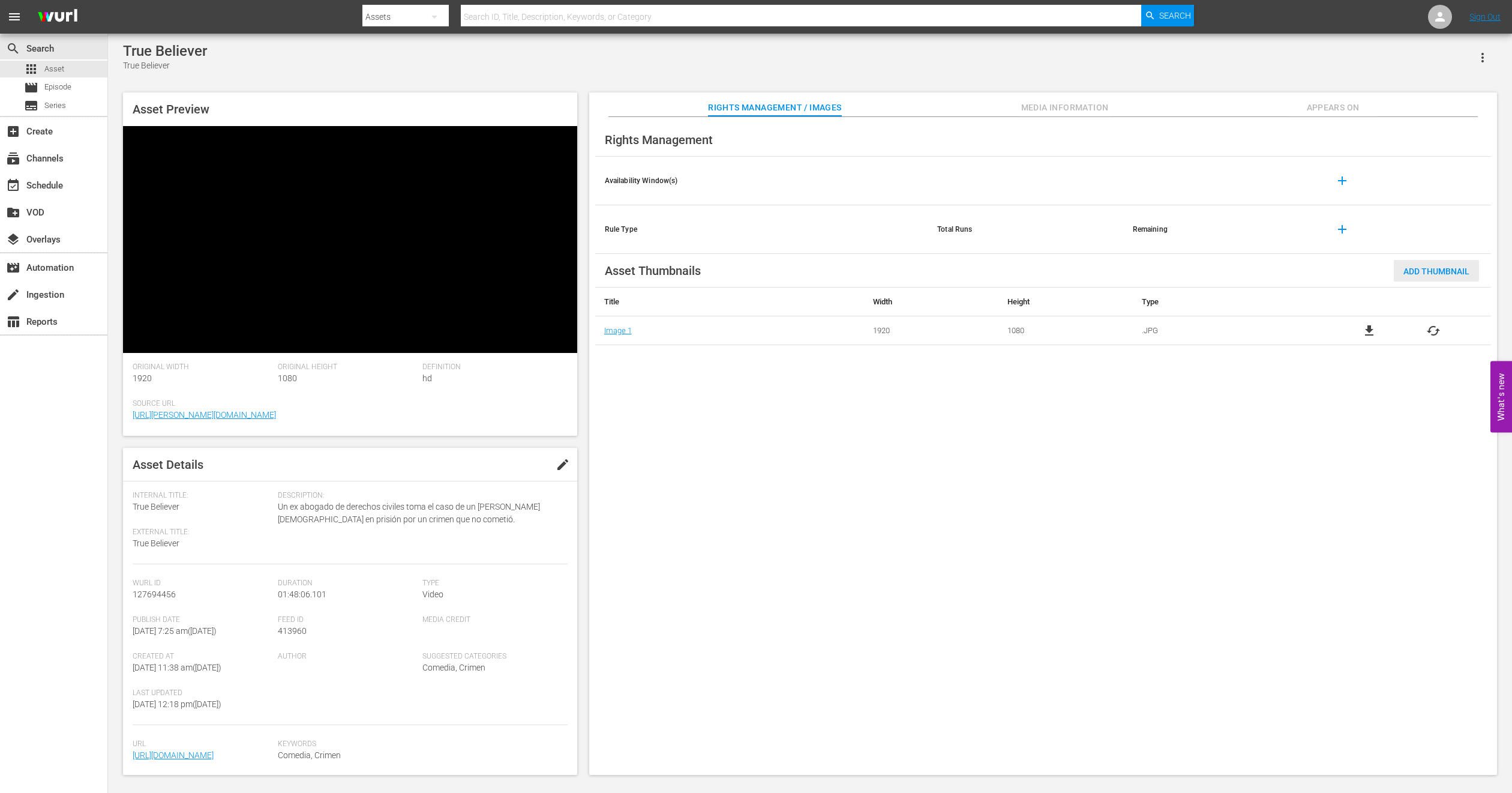
click at [1415, 276] on div "Add Thumbnail" at bounding box center [1437, 271] width 85 height 22
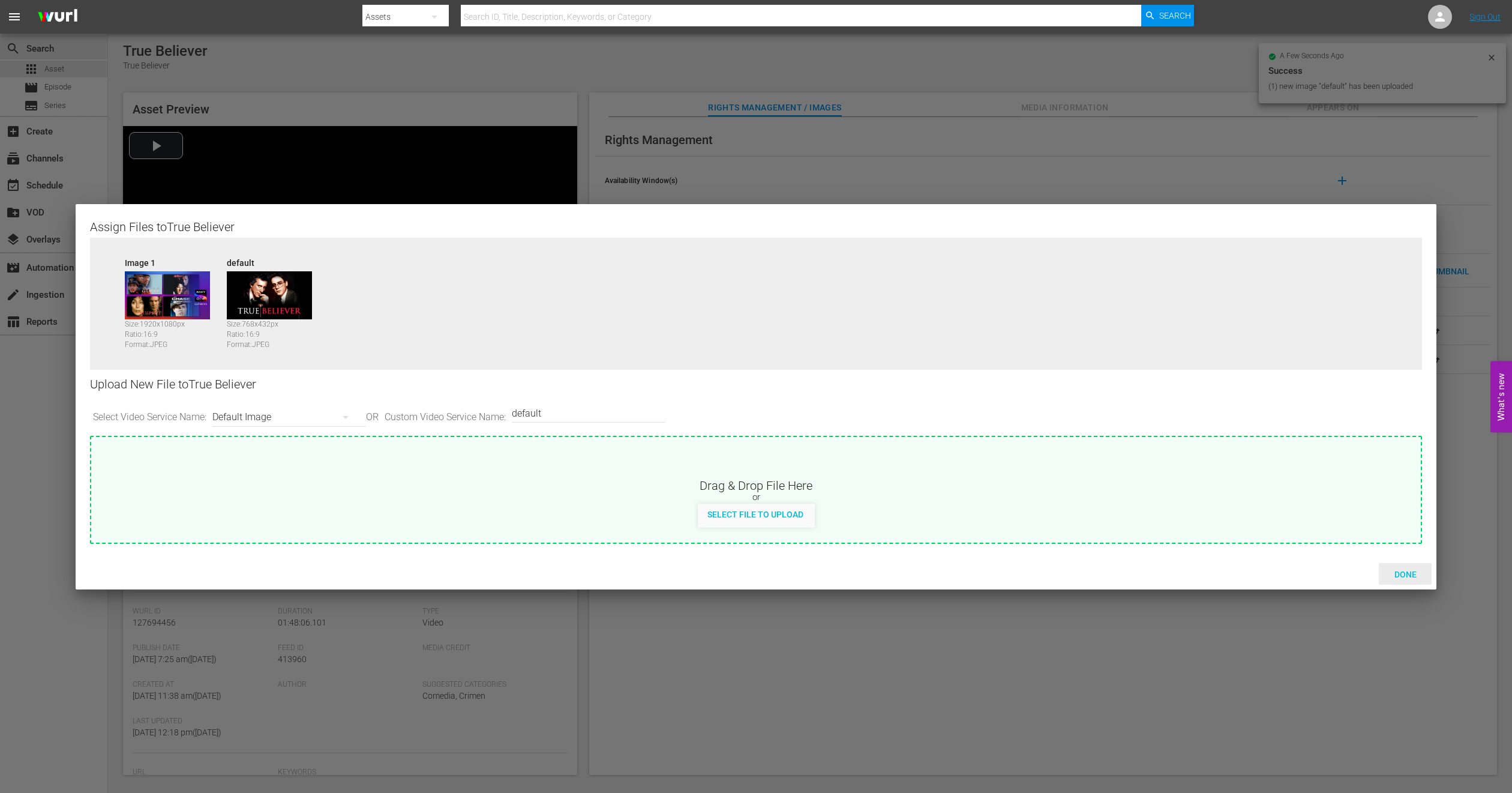
click at [1405, 573] on span "Done" at bounding box center [1406, 574] width 41 height 9
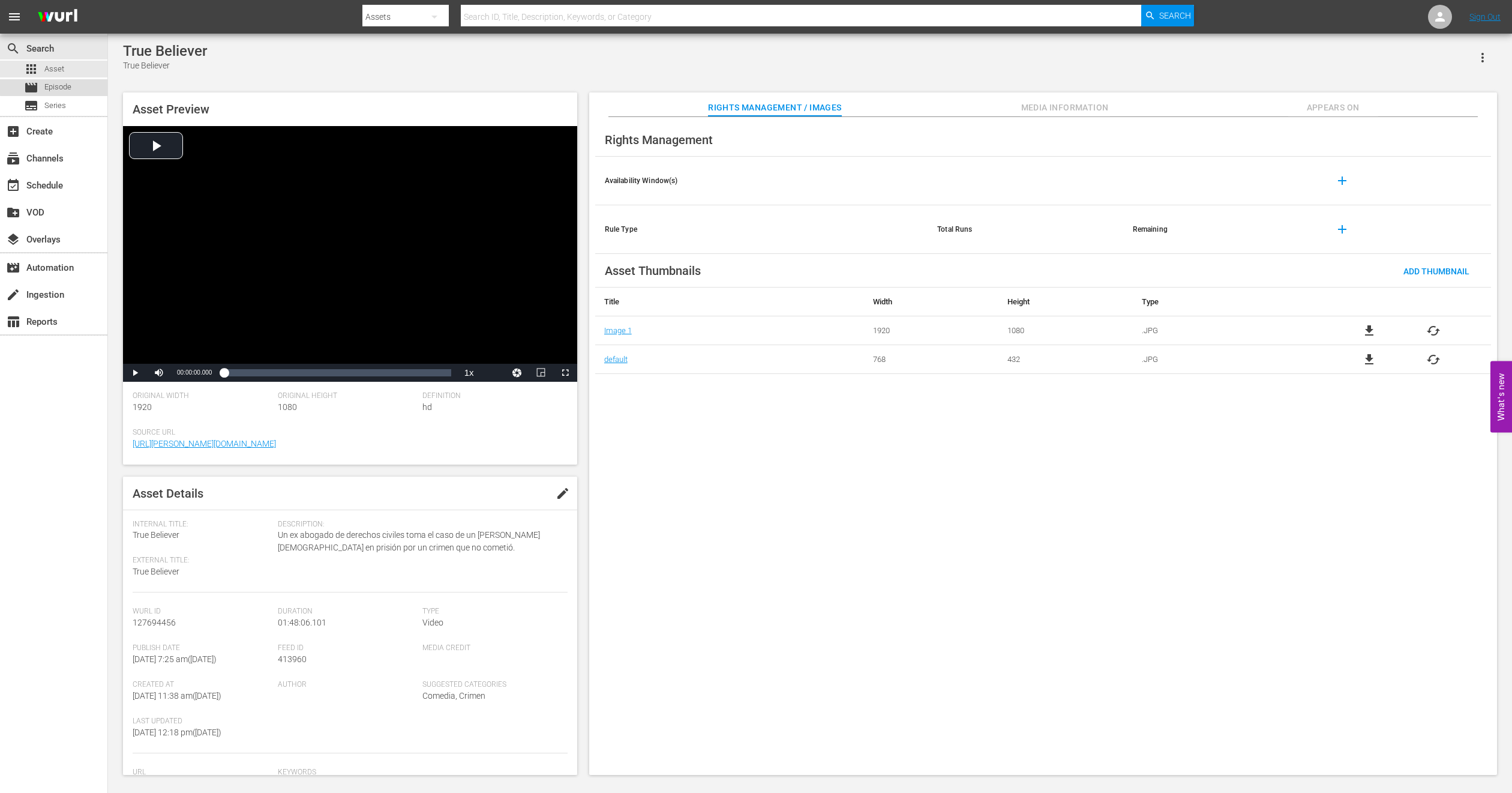
click at [70, 85] on span "Episode" at bounding box center [58, 87] width 27 height 12
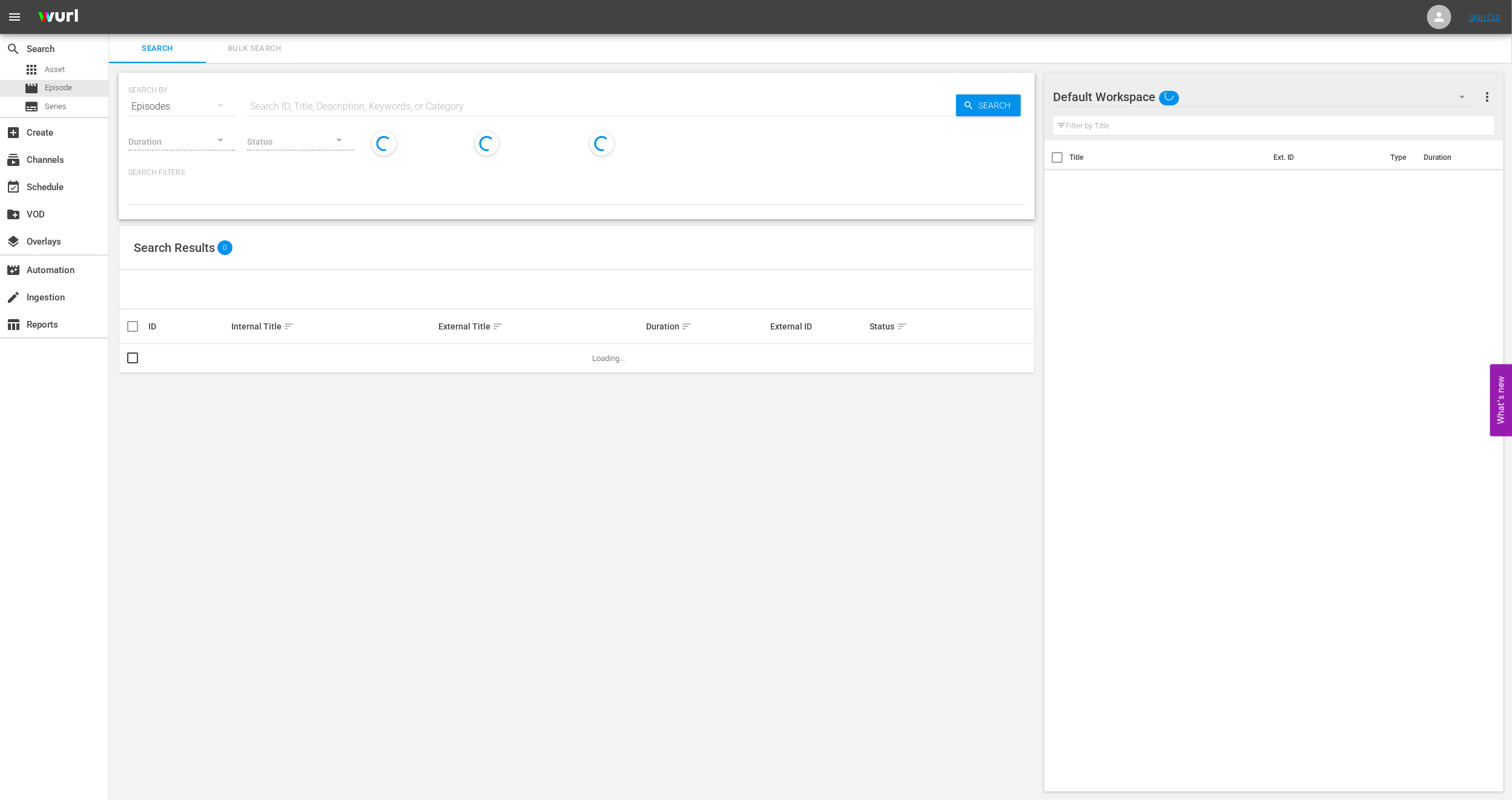
click at [257, 44] on span "Bulk Search" at bounding box center [255, 49] width 82 height 14
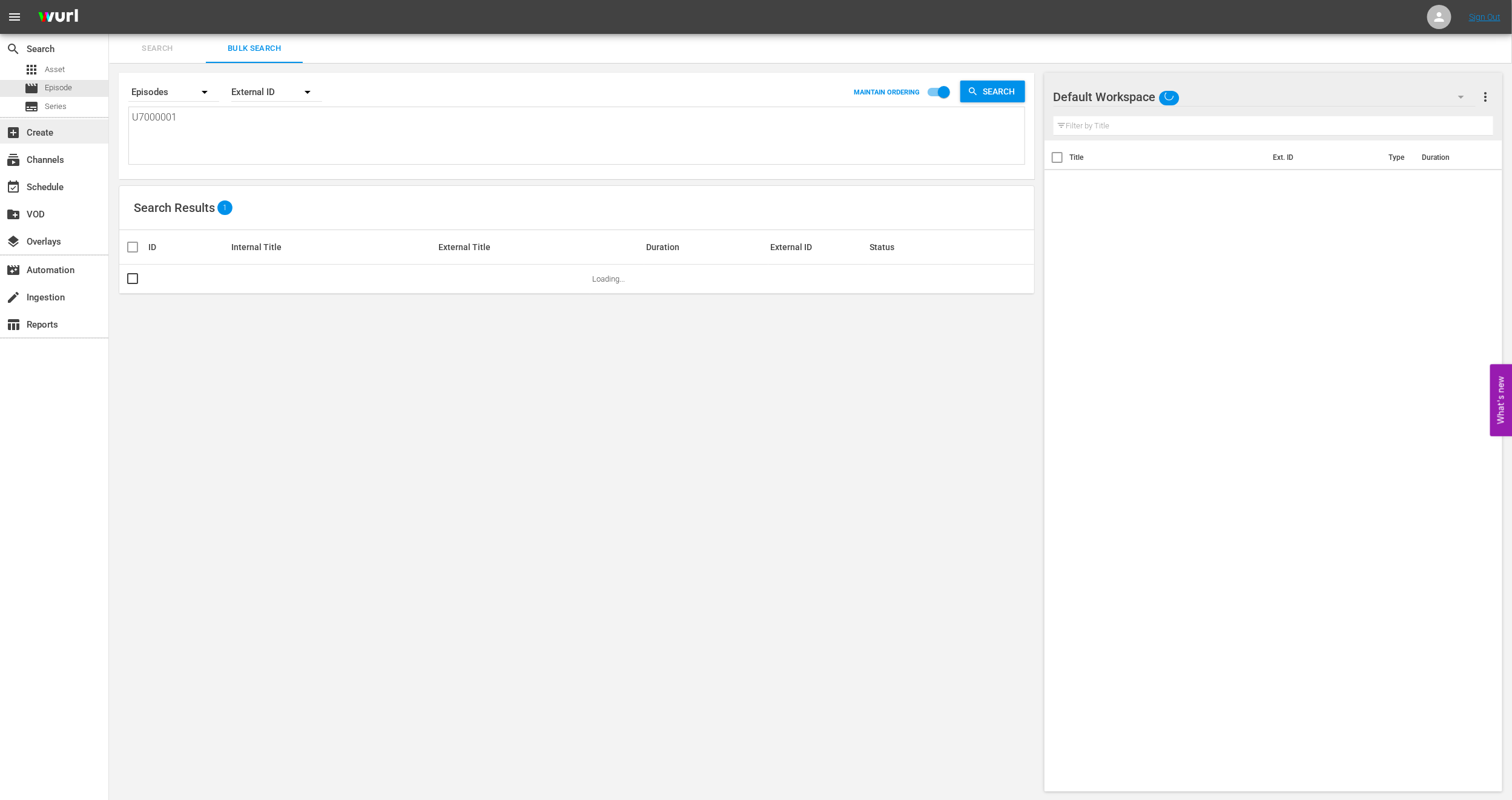
drag, startPoint x: 194, startPoint y: 131, endPoint x: 0, endPoint y: 132, distance: 194.0
click at [109, 0] on div "search Search apps Asset movie Episode subtitles Series add_box Create subscrip…" at bounding box center [810, 0] width 1403 height 0
paste textarea "• U7000170C"
type textarea "• U7000170C"
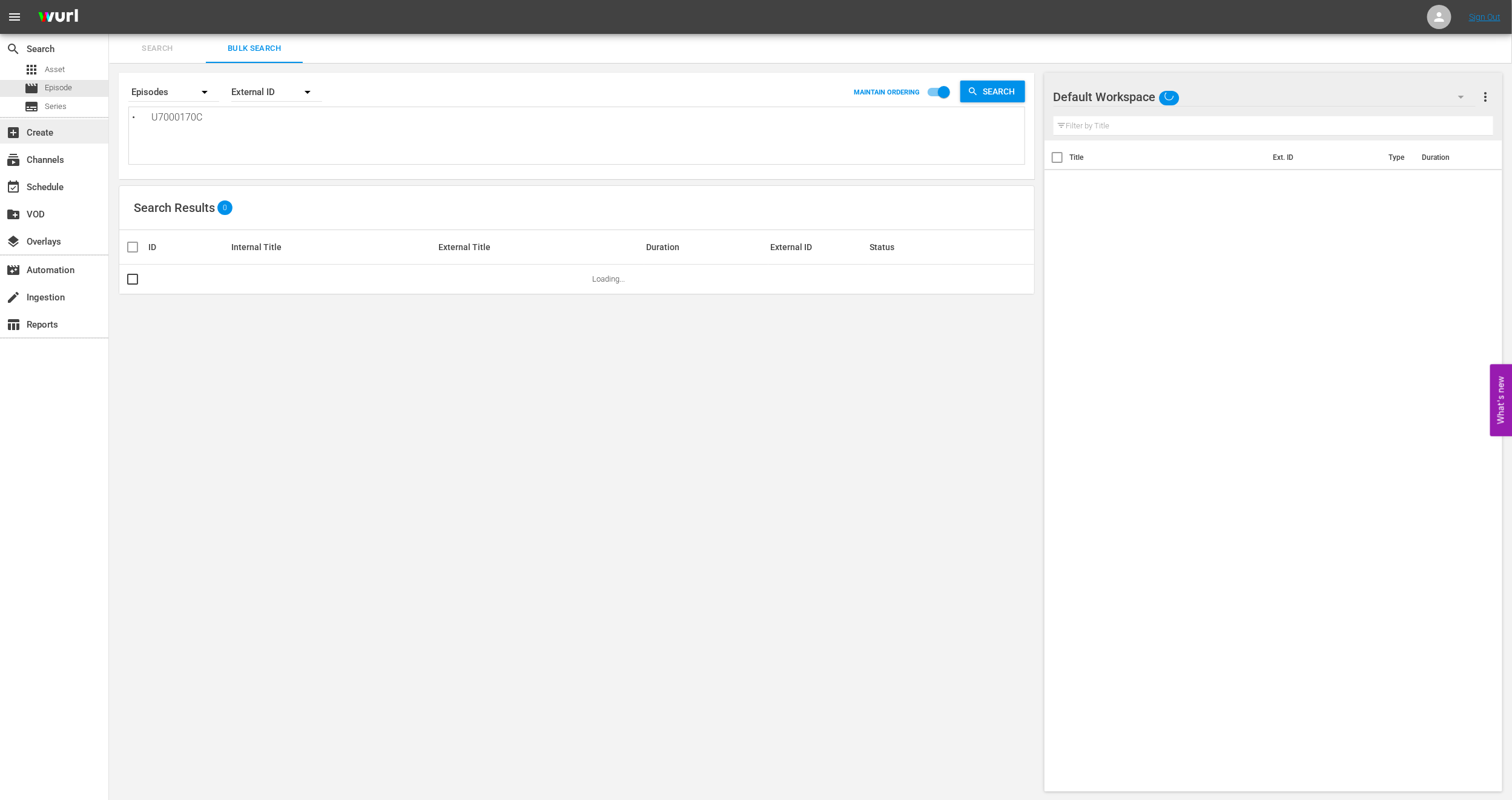
drag, startPoint x: 153, startPoint y: 118, endPoint x: 0, endPoint y: 129, distance: 153.4
click at [109, 0] on div "search Search apps Asset movie Episode subtitles Series add_box Create subscrip…" at bounding box center [810, 0] width 1403 height 0
type textarea "U7000170C"
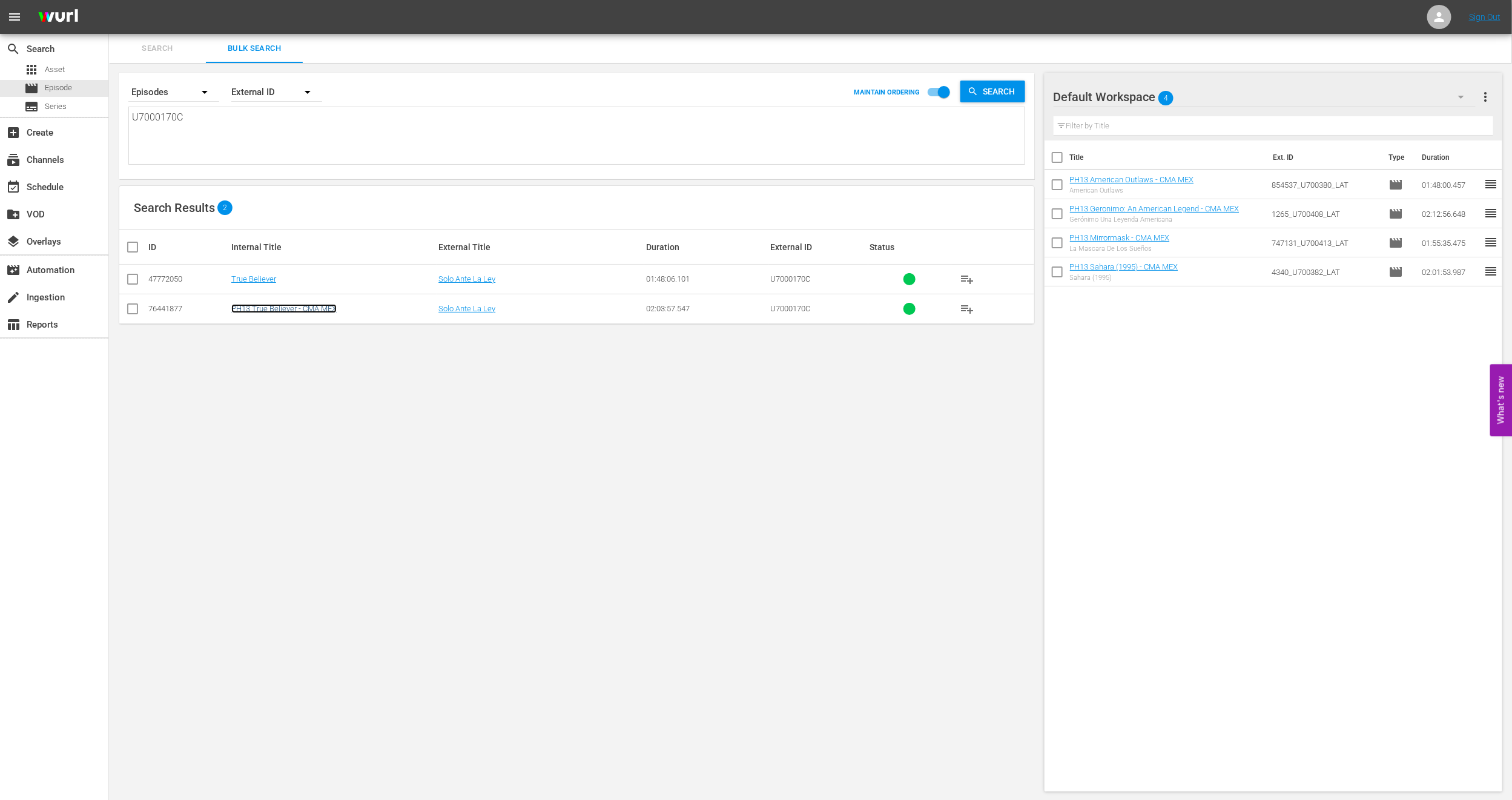
click at [279, 306] on link "PH13 True Believer - CMA MEX" at bounding box center [284, 308] width 105 height 9
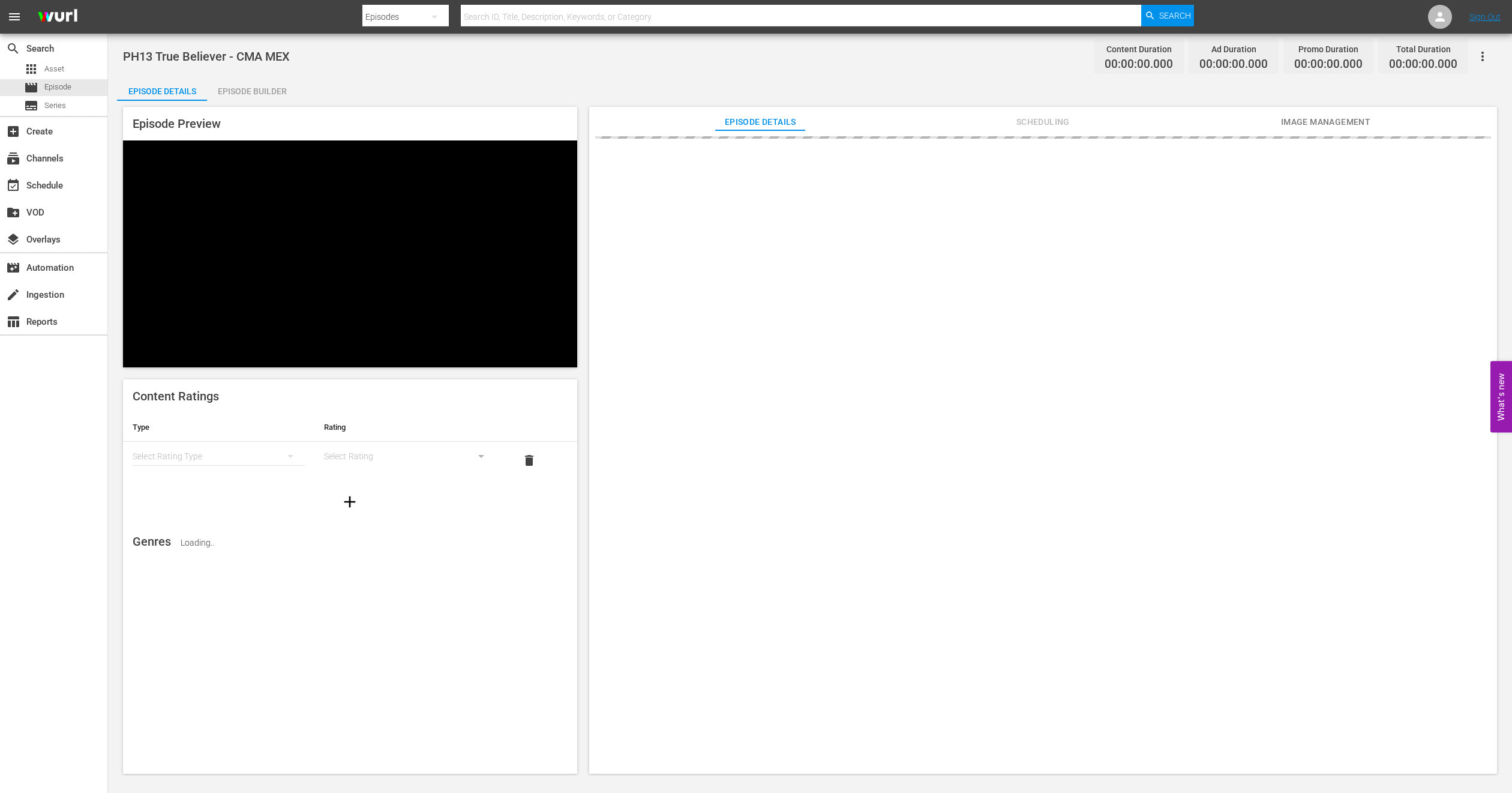
click at [1314, 124] on span "Image Management" at bounding box center [1325, 122] width 90 height 15
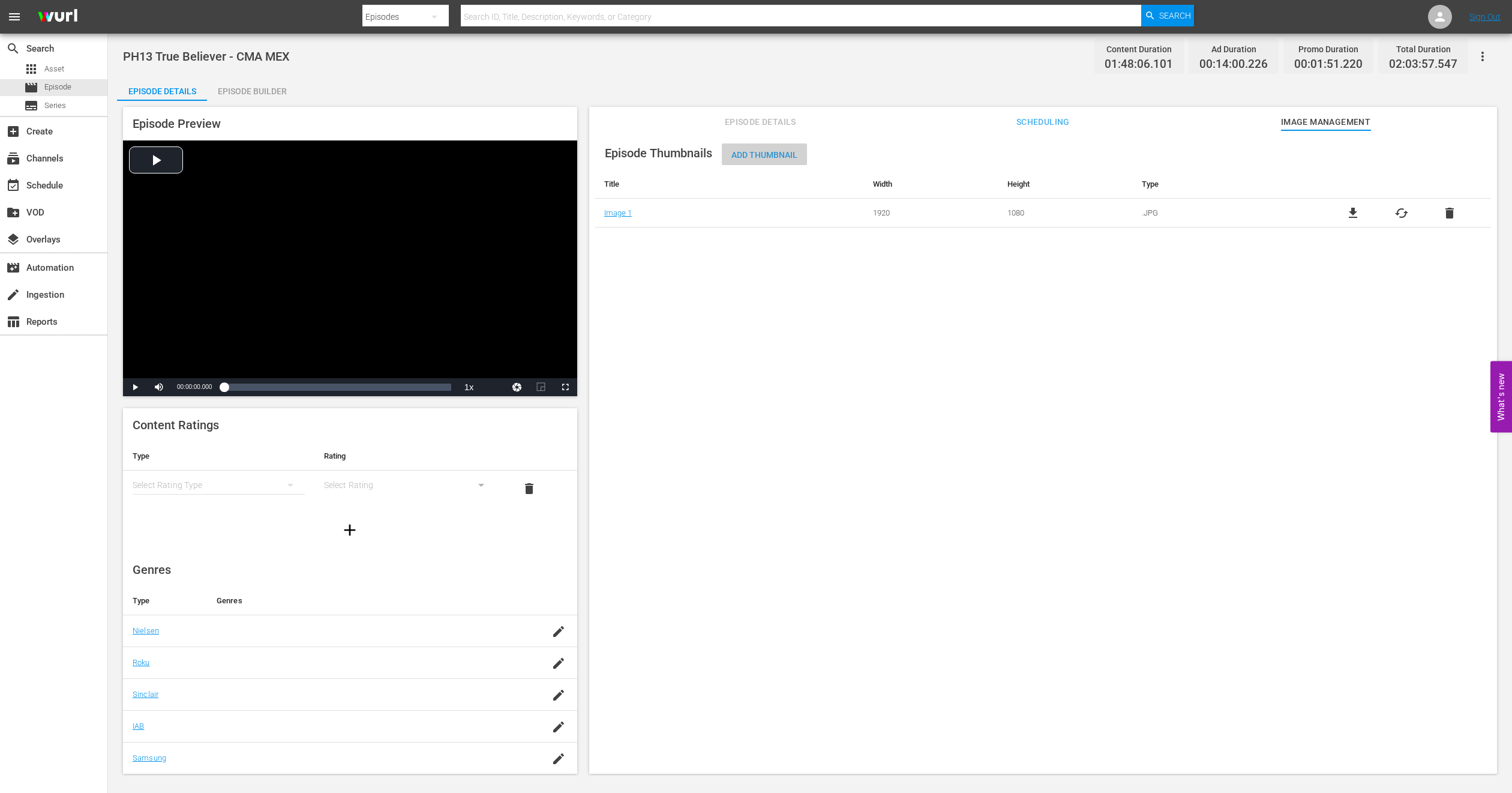
click at [780, 160] on div "Add Thumbnail" at bounding box center [764, 154] width 85 height 22
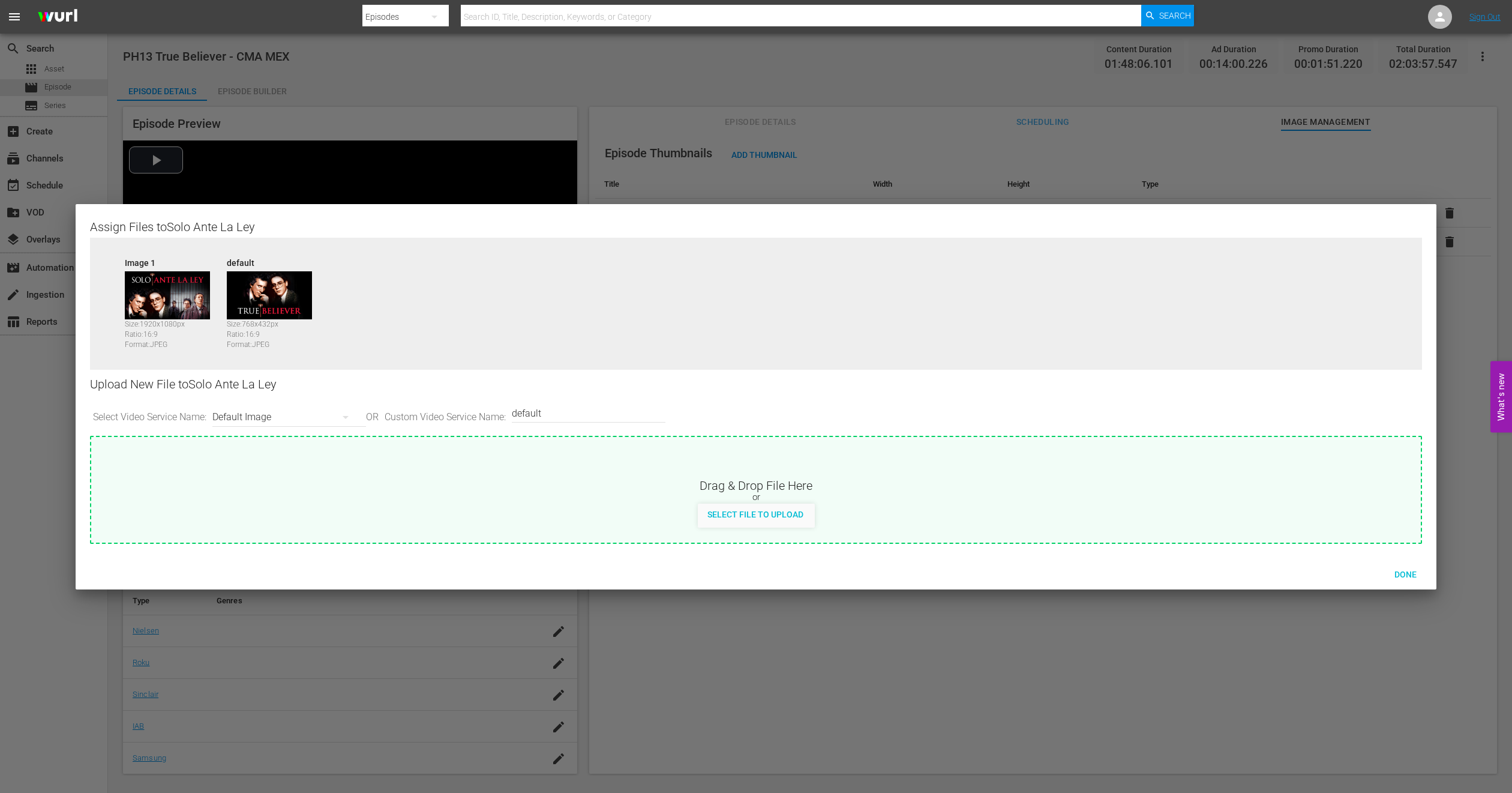
drag, startPoint x: 276, startPoint y: 299, endPoint x: 208, endPoint y: 488, distance: 200.9
click at [208, 488] on div "Drag & Drop File Here" at bounding box center [756, 484] width 1330 height 14
drag, startPoint x: 276, startPoint y: 299, endPoint x: 545, endPoint y: 274, distance: 270.2
click at [550, 272] on div "Image 1 Size: 1920 x 1080 px Ratio: 16:9 Format: JPEG default Size: 768 x 432 p…" at bounding box center [756, 313] width 1332 height 150
click at [1404, 571] on span "Done" at bounding box center [1406, 574] width 41 height 9
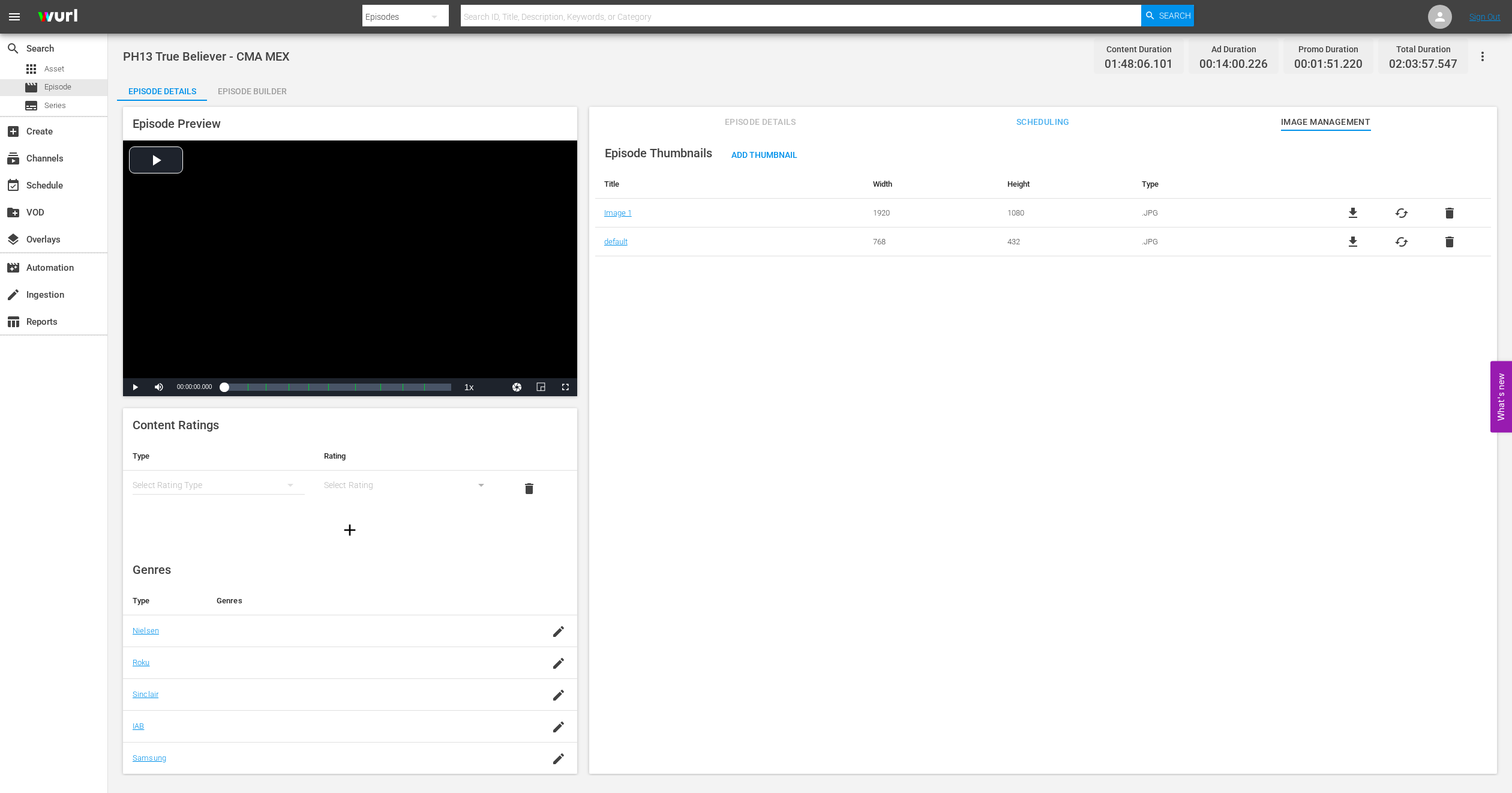
click at [1449, 243] on span "delete" at bounding box center [1449, 242] width 14 height 14
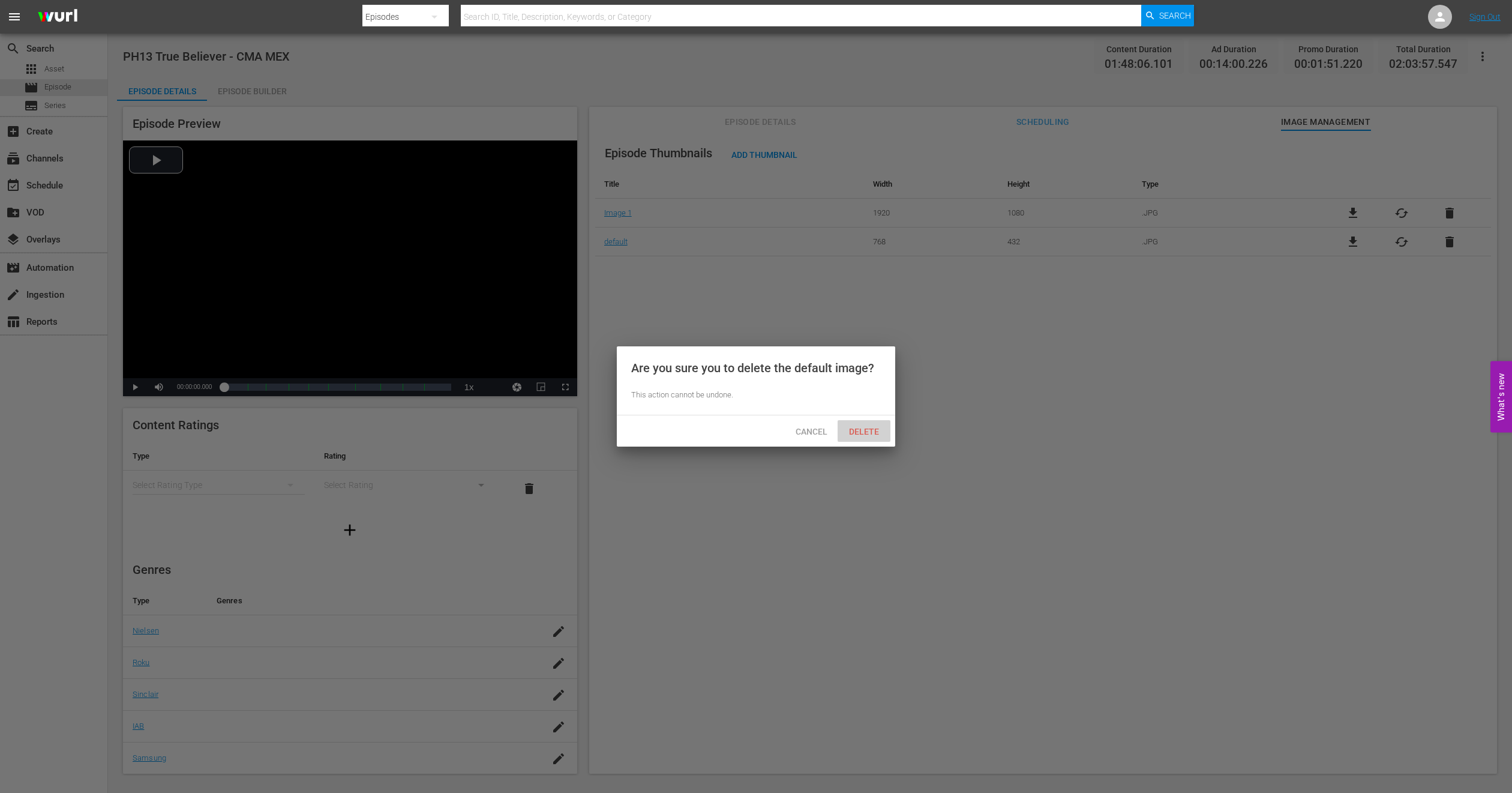
click at [865, 436] on div "Delete" at bounding box center [864, 431] width 53 height 22
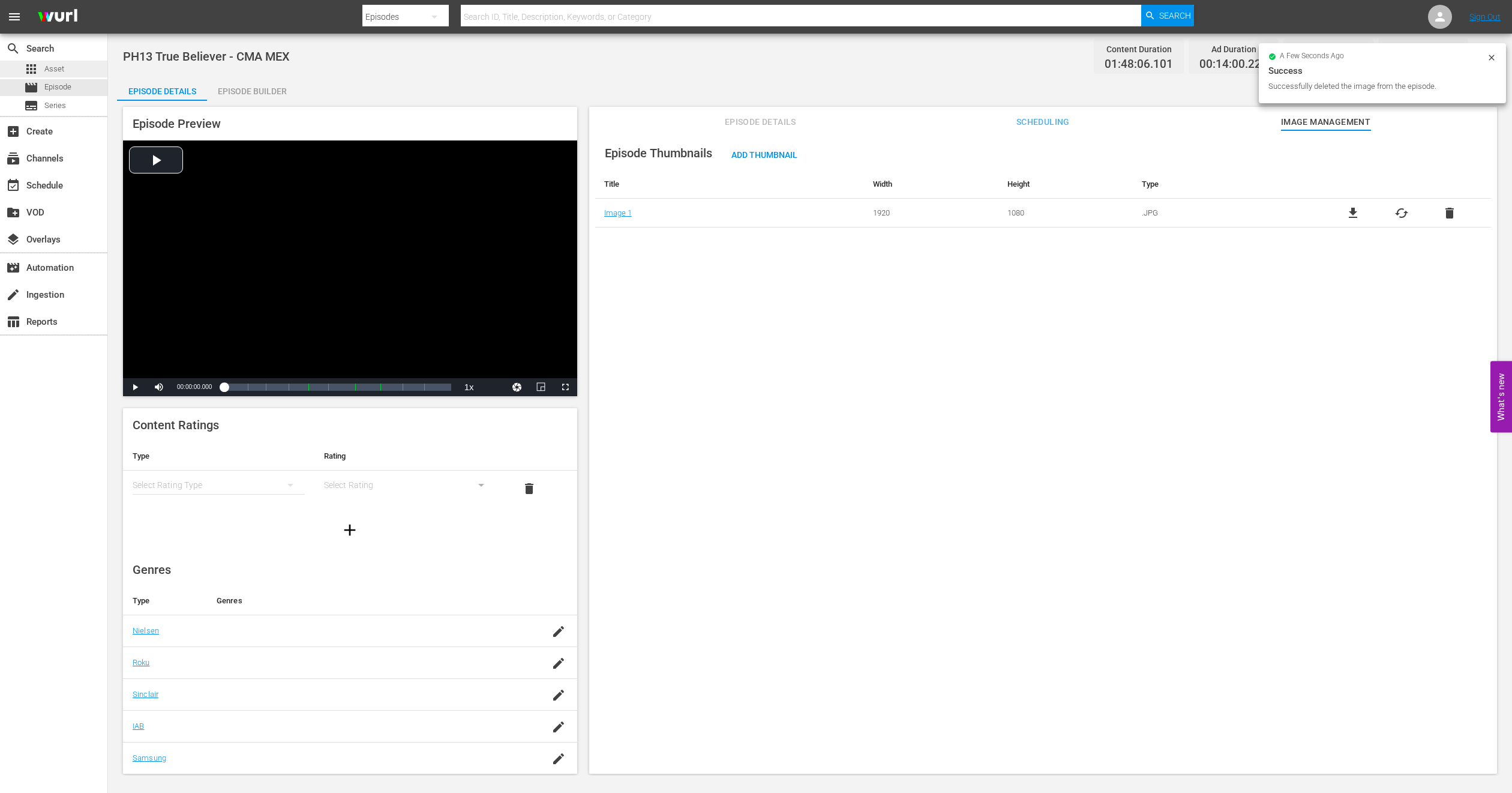
click at [60, 75] on span "Asset" at bounding box center [55, 68] width 20 height 12
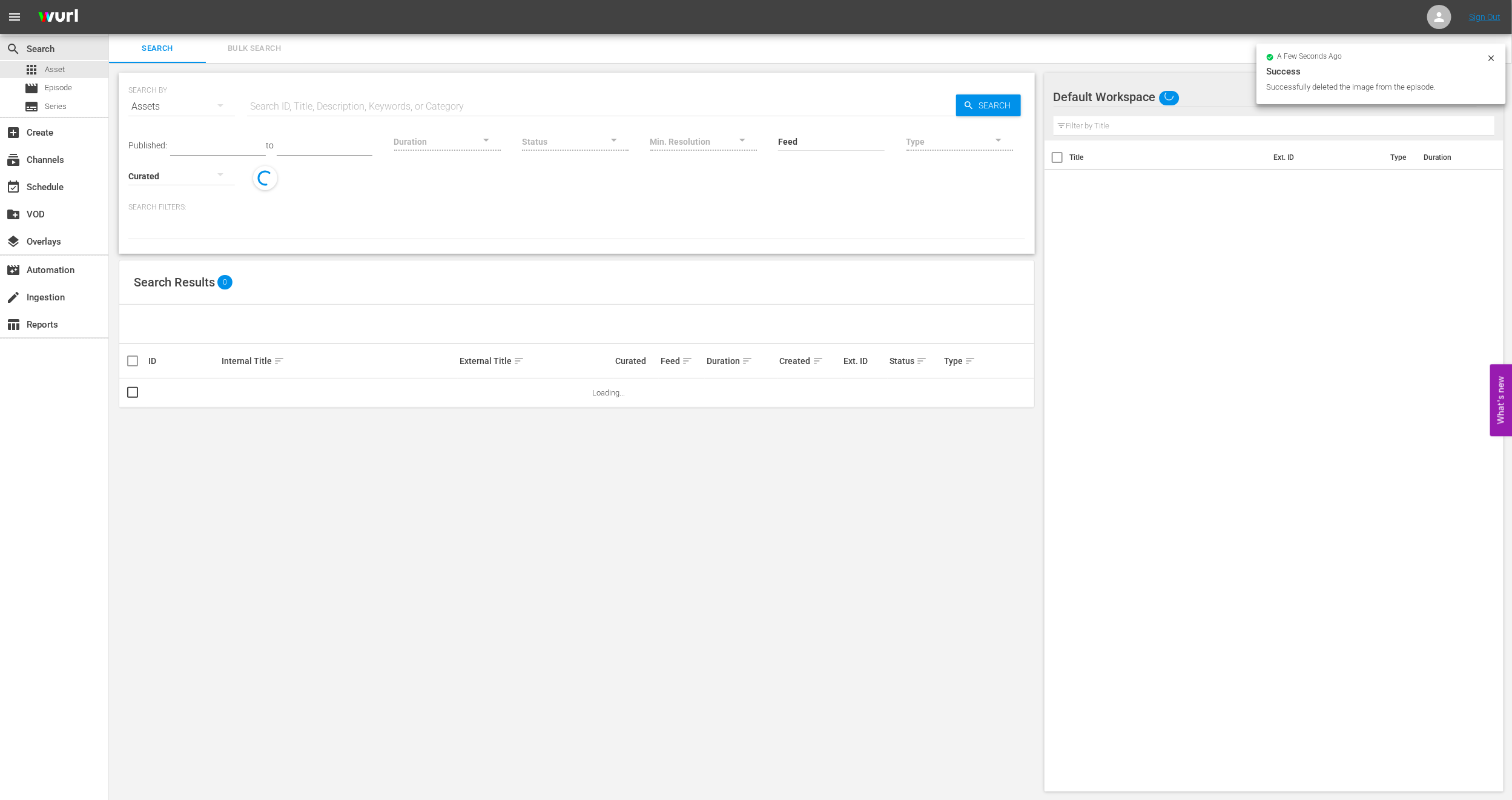
click at [258, 51] on span "Bulk Search" at bounding box center [255, 49] width 82 height 14
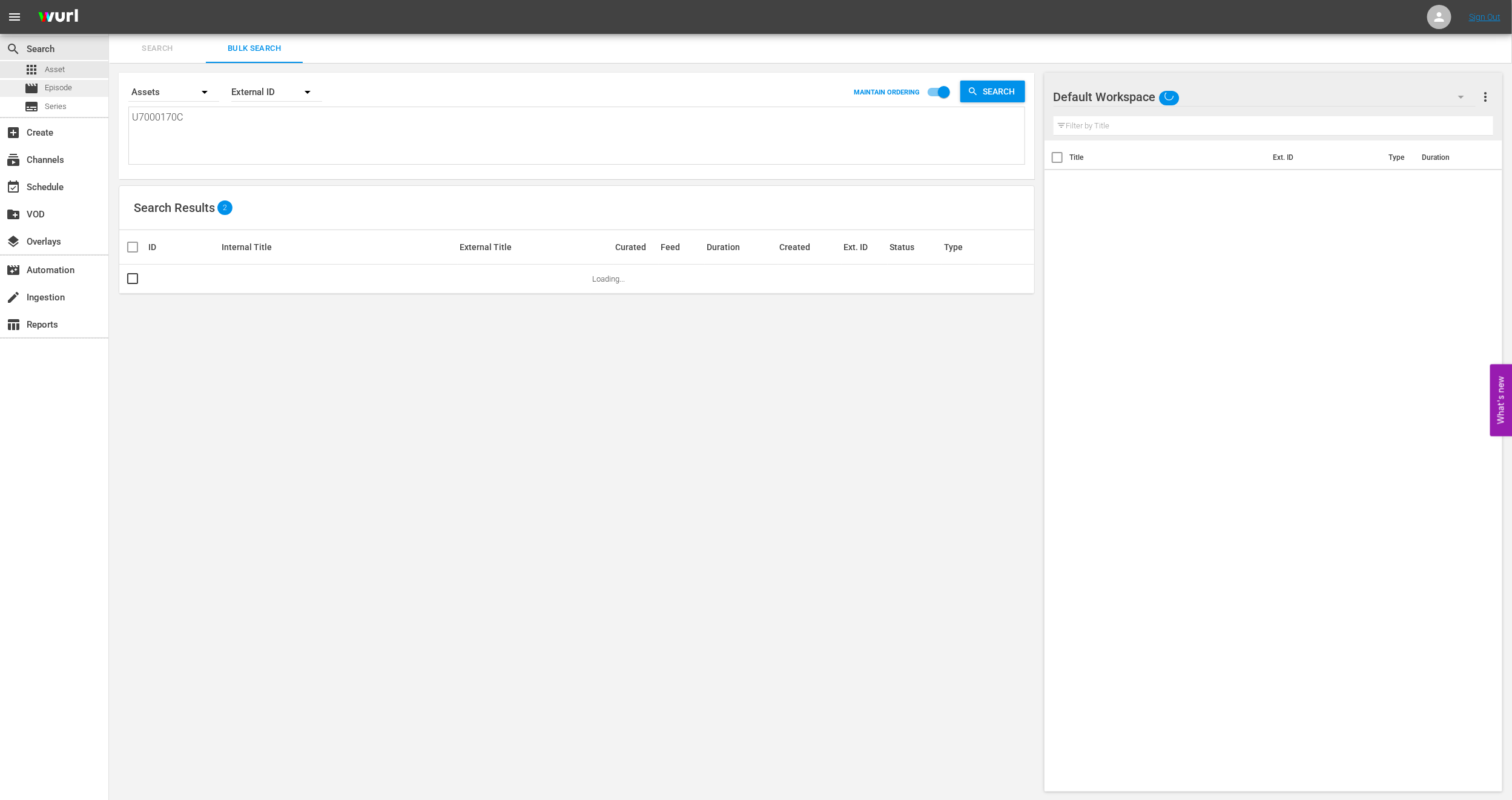
click at [41, 86] on div "movie Episode" at bounding box center [48, 88] width 48 height 17
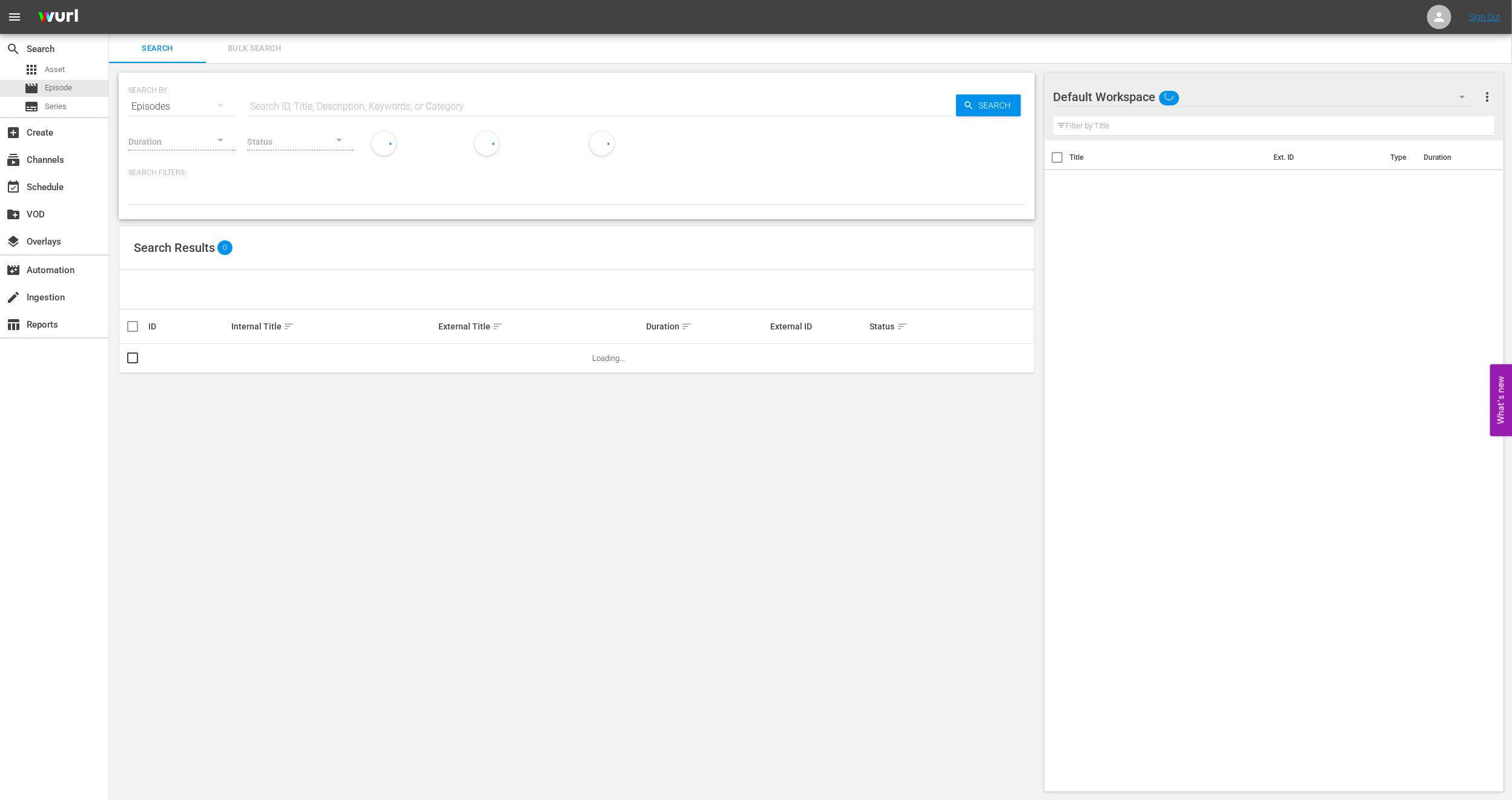
click at [251, 42] on span "Bulk Search" at bounding box center [255, 49] width 82 height 14
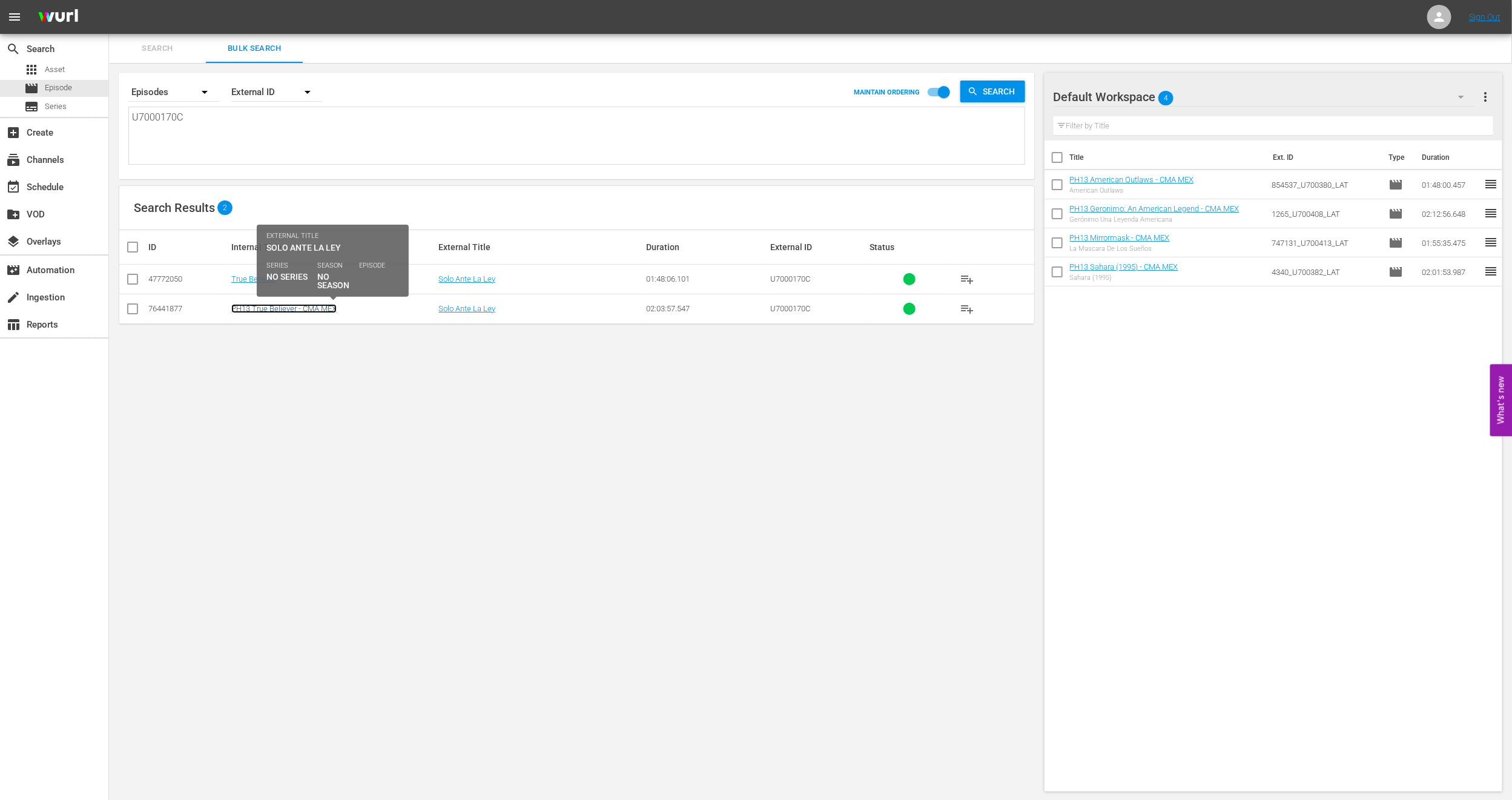
click at [283, 310] on link "PH13 True Believer - CMA MEX" at bounding box center [284, 308] width 105 height 9
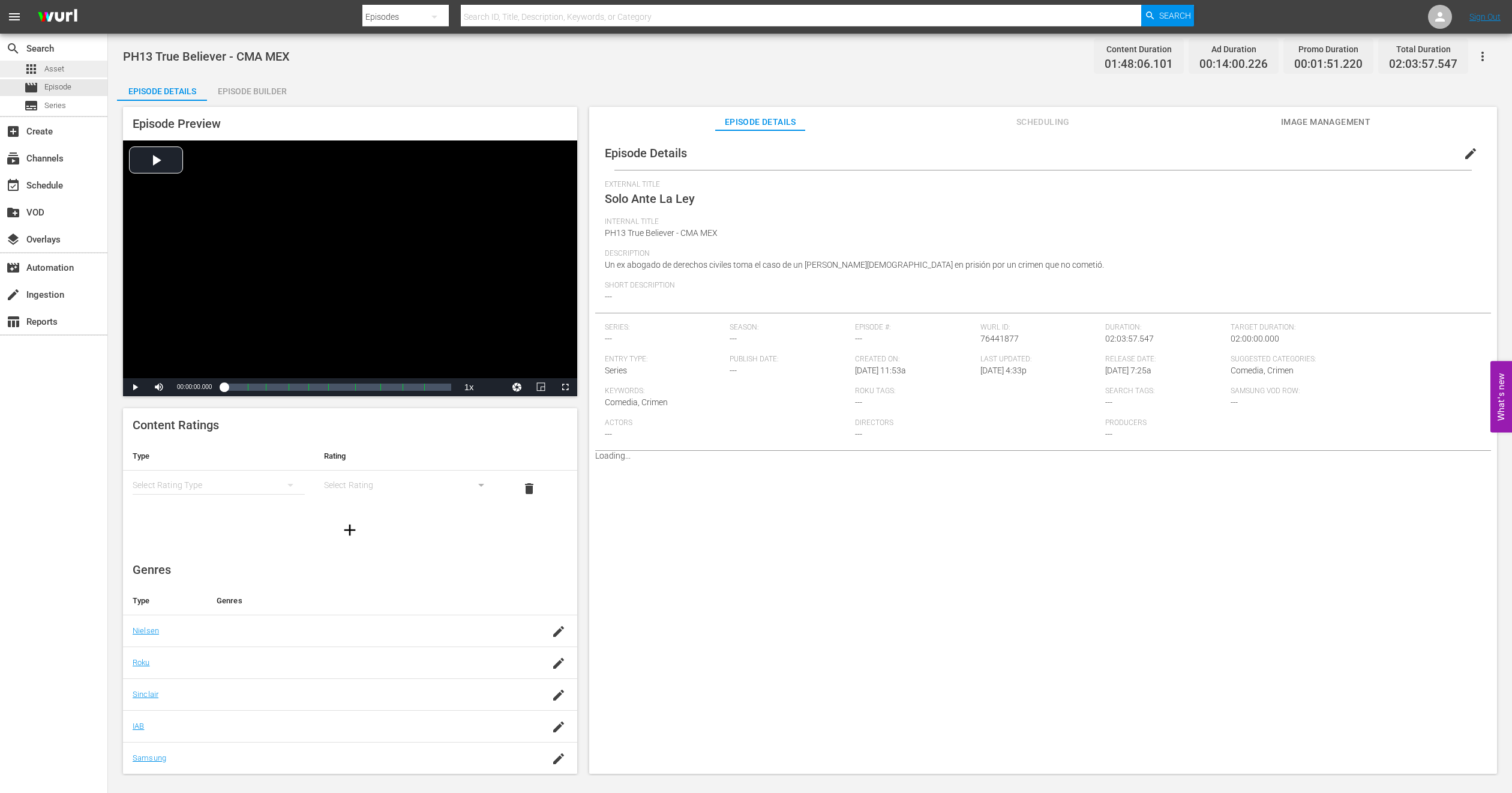
click at [63, 73] on span "Asset" at bounding box center [55, 68] width 20 height 12
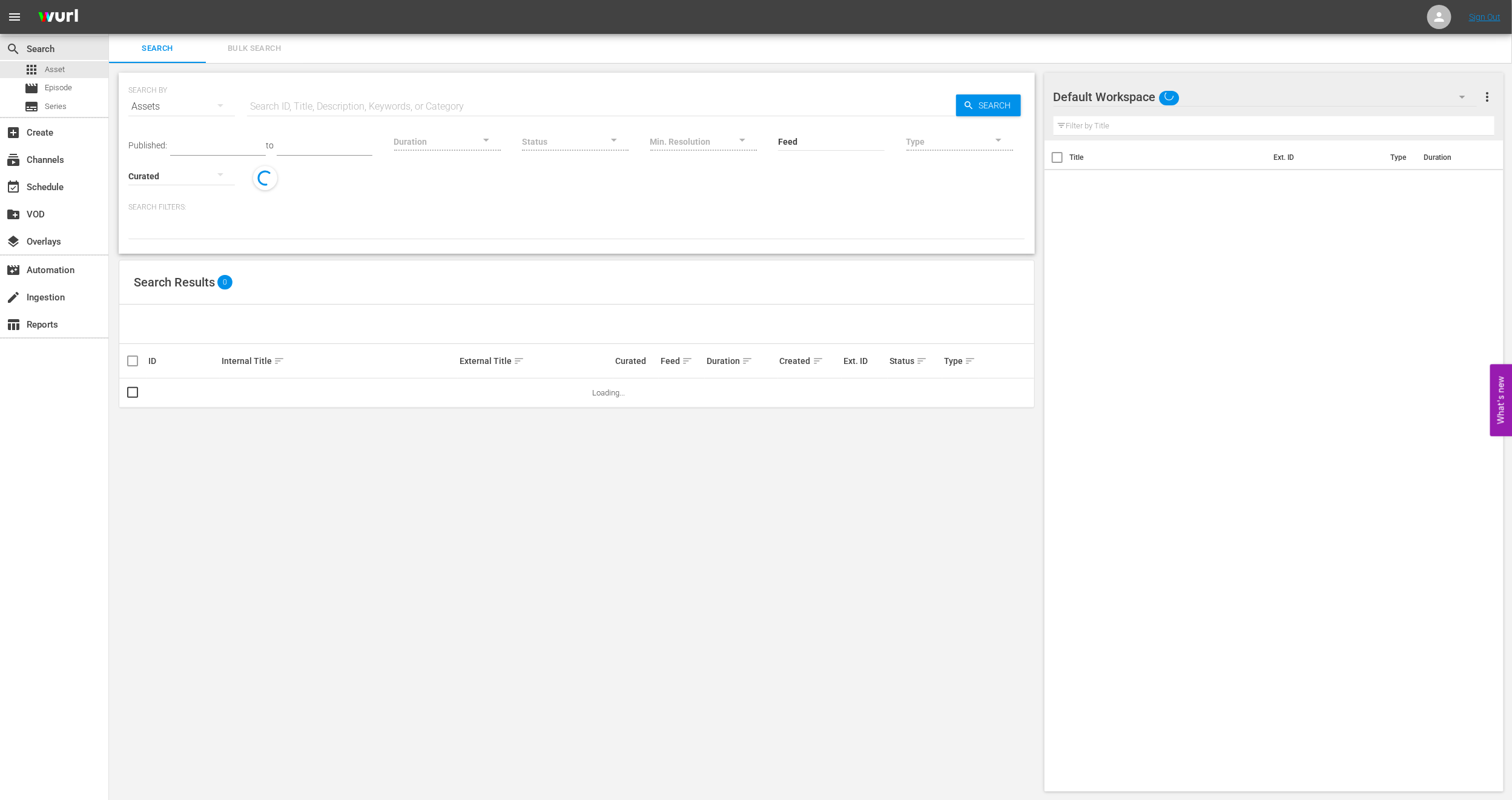
click at [247, 51] on span "Bulk Search" at bounding box center [255, 49] width 82 height 14
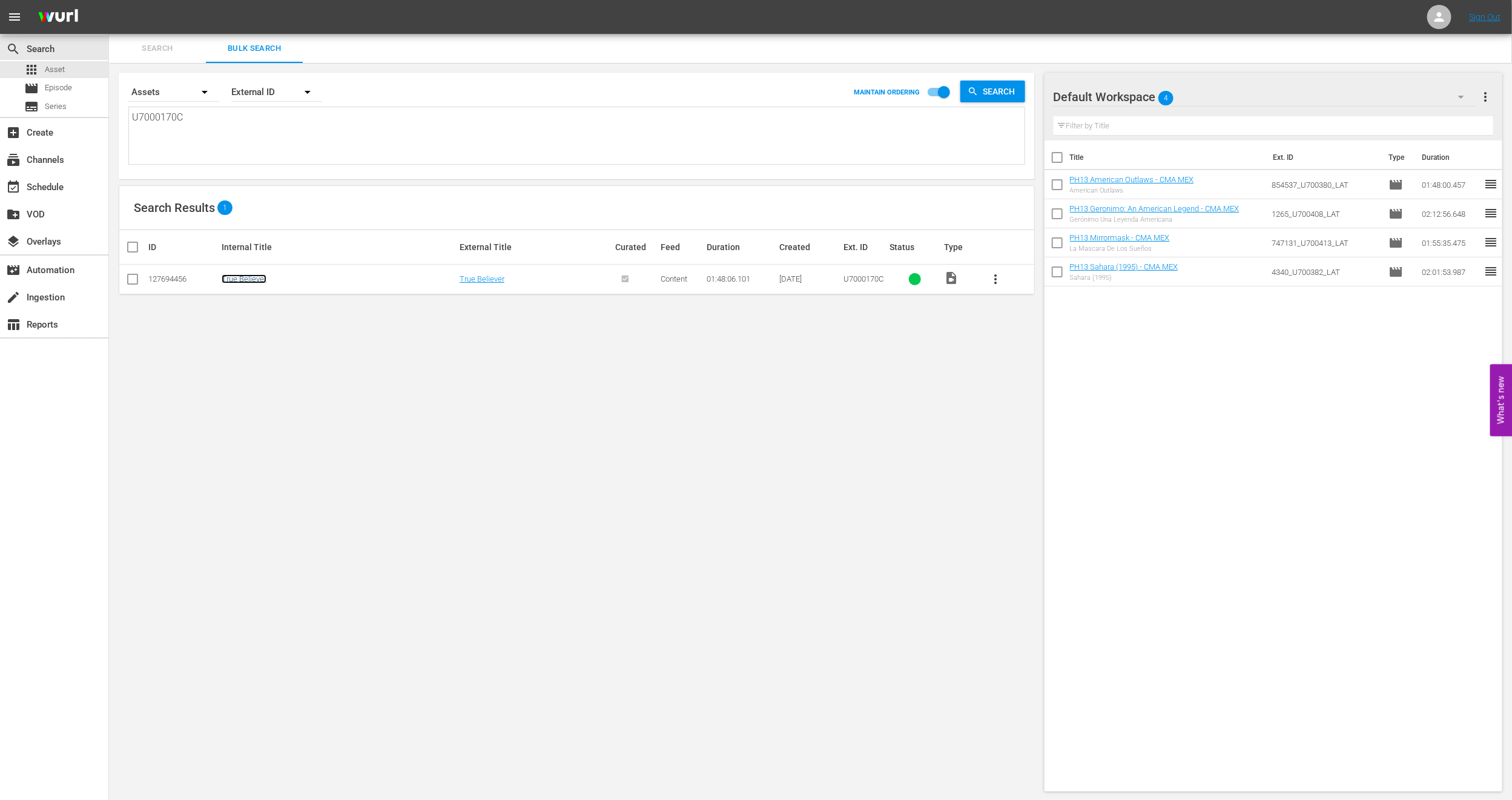
click at [235, 275] on link "True Believer" at bounding box center [244, 279] width 45 height 9
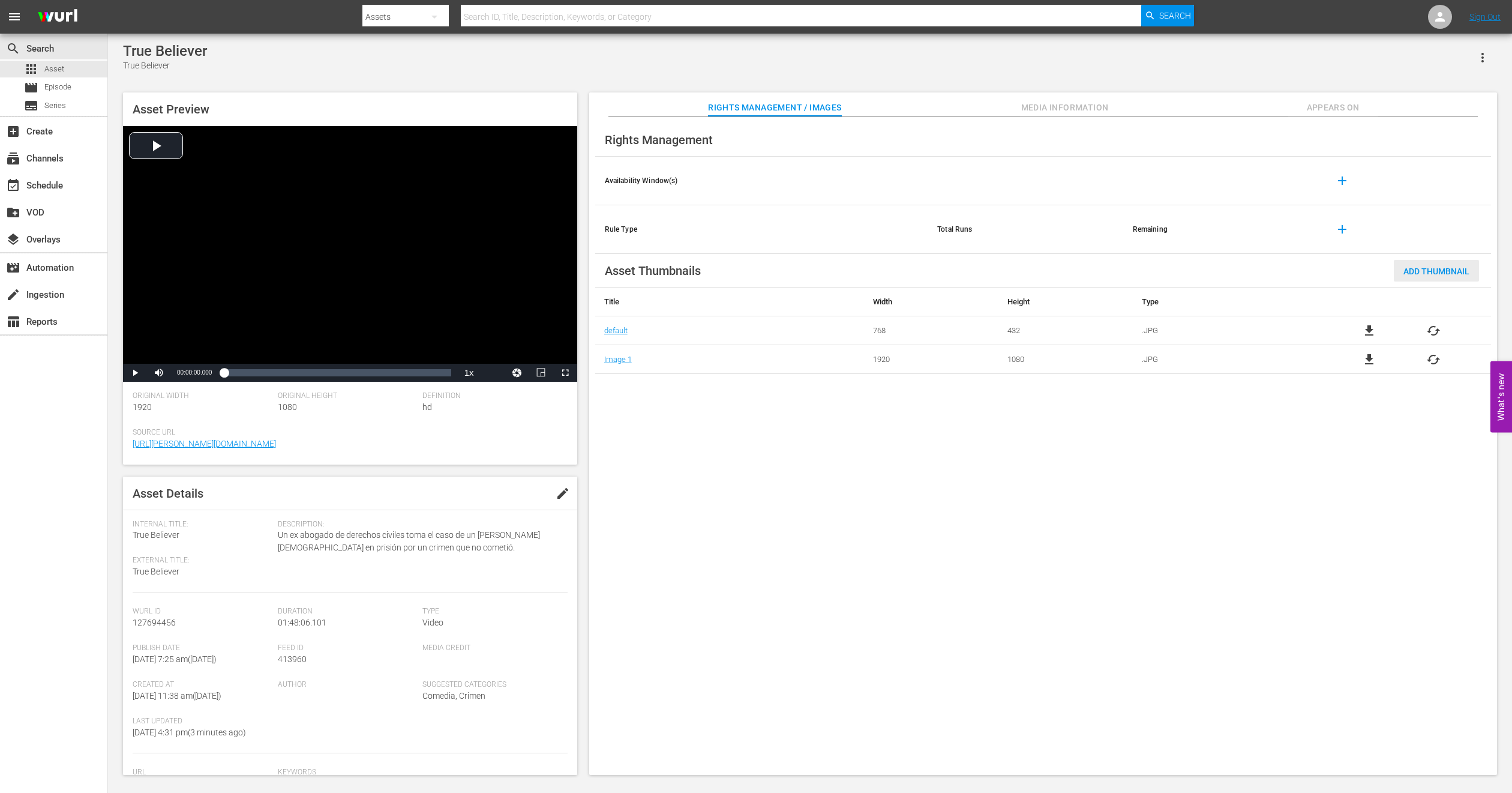
click at [1435, 271] on span "Add Thumbnail" at bounding box center [1437, 271] width 85 height 9
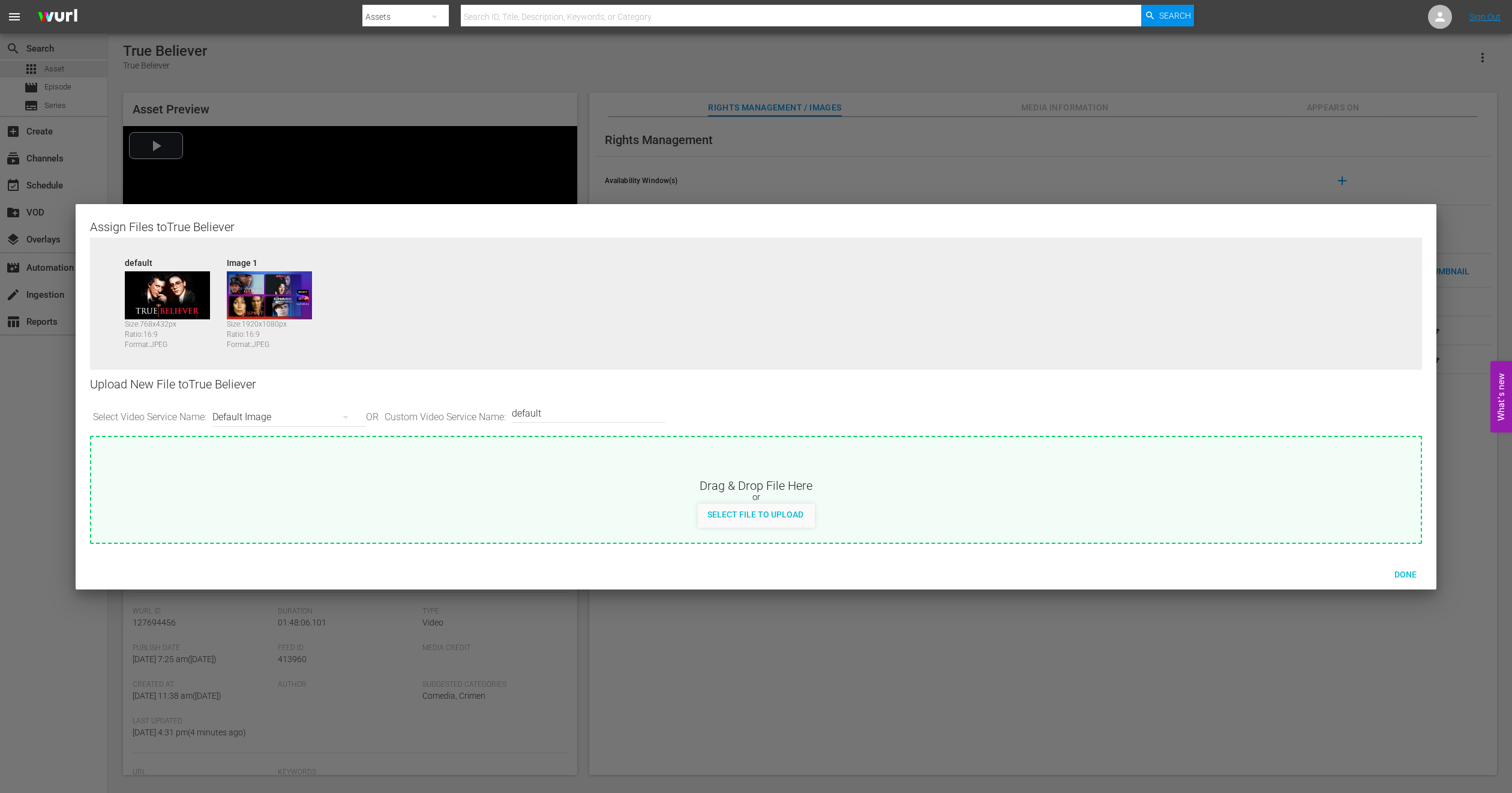
drag, startPoint x: 191, startPoint y: 301, endPoint x: 600, endPoint y: 312, distance: 409.1
click at [600, 312] on div "default Size: 768 x 432 px Ratio: 16:9 Format: JPEG Image 1 Size: 1920 x 1080 p…" at bounding box center [756, 313] width 1332 height 150
click at [1398, 575] on span "Done" at bounding box center [1406, 574] width 41 height 9
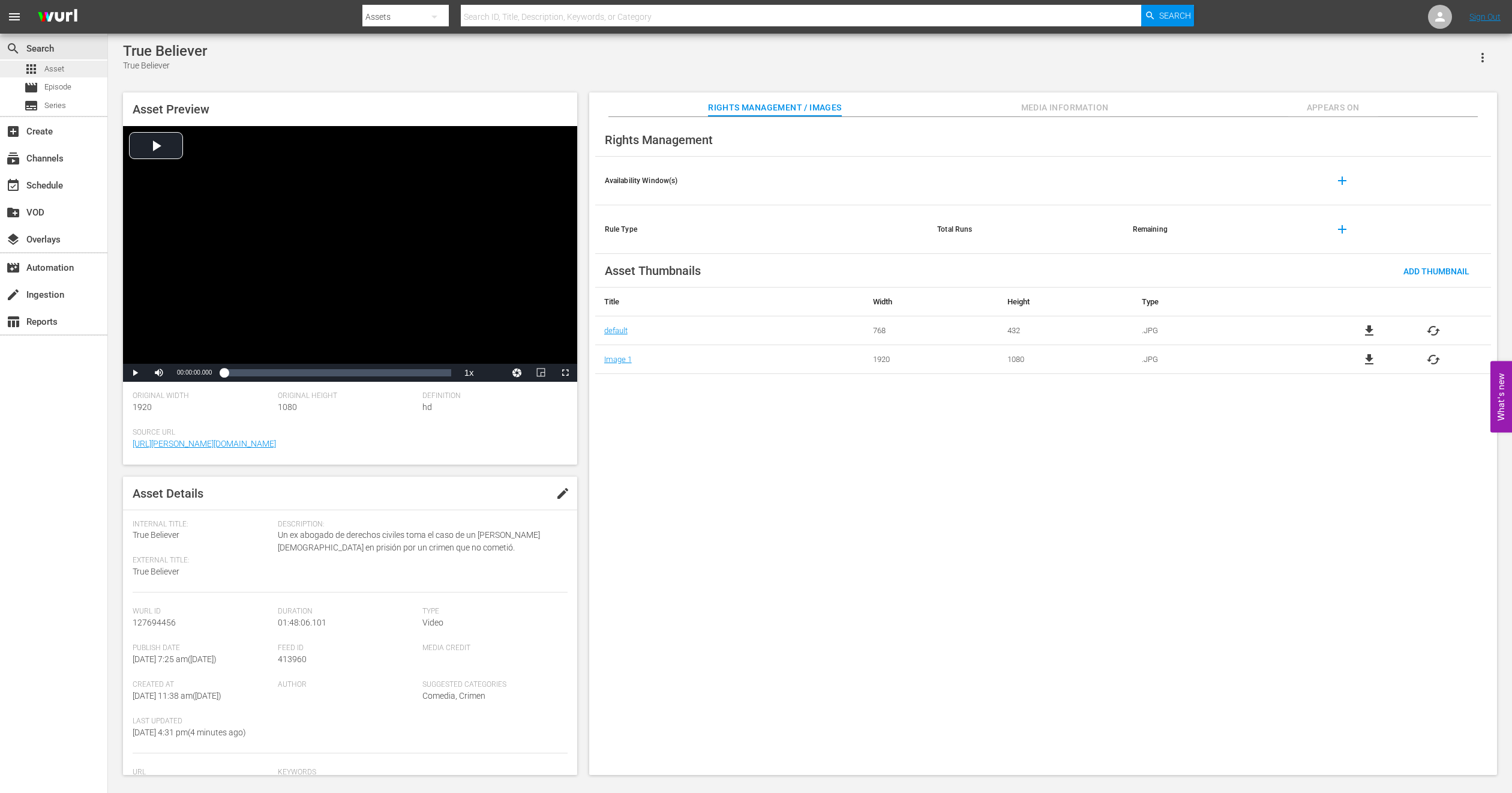
click at [78, 62] on div "apps Asset" at bounding box center [53, 69] width 107 height 17
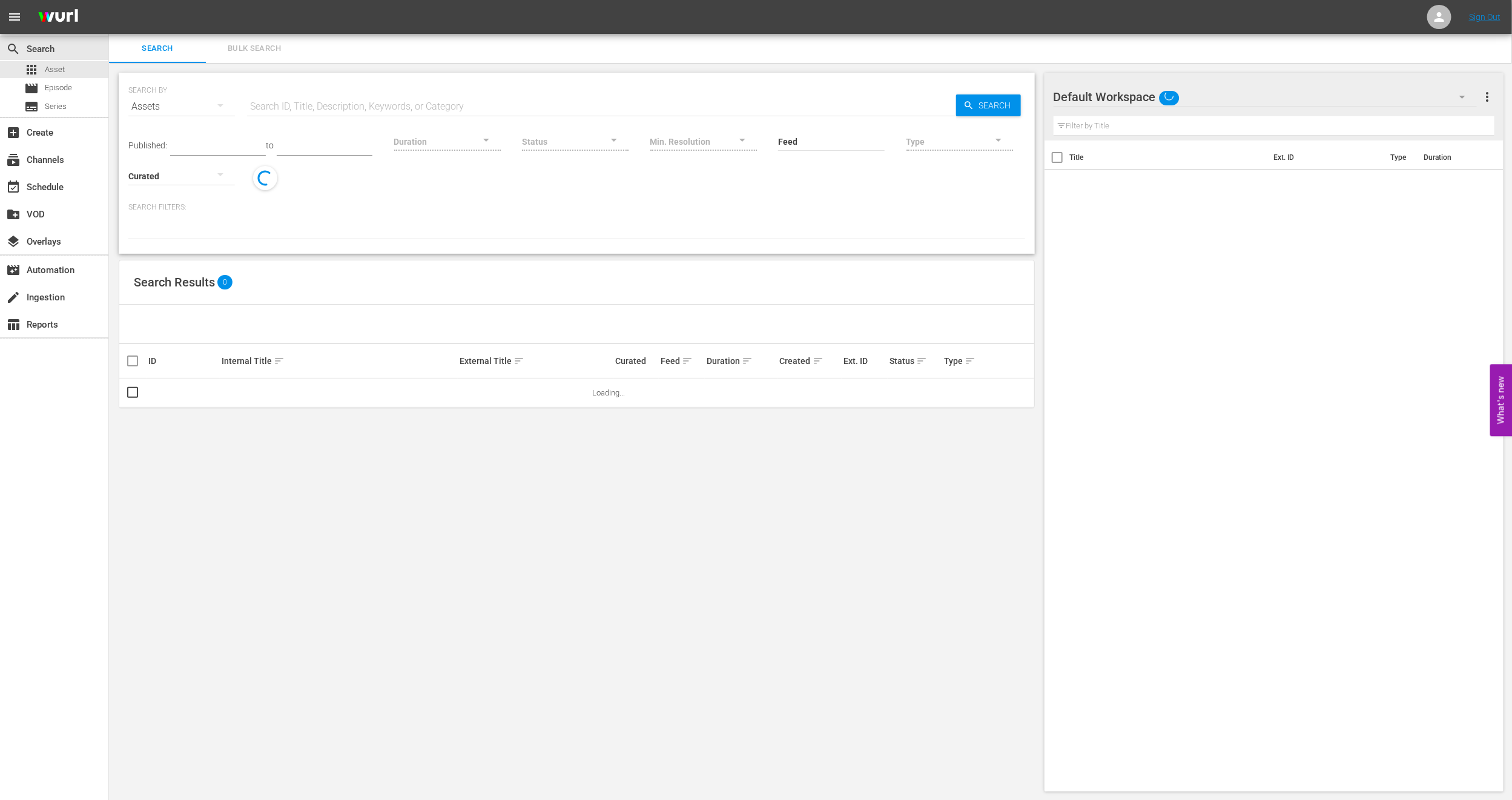
click at [283, 53] on span "Bulk Search" at bounding box center [255, 49] width 82 height 14
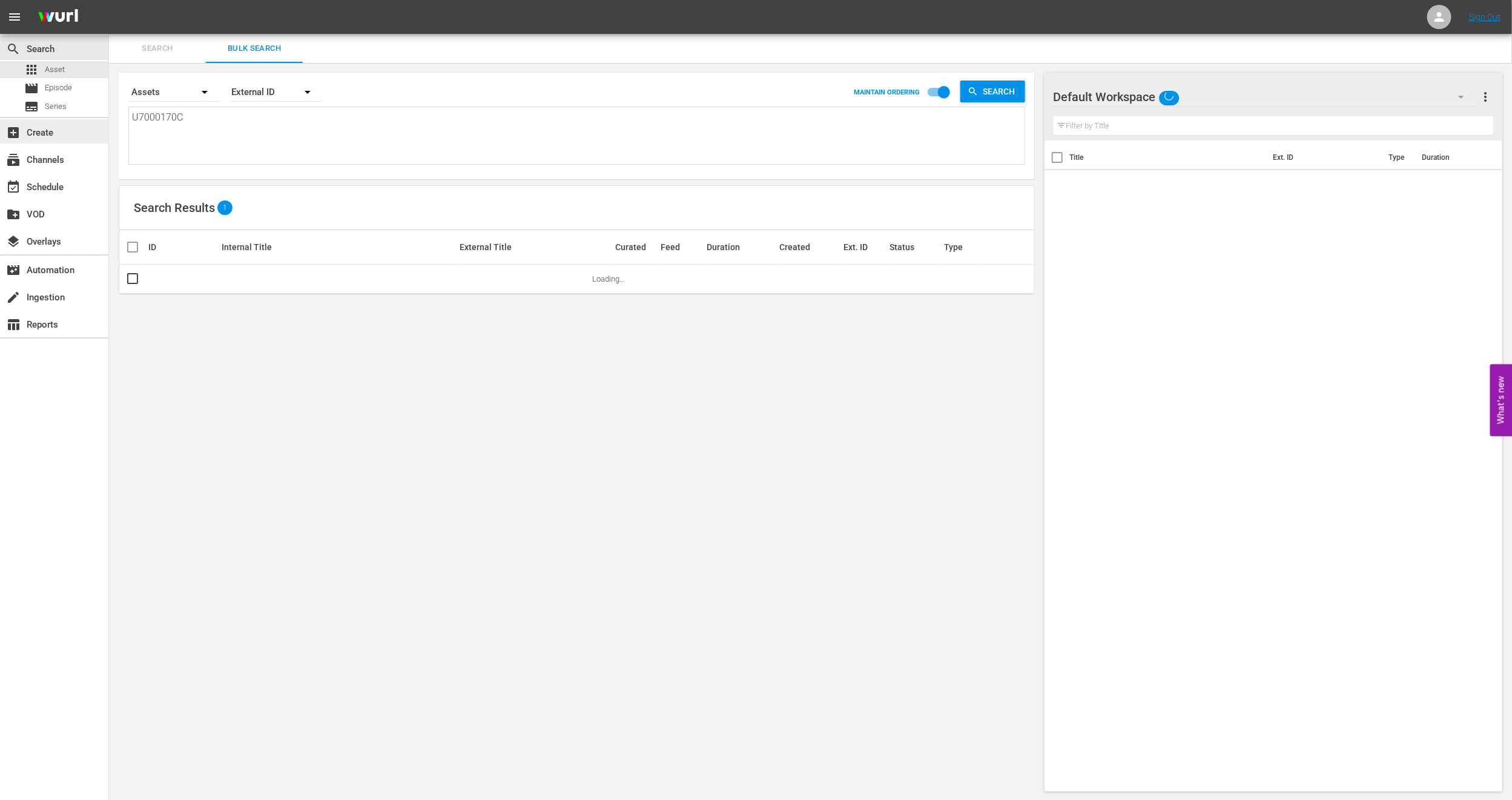
drag, startPoint x: 213, startPoint y: 131, endPoint x: 0, endPoint y: 144, distance: 213.4
click at [109, 0] on div "search Search apps Asset movie Episode subtitles Series add_box Create subscrip…" at bounding box center [810, 0] width 1403 height 0
paste textarea "• U5000662"
type textarea "• U5000662"
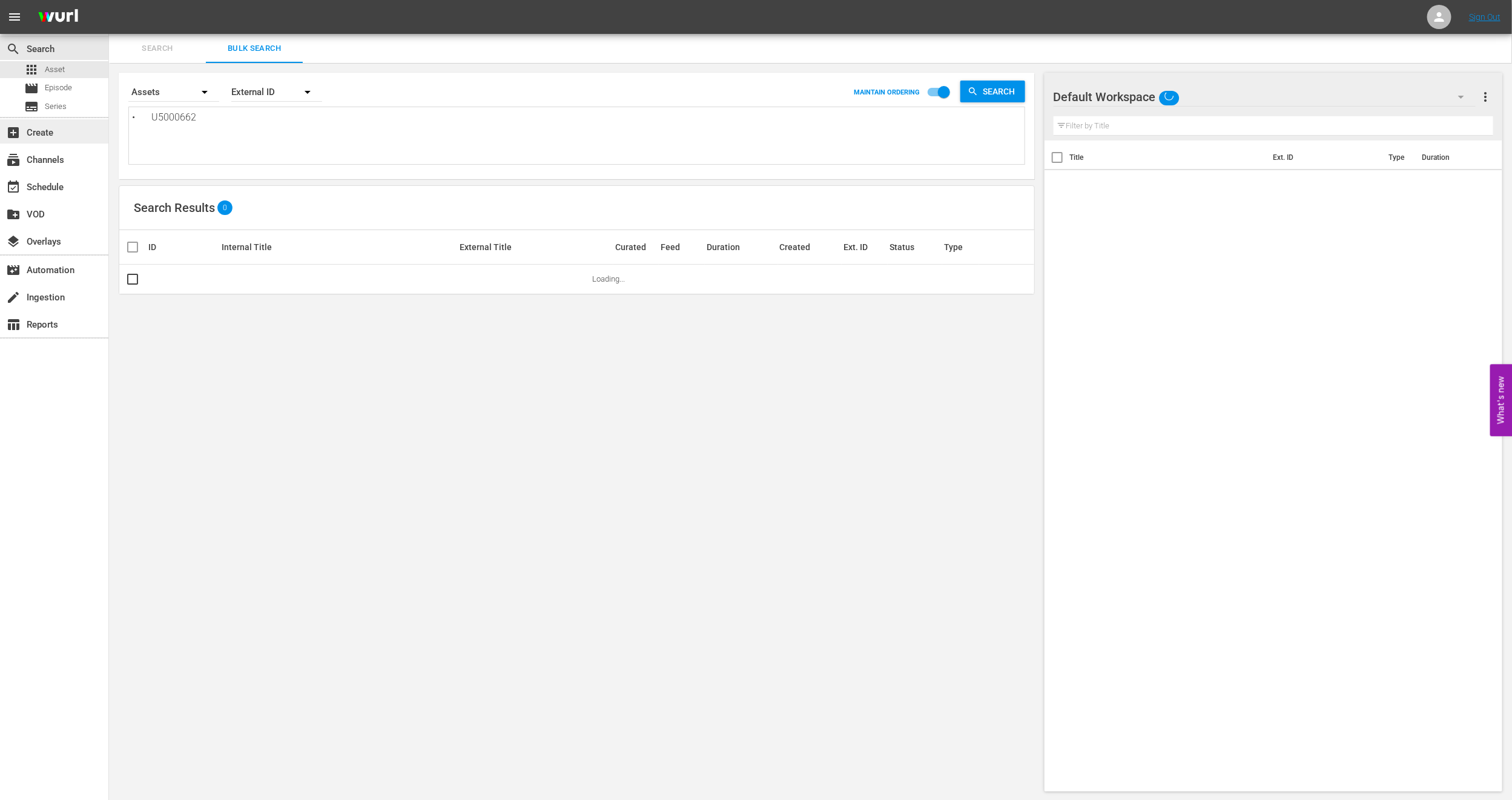
drag, startPoint x: 151, startPoint y: 118, endPoint x: 0, endPoint y: 138, distance: 152.3
click at [109, 0] on div "search Search apps Asset movie Episode subtitles Series add_box Create subscrip…" at bounding box center [810, 0] width 1403 height 0
type textarea "U5000662"
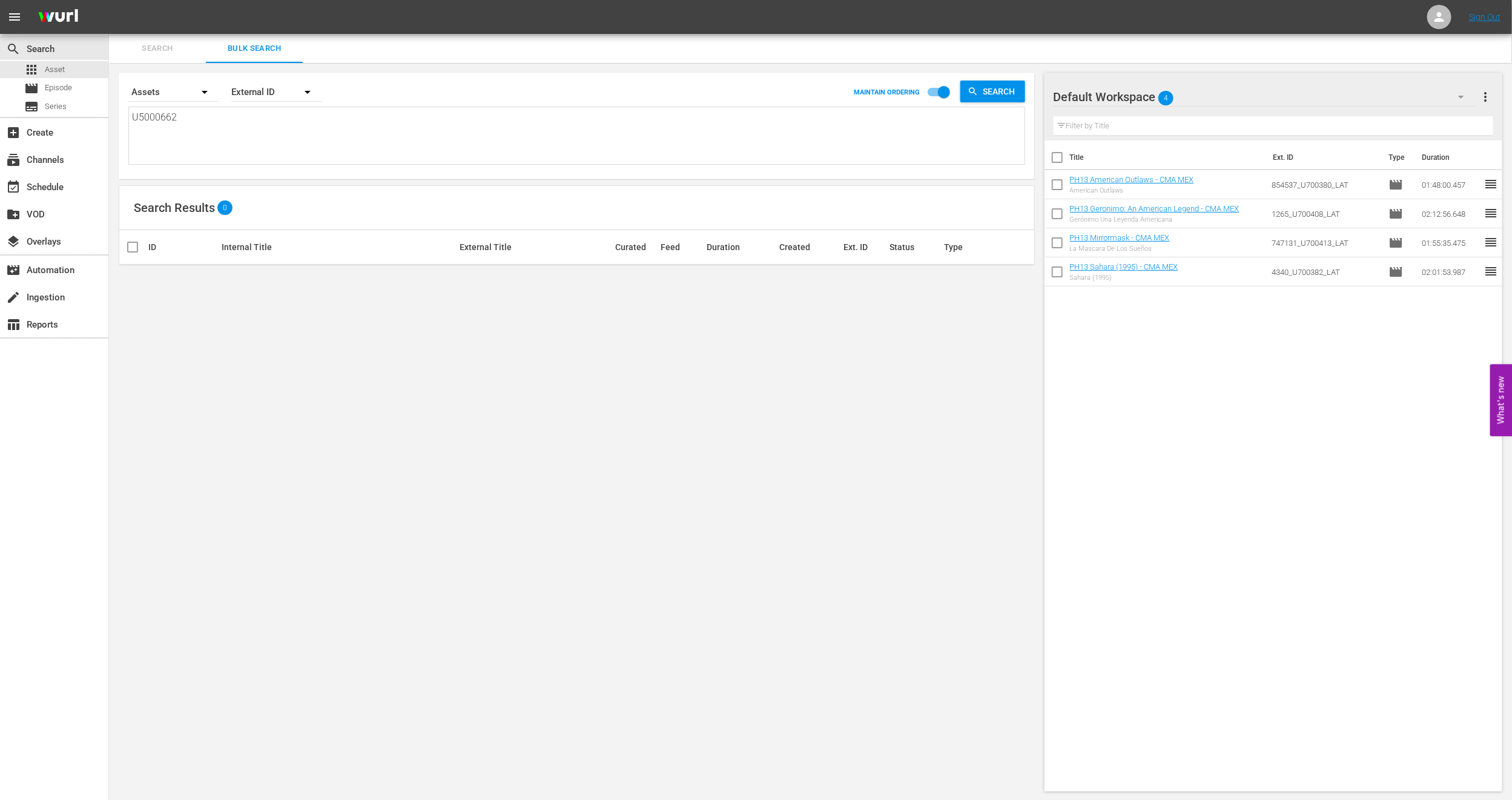
type textarea "U5000662"
drag, startPoint x: 302, startPoint y: 136, endPoint x: 0, endPoint y: 131, distance: 302.0
click at [109, 0] on div "search Search apps Asset movie Episode subtitles Series add_box Create subscrip…" at bounding box center [810, 0] width 1403 height 0
paste textarea "• U5000662_LAT"
type textarea "• U5000662_LAT"
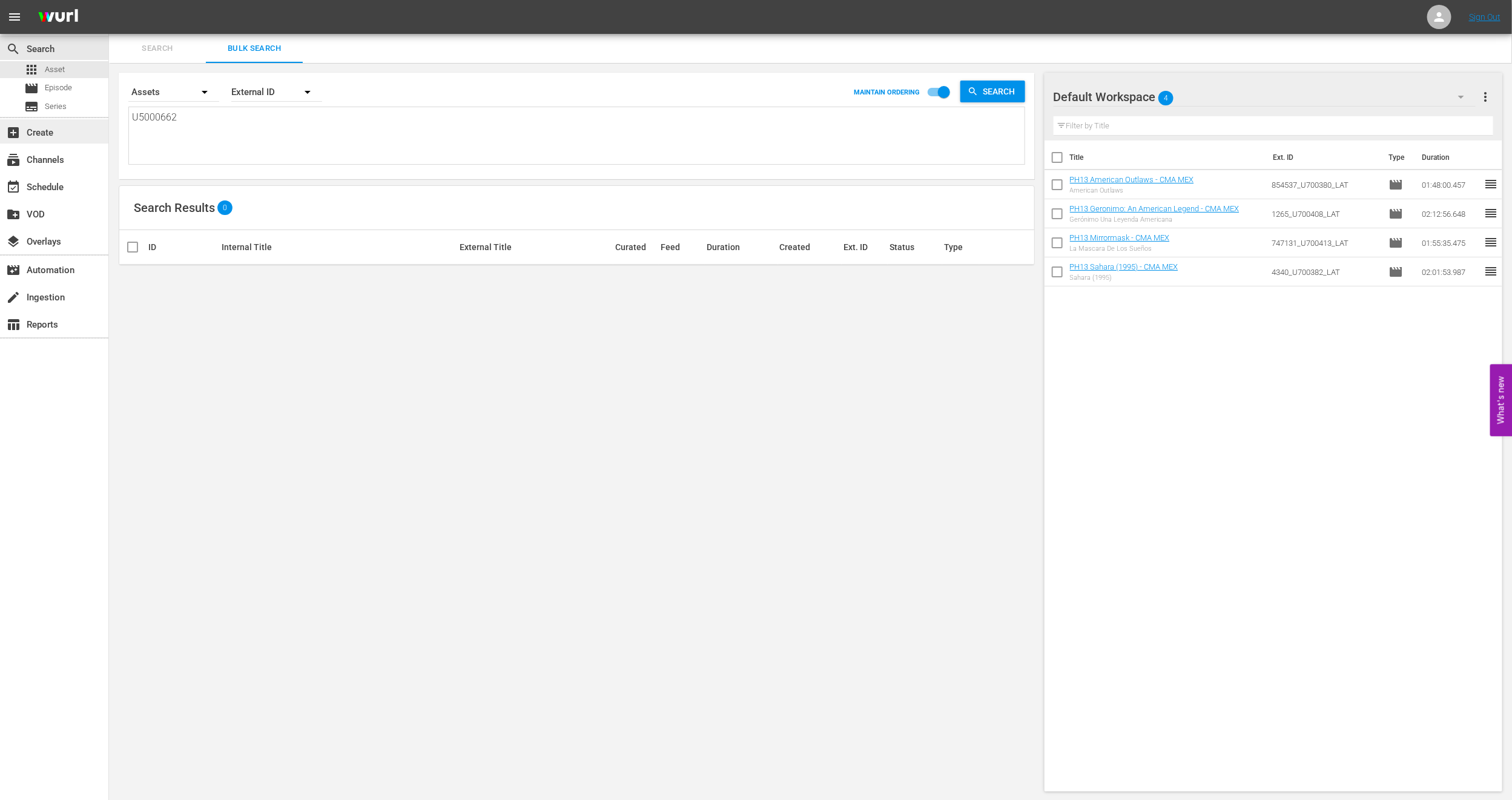
type textarea "• U5000662_LAT"
drag, startPoint x: 153, startPoint y: 120, endPoint x: 0, endPoint y: 131, distance: 153.4
click at [109, 0] on div "search Search apps Asset movie Episode subtitles Series add_box Create subscrip…" at bounding box center [810, 0] width 1403 height 0
type textarea "U5000662_LAT"
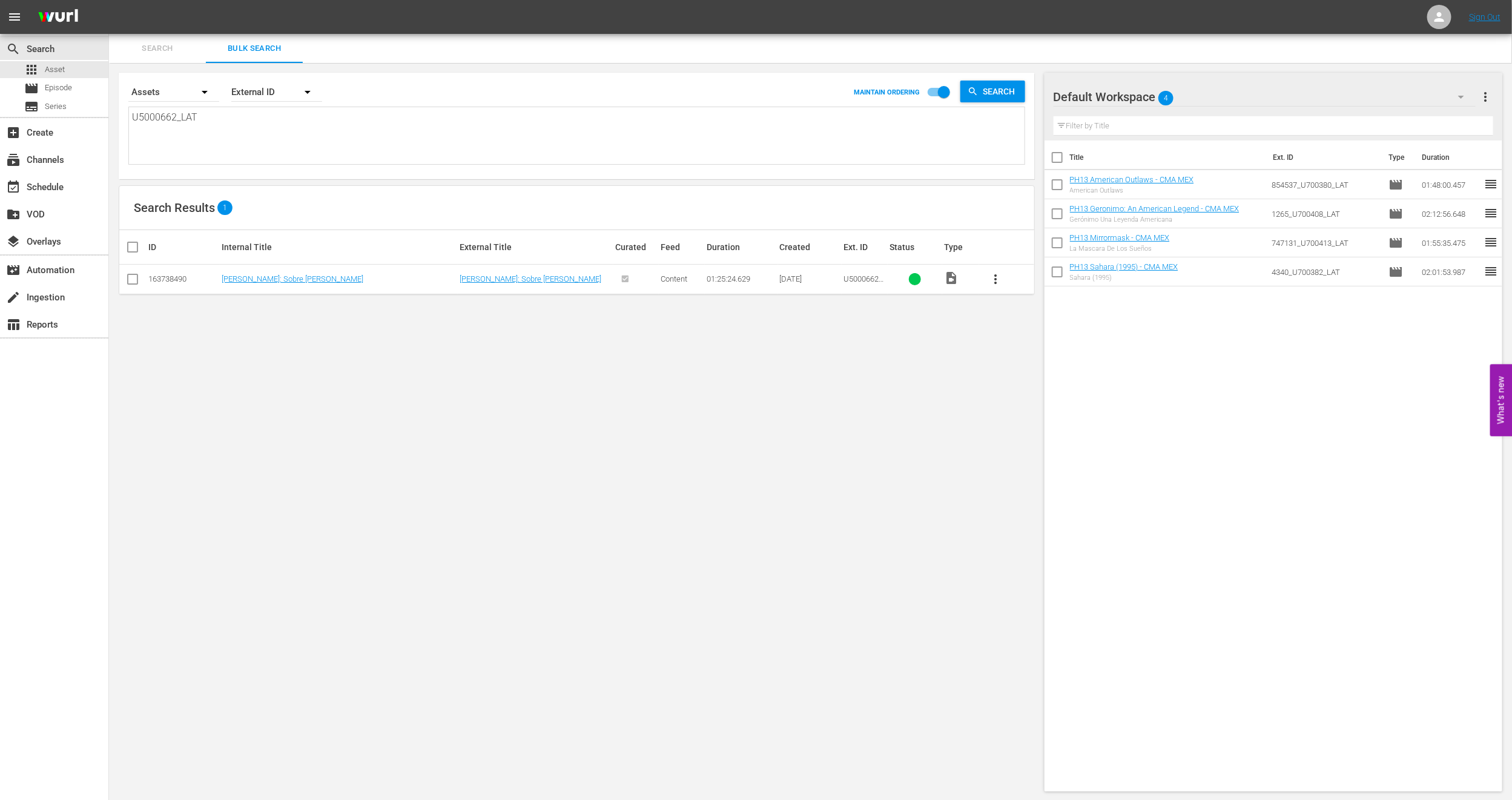
click at [246, 284] on td "[PERSON_NAME]: Sobre [PERSON_NAME]" at bounding box center [339, 279] width 238 height 30
click at [255, 278] on link "[PERSON_NAME]: Sobre [PERSON_NAME]" at bounding box center [293, 279] width 142 height 9
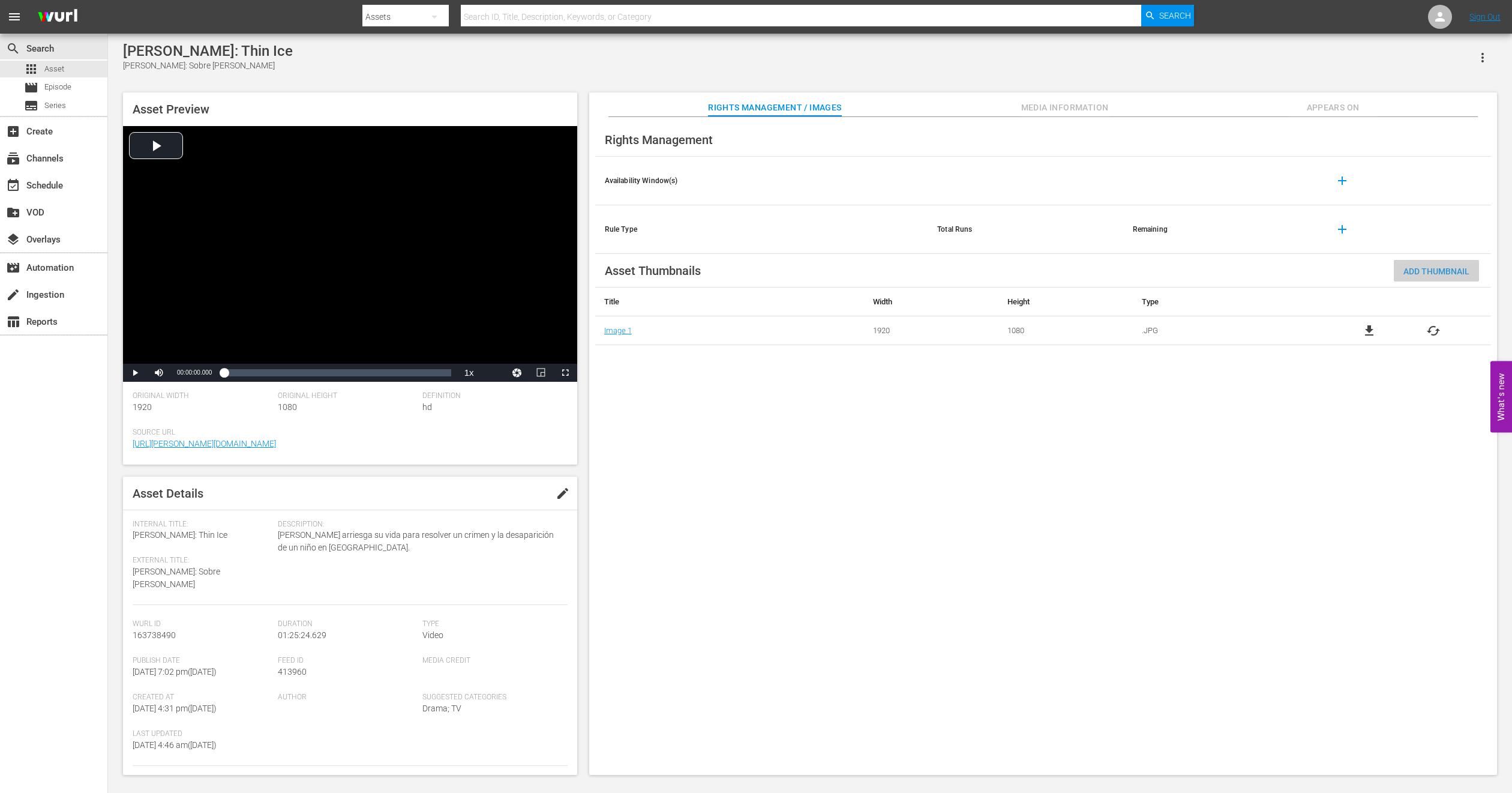
click at [1442, 272] on span "Add Thumbnail" at bounding box center [1437, 271] width 85 height 9
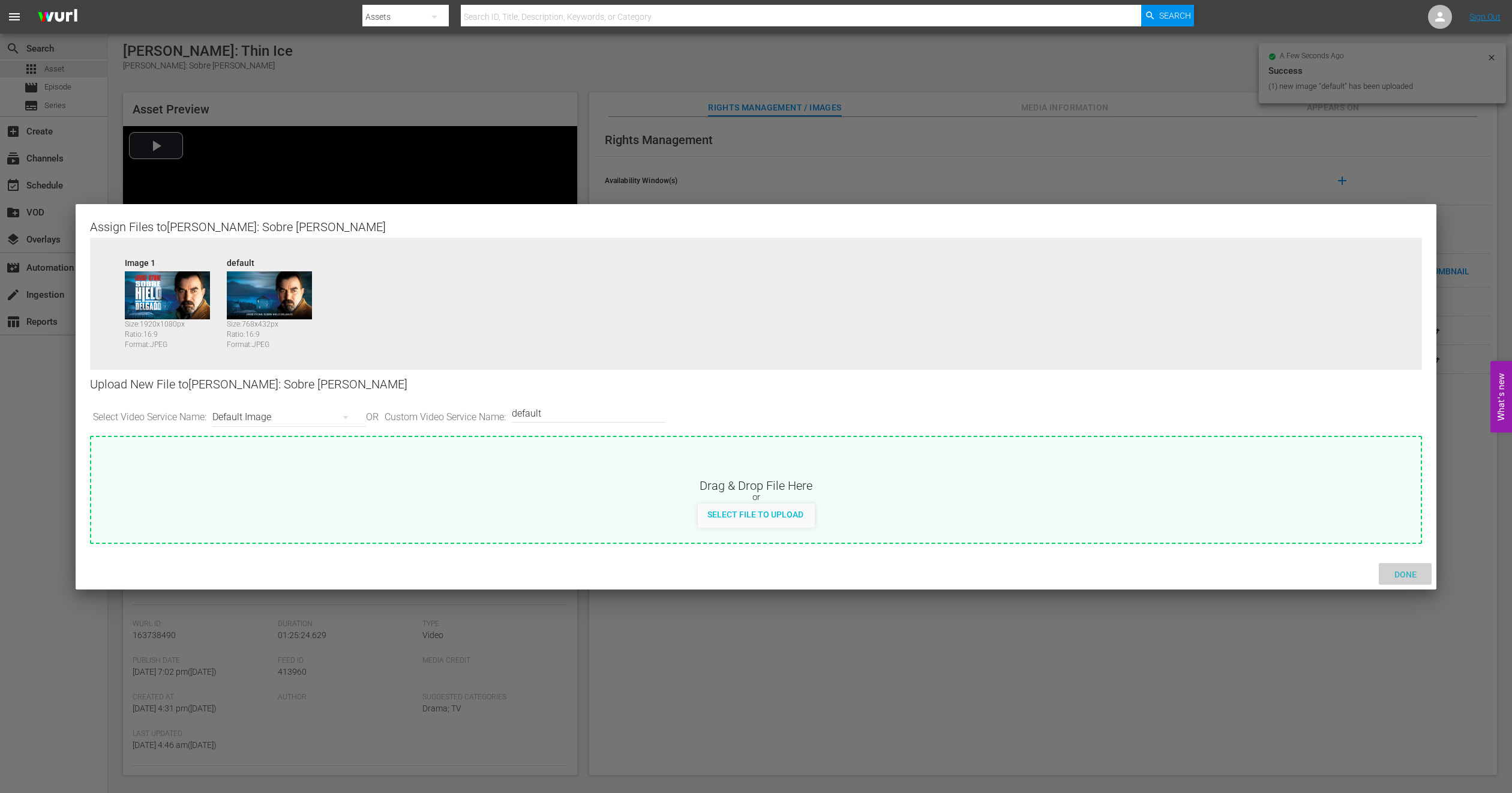
click at [1410, 576] on span "Done" at bounding box center [1406, 574] width 41 height 9
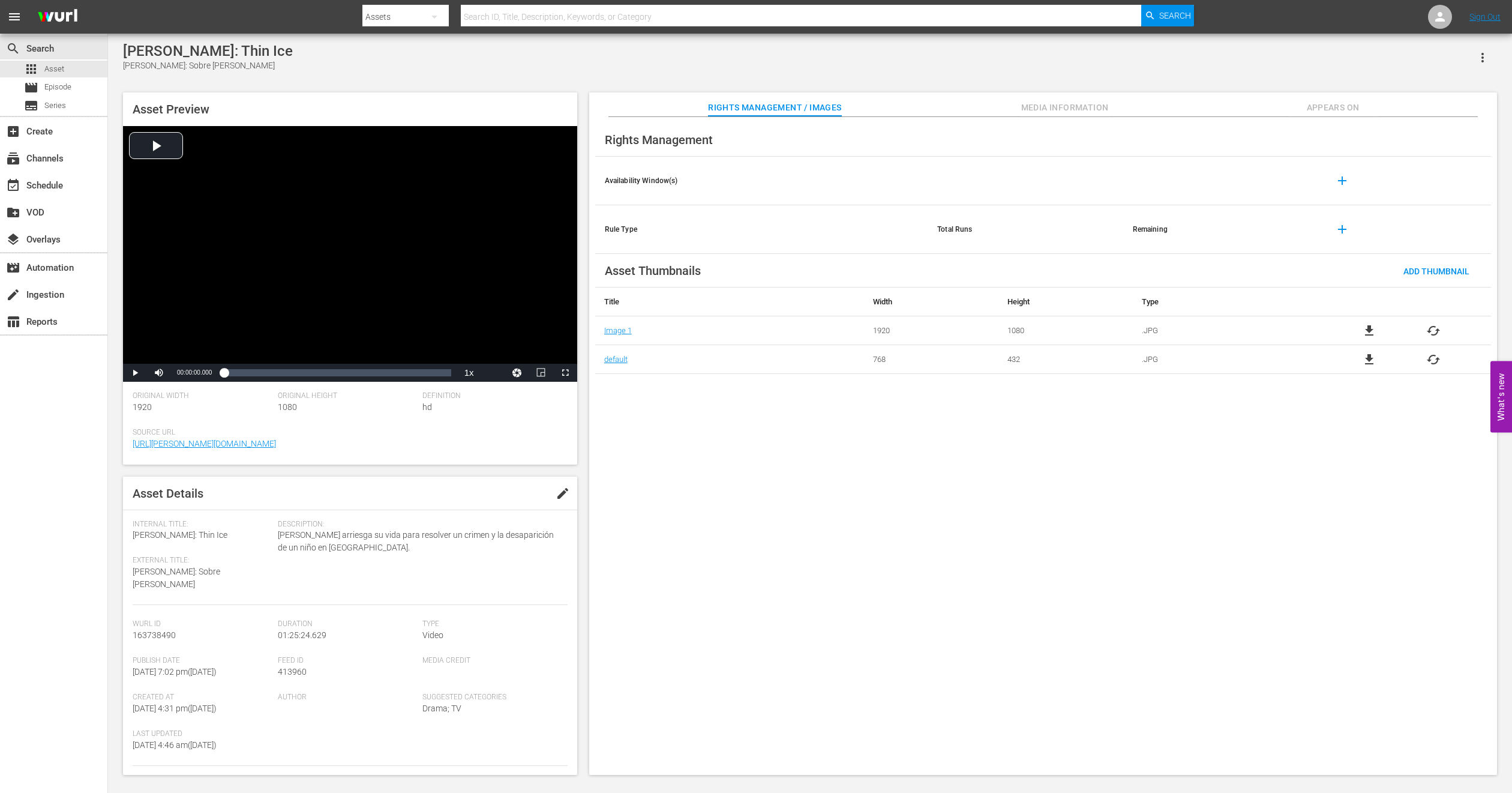
click at [692, 440] on div "Rights Management Availability Window(s) add Rule Type Total Runs Remaining add…" at bounding box center [1043, 446] width 908 height 659
click at [68, 92] on span "Episode" at bounding box center [58, 87] width 27 height 12
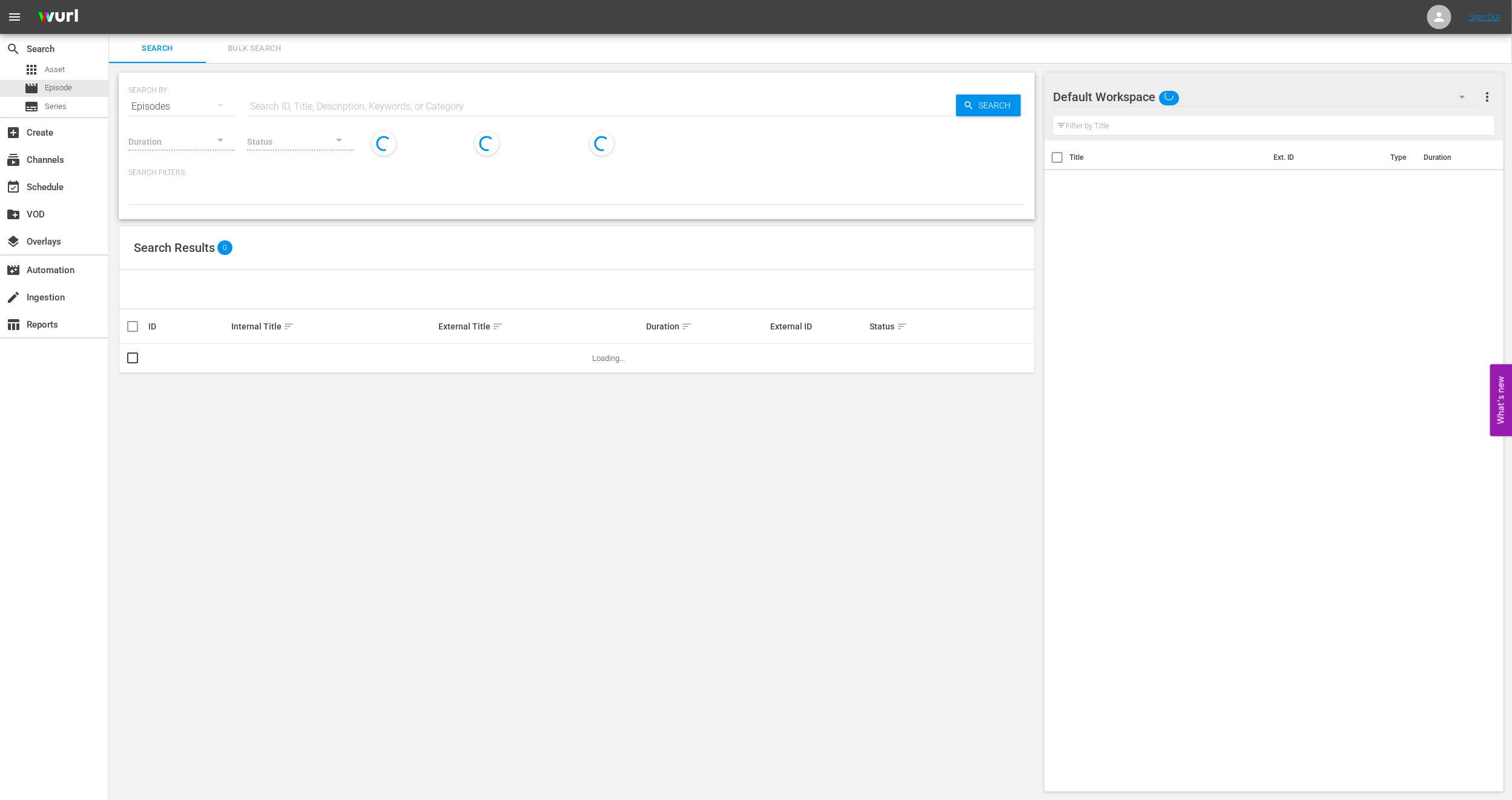
click at [264, 55] on button "Bulk Search" at bounding box center [254, 49] width 97 height 29
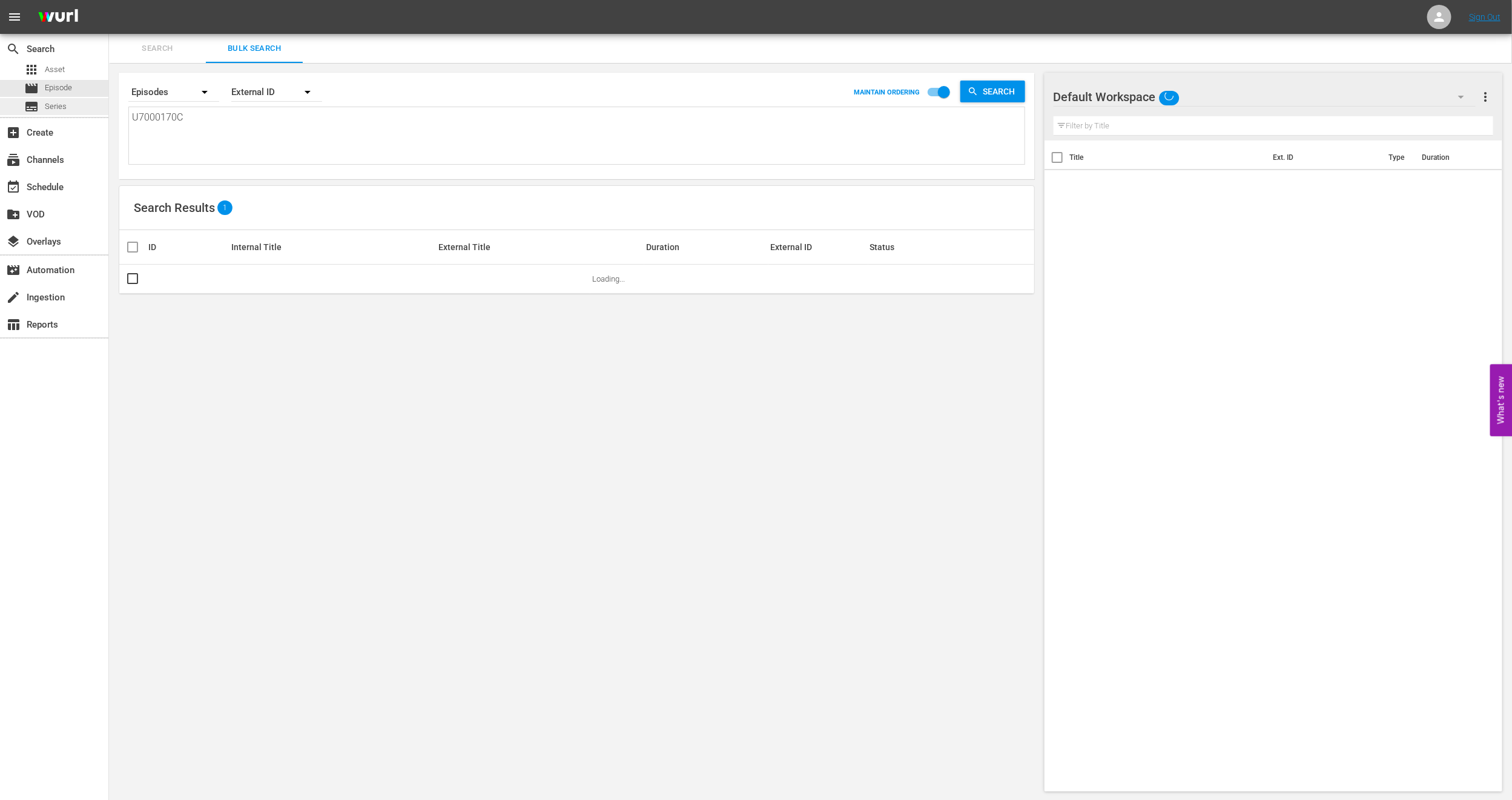
drag, startPoint x: 213, startPoint y: 131, endPoint x: 0, endPoint y: 98, distance: 215.5
click at [109, 0] on div "search Search apps Asset movie Episode subtitles Series add_box Create subscrip…" at bounding box center [810, 0] width 1403 height 0
paste textarea "• U5000662_LAT"
type textarea "• U5000662_LAT"
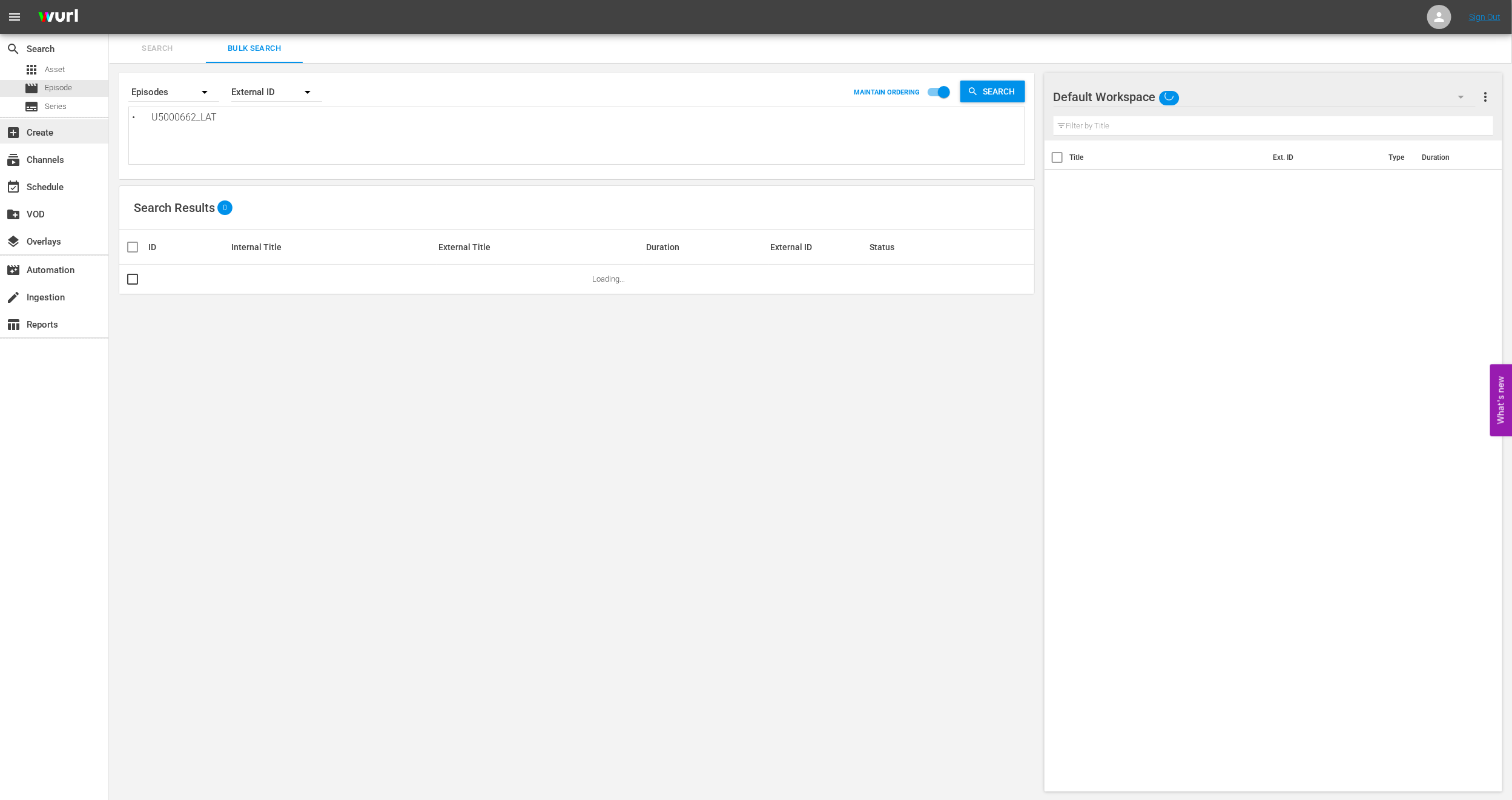
drag, startPoint x: 153, startPoint y: 118, endPoint x: 0, endPoint y: 132, distance: 153.6
click at [109, 0] on div "search Search apps Asset movie Episode subtitles Series add_box Create subscrip…" at bounding box center [810, 0] width 1403 height 0
type textarea "U5000662_LAT"
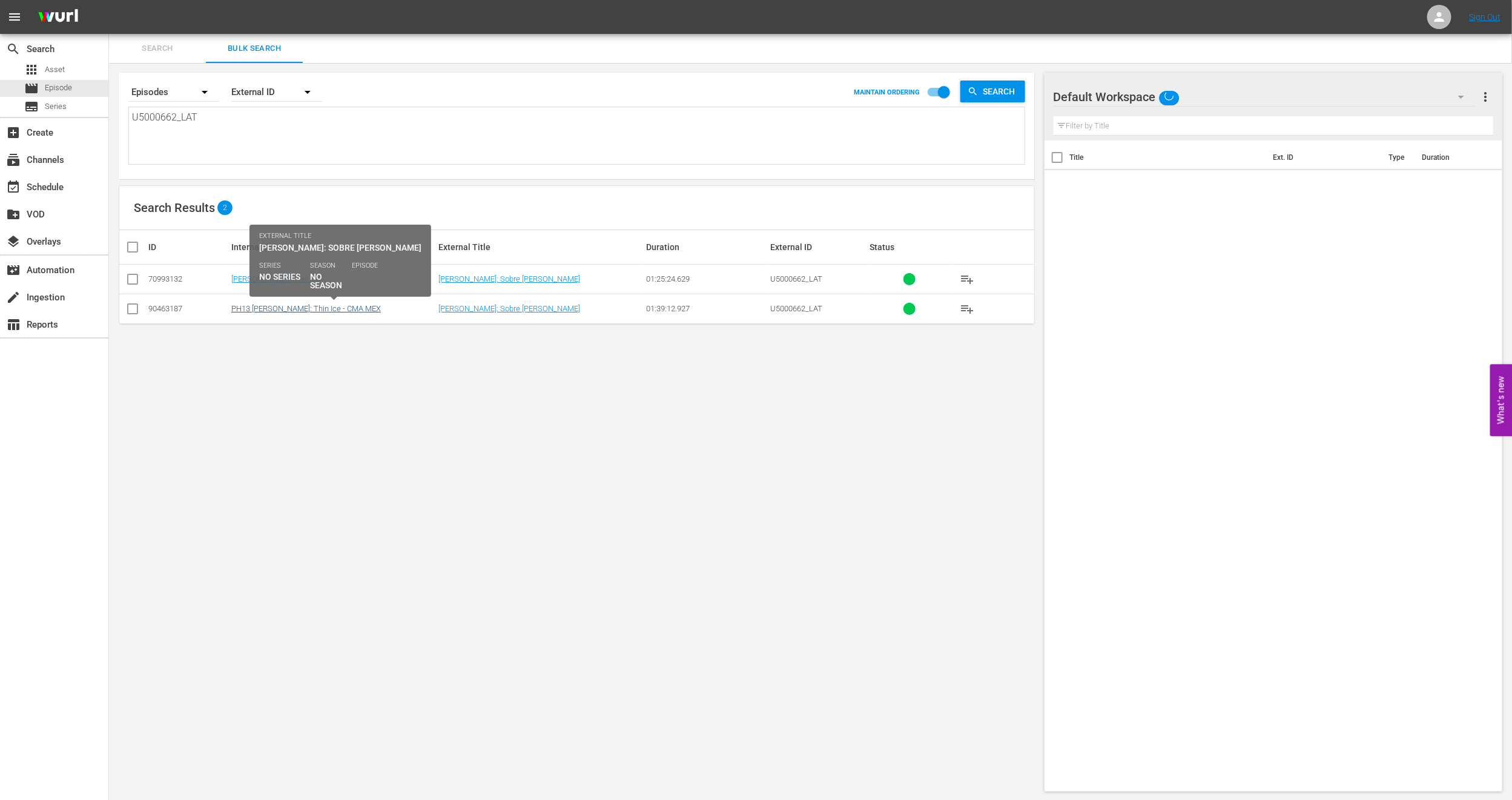
type textarea "U5000662_LAT"
click at [300, 308] on link "PH13 [PERSON_NAME]: Thin Ice - CMA MEX" at bounding box center [306, 308] width 149 height 9
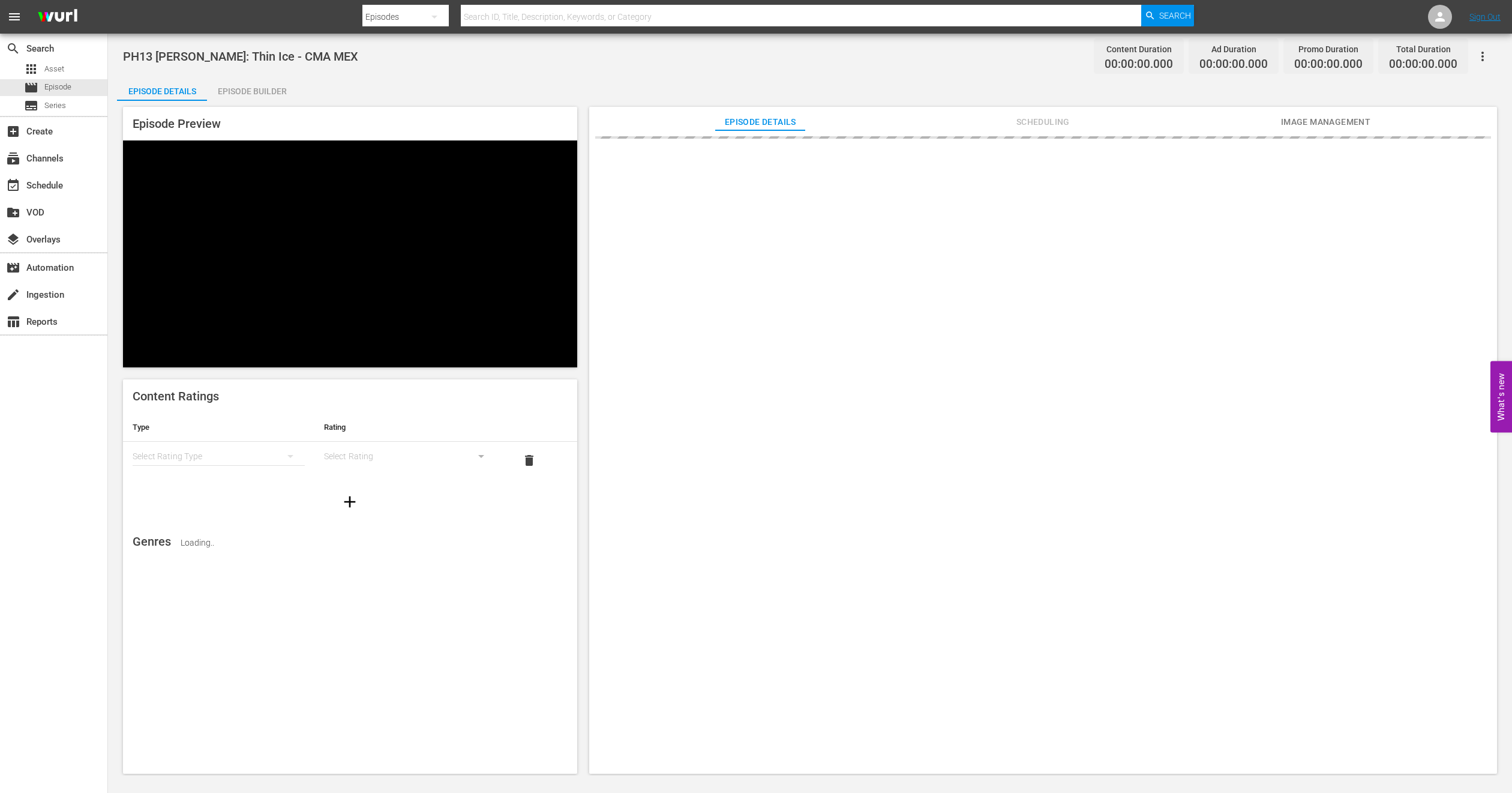
click at [1314, 121] on span "Image Management" at bounding box center [1325, 122] width 90 height 15
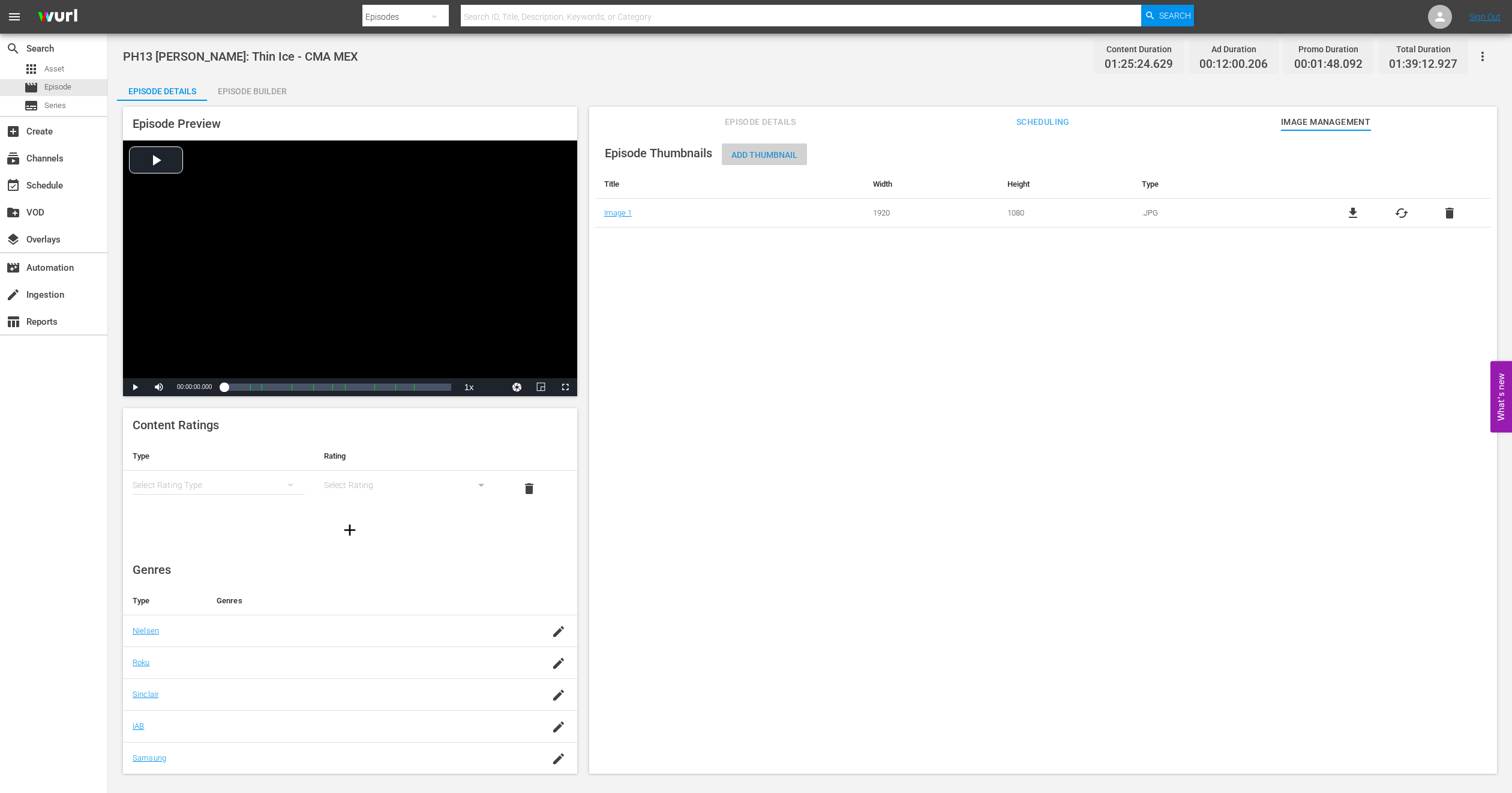
click at [781, 153] on span "Add Thumbnail" at bounding box center [764, 154] width 85 height 9
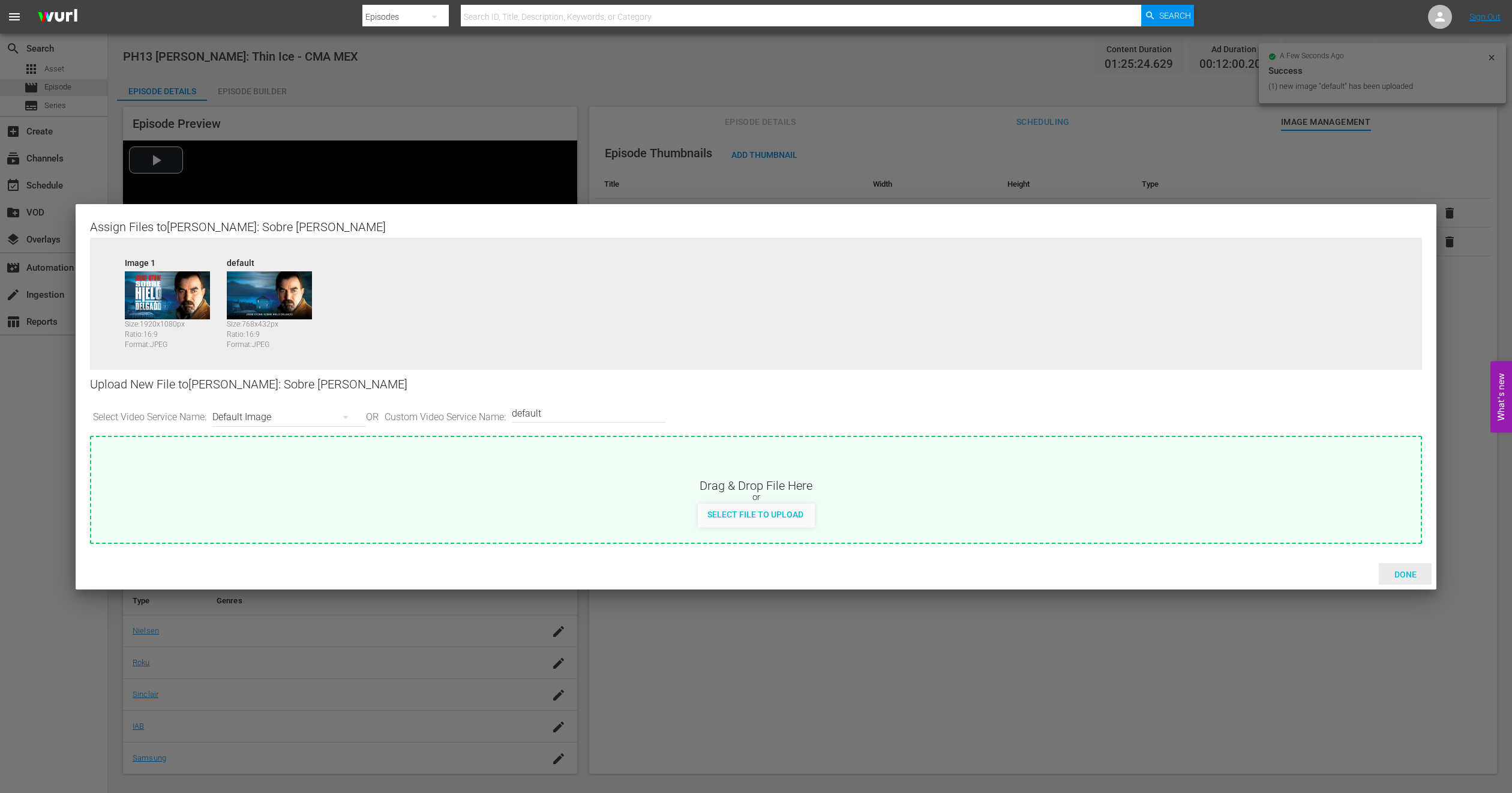
click at [1408, 569] on span "Done" at bounding box center [1406, 574] width 41 height 9
